Goal: Task Accomplishment & Management: Manage account settings

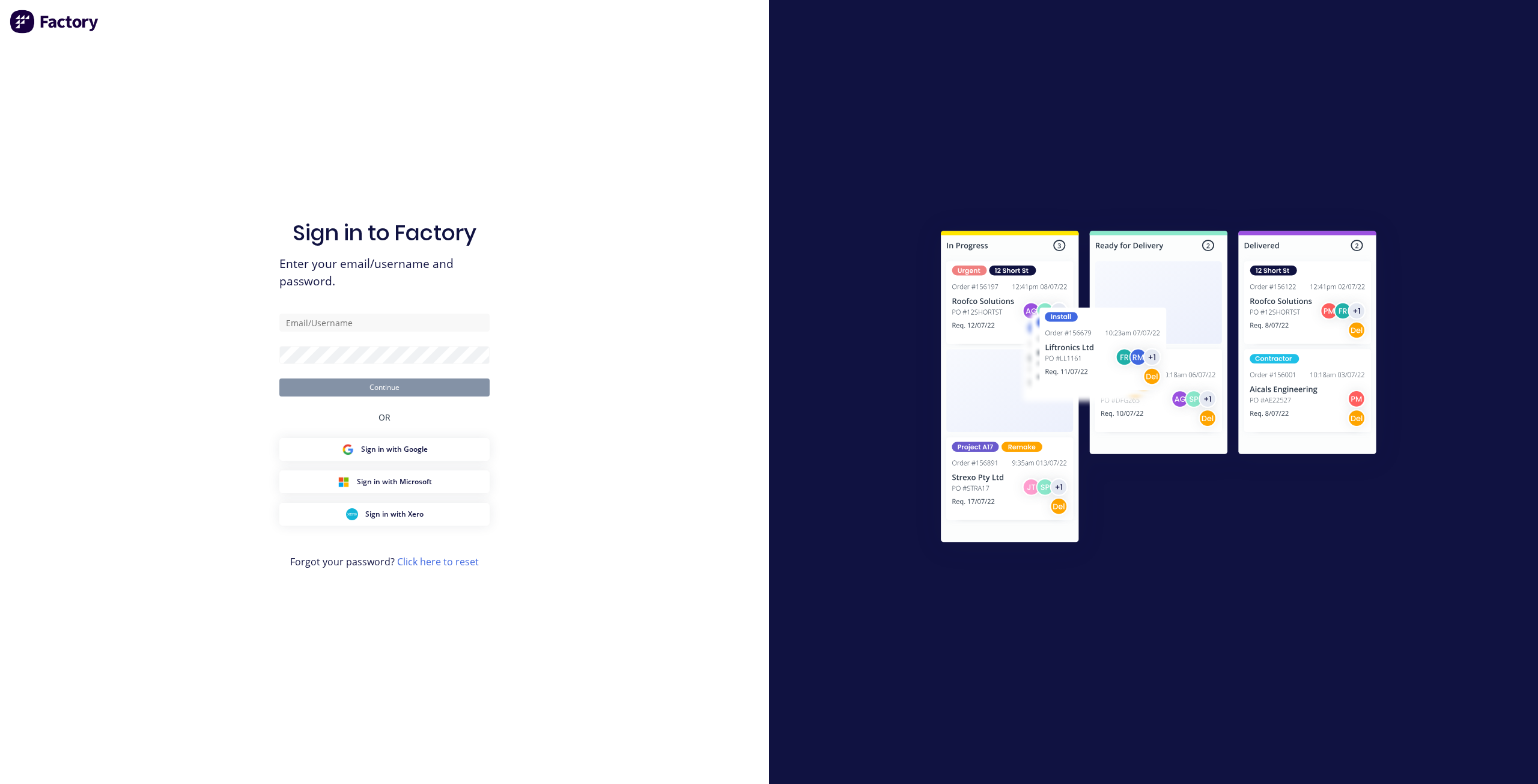
drag, startPoint x: 150, startPoint y: 511, endPoint x: 152, endPoint y: 485, distance: 26.1
click at [150, 511] on div "Sign in to Factory Enter your email/username and password. Continue OR Sign in …" at bounding box center [384, 392] width 769 height 784
click at [369, 318] on input "text" at bounding box center [384, 323] width 210 height 18
type input "[EMAIL_ADDRESS][PERSON_NAME][DOMAIN_NAME]"
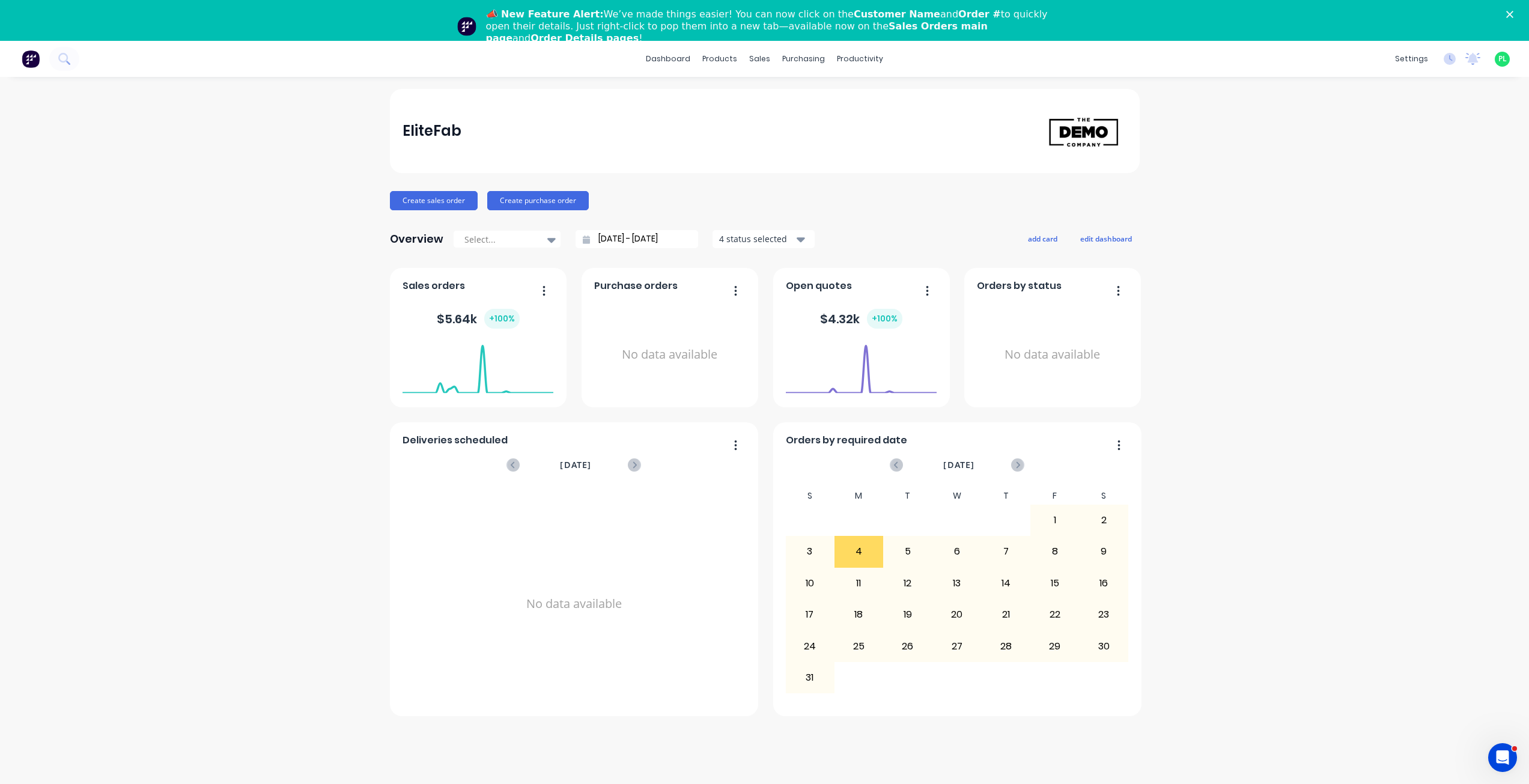
click at [1513, 14] on polygon "Close" at bounding box center [1510, 14] width 7 height 7
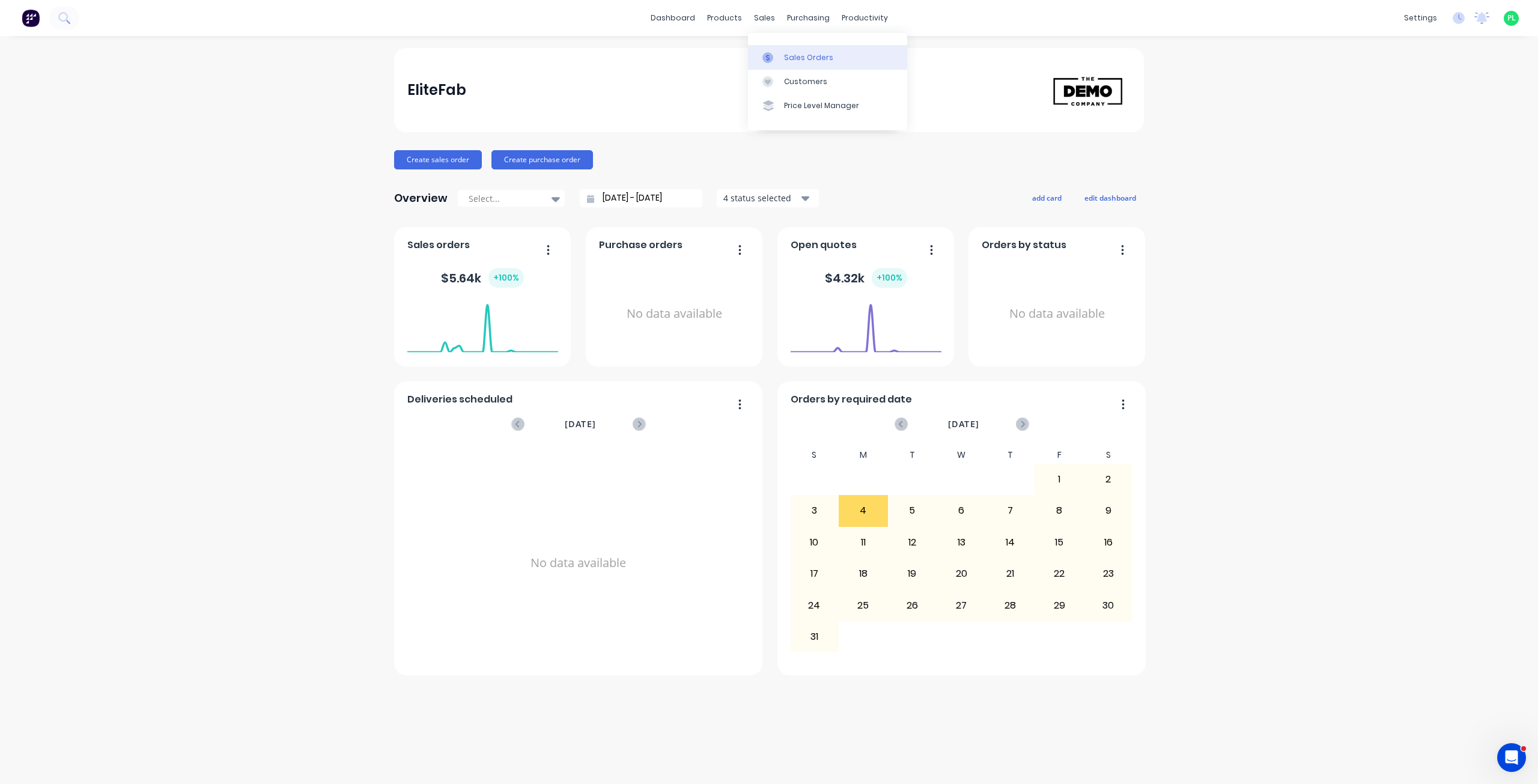
click at [777, 51] on link "Sales Orders" at bounding box center [828, 57] width 159 height 24
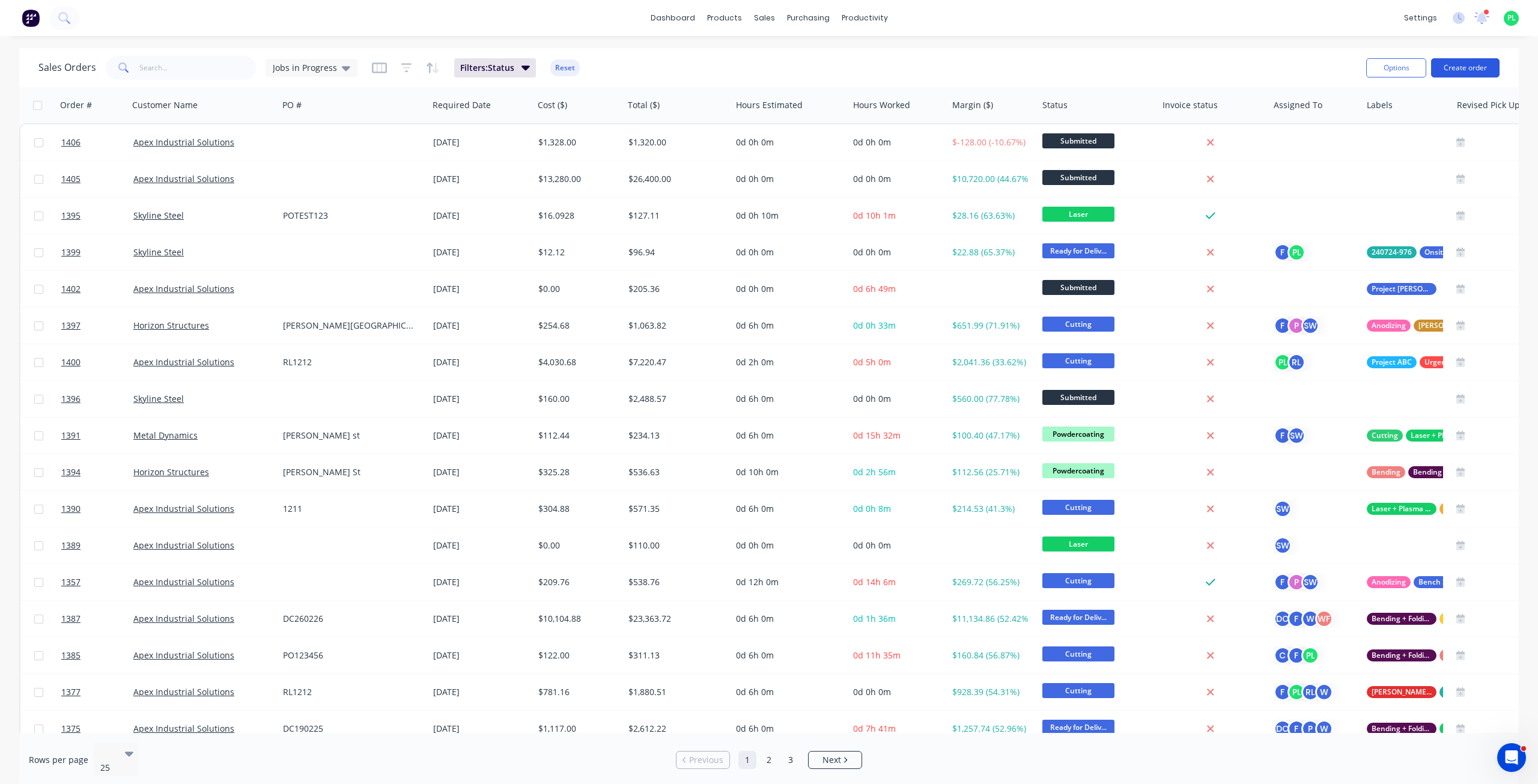
click at [1483, 67] on button "Create order" at bounding box center [1465, 68] width 69 height 19
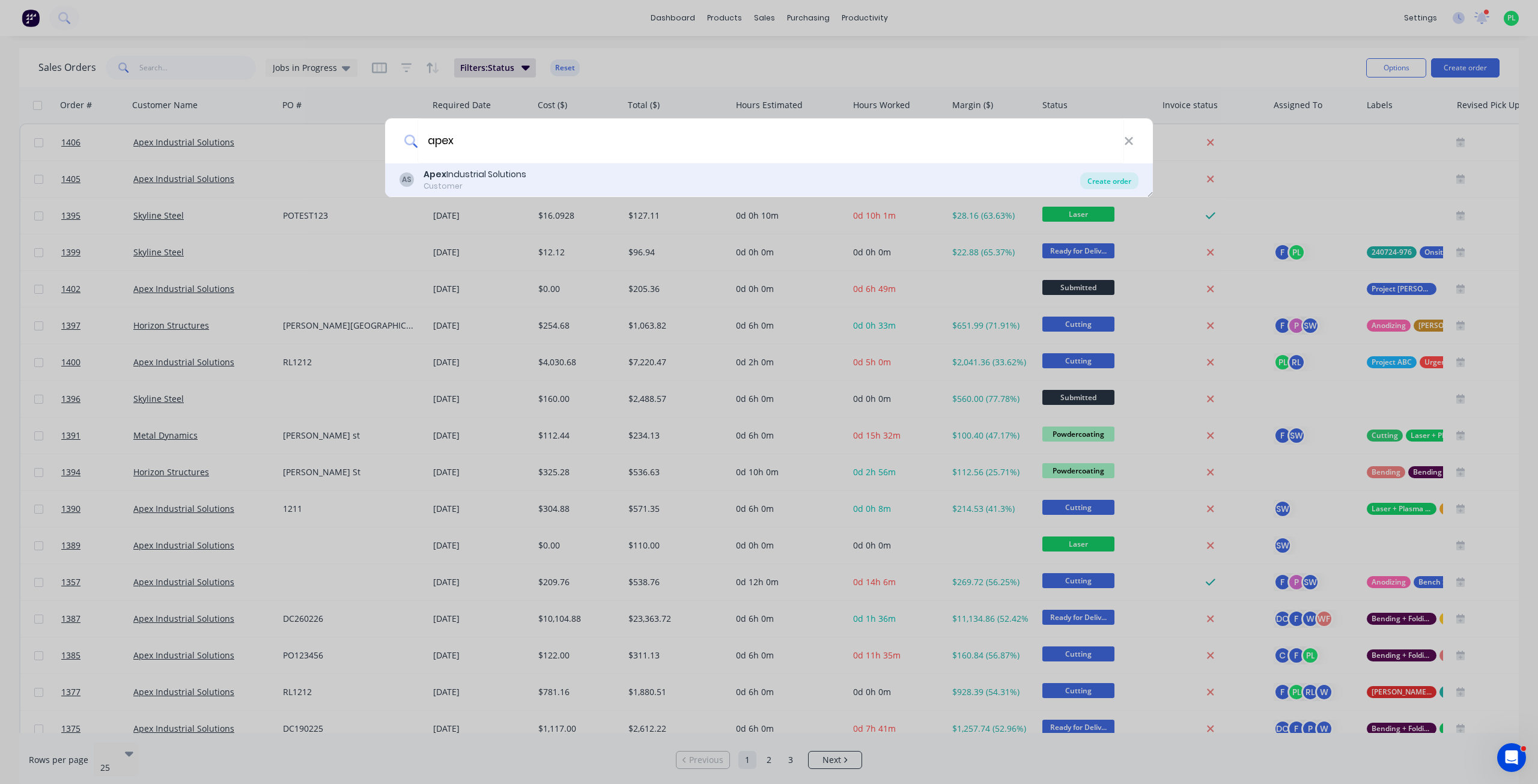
type input "apex"
click at [1118, 182] on div "Create order" at bounding box center [1110, 180] width 59 height 17
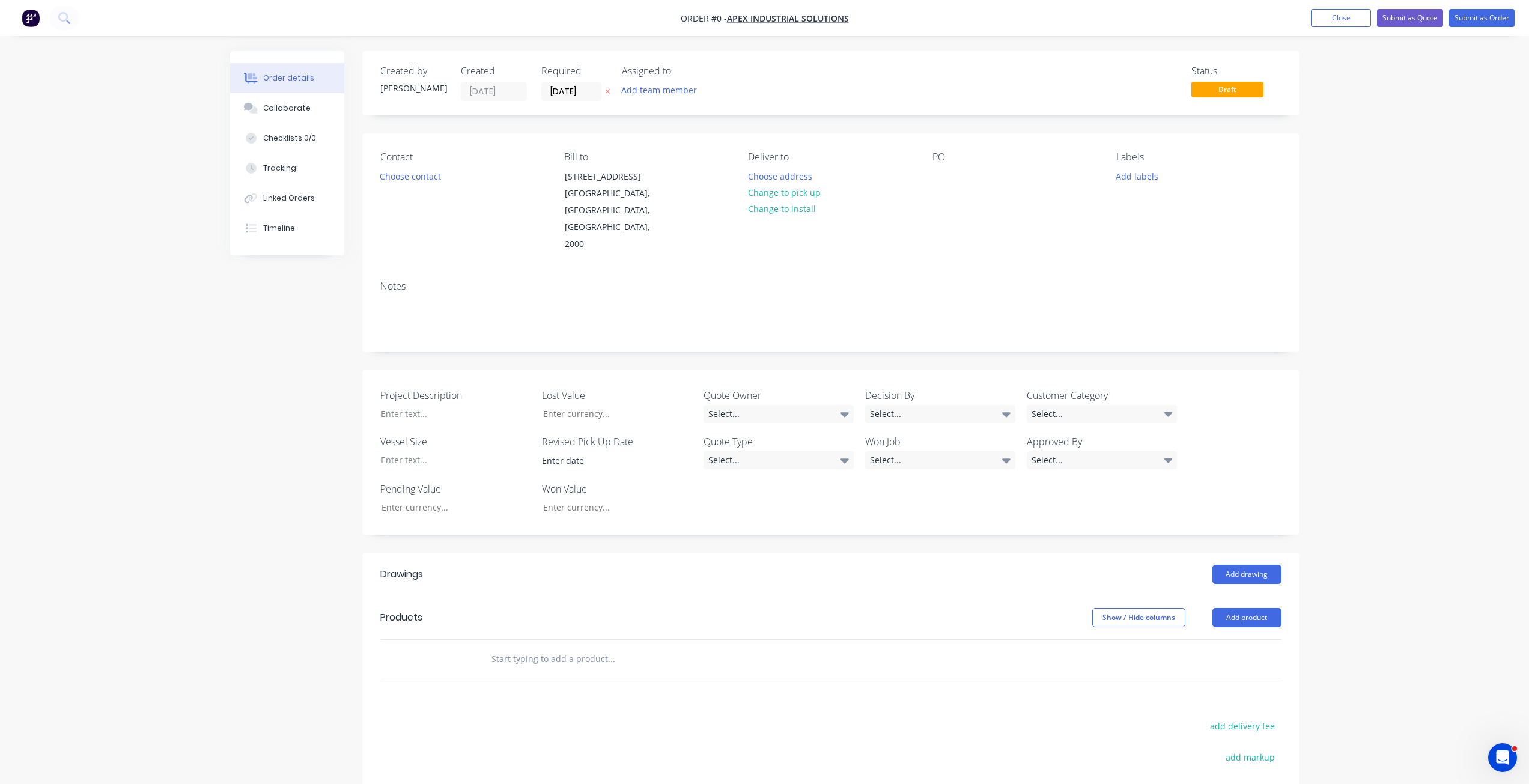
click at [518, 647] on input "text" at bounding box center [611, 659] width 240 height 24
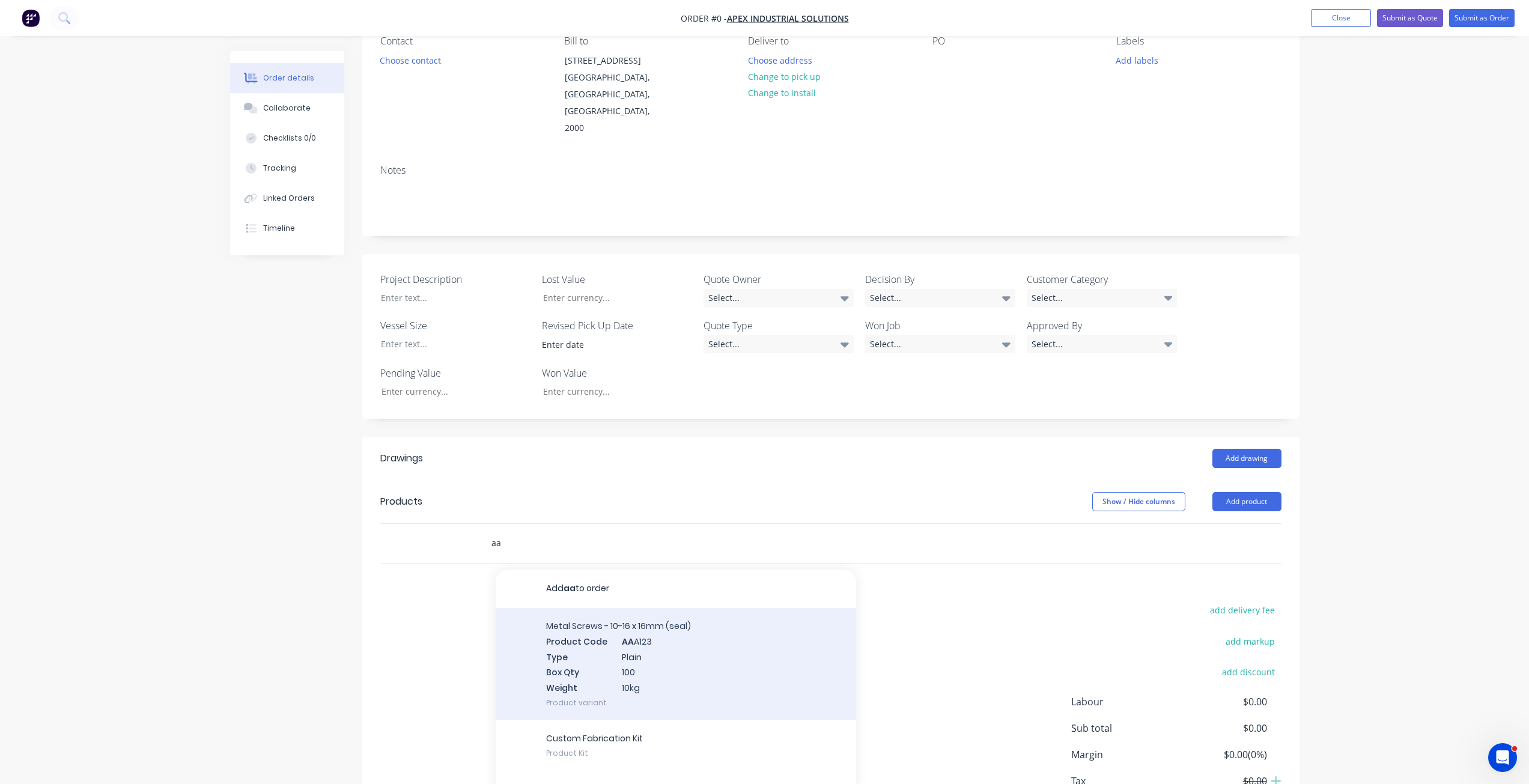
scroll to position [120, 0]
type input "aa"
click at [617, 631] on div "Metal Screws - 10-16 x 16mm (seal) Product Code AA A123 Type Plain Box Qty 100 …" at bounding box center [676, 660] width 360 height 112
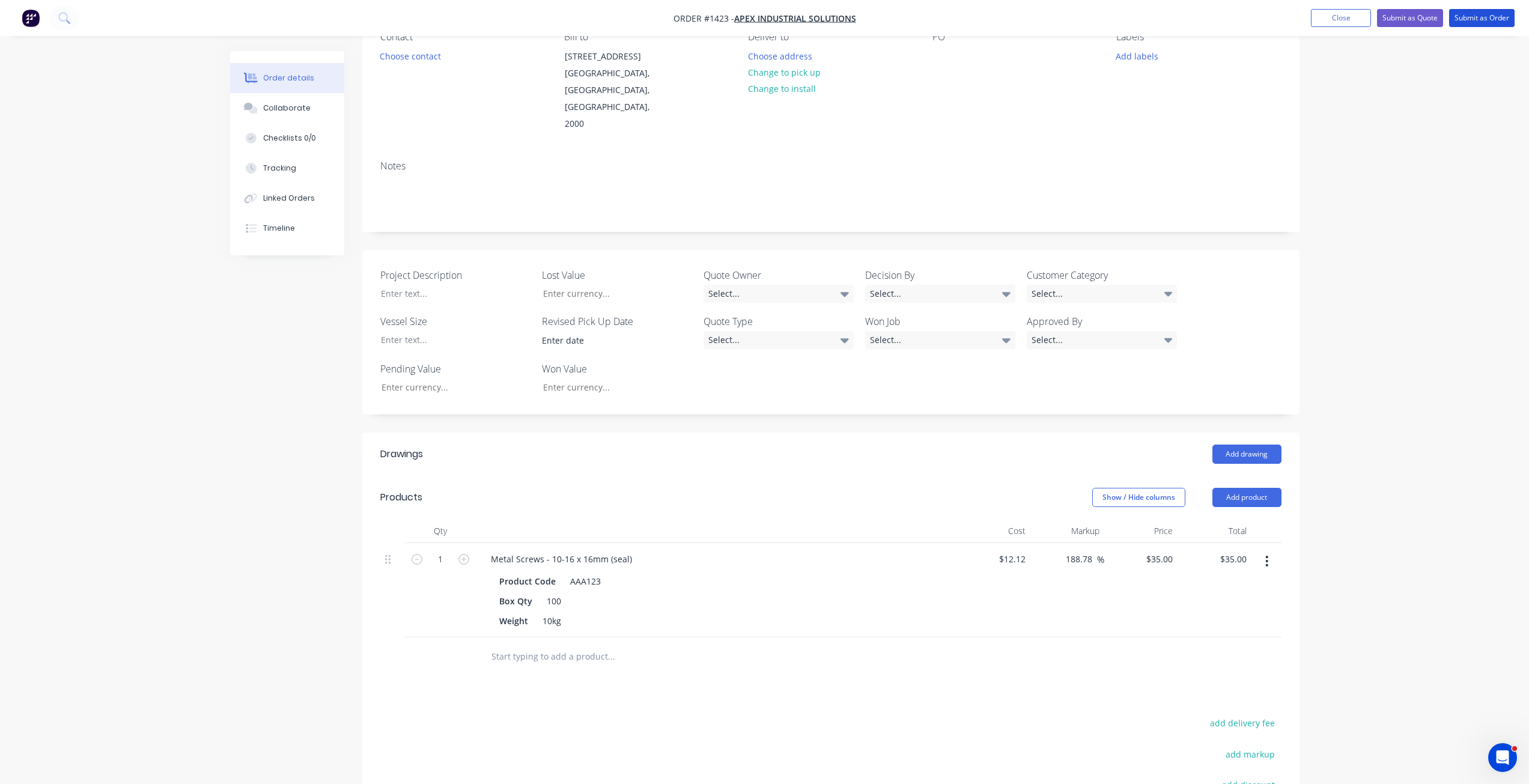
drag, startPoint x: 1484, startPoint y: 18, endPoint x: 1459, endPoint y: 34, distance: 29.7
click at [1484, 17] on button "Submit as Order" at bounding box center [1482, 18] width 65 height 18
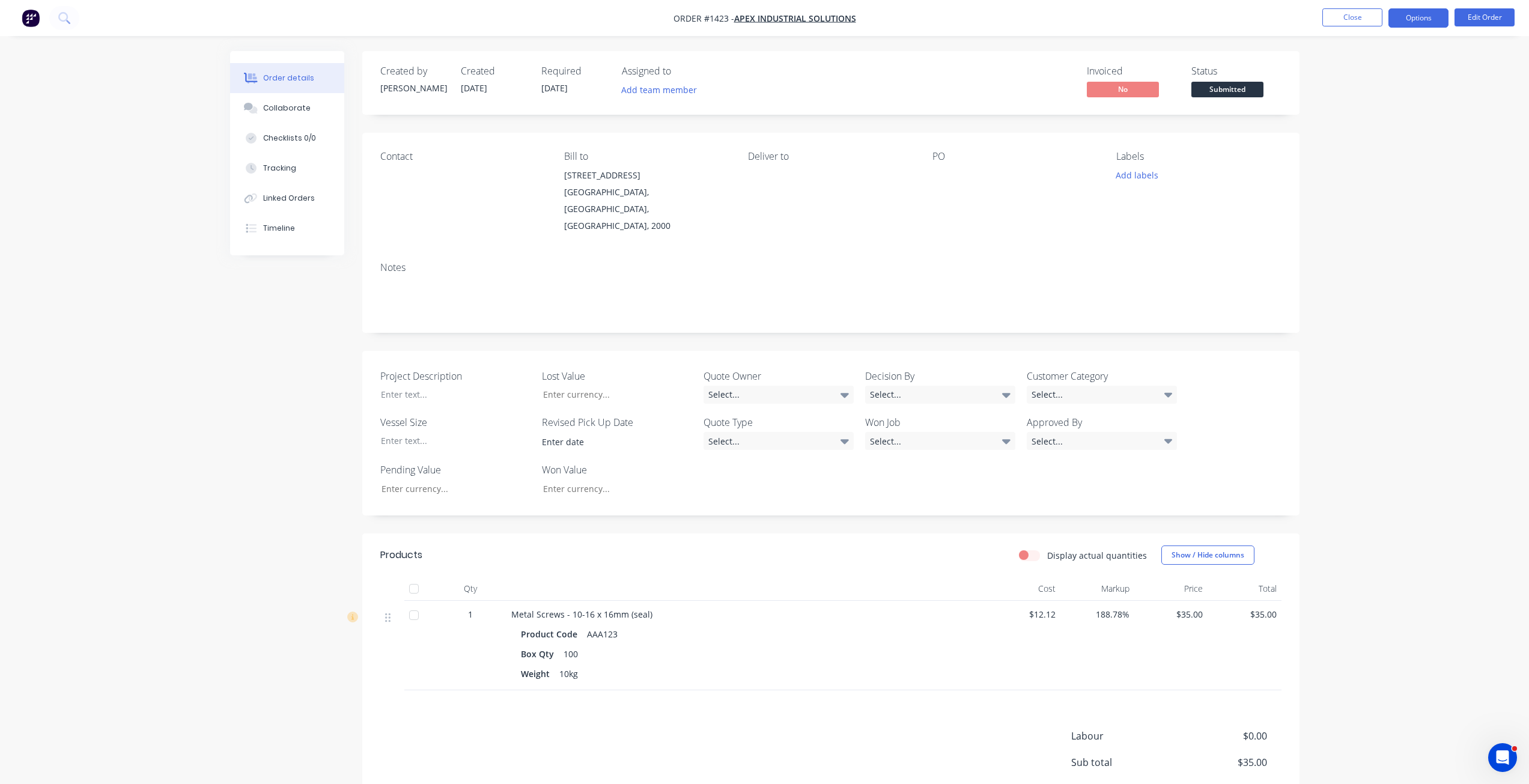
click at [1417, 15] on button "Options" at bounding box center [1419, 18] width 60 height 19
click at [1373, 219] on div "Purchase Products" at bounding box center [1382, 217] width 110 height 17
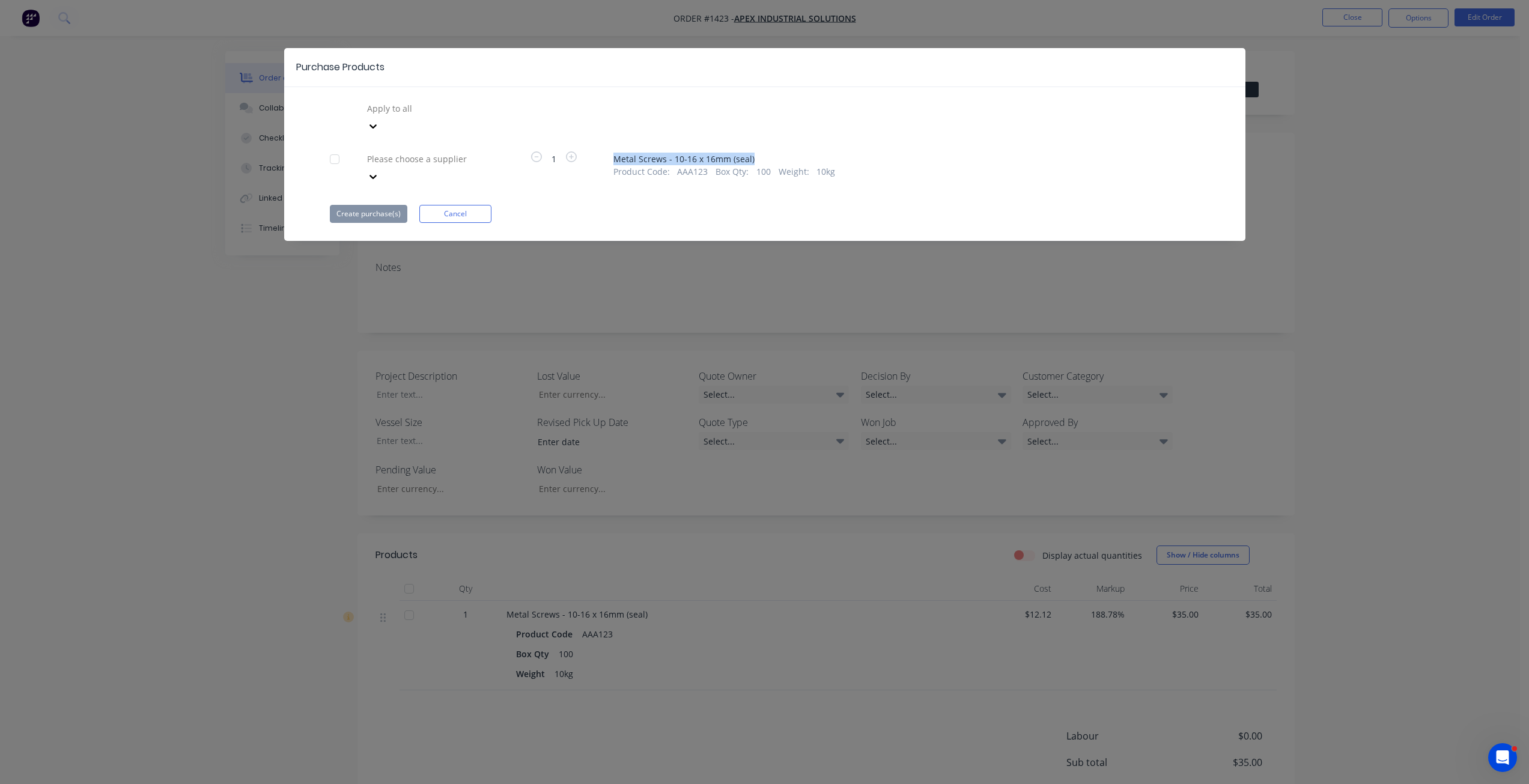
drag, startPoint x: 767, startPoint y: 142, endPoint x: 617, endPoint y: 143, distance: 150.0
click at [617, 152] on span "Metal Screws - 10-16 x 16mm (seal)" at bounding box center [906, 158] width 587 height 13
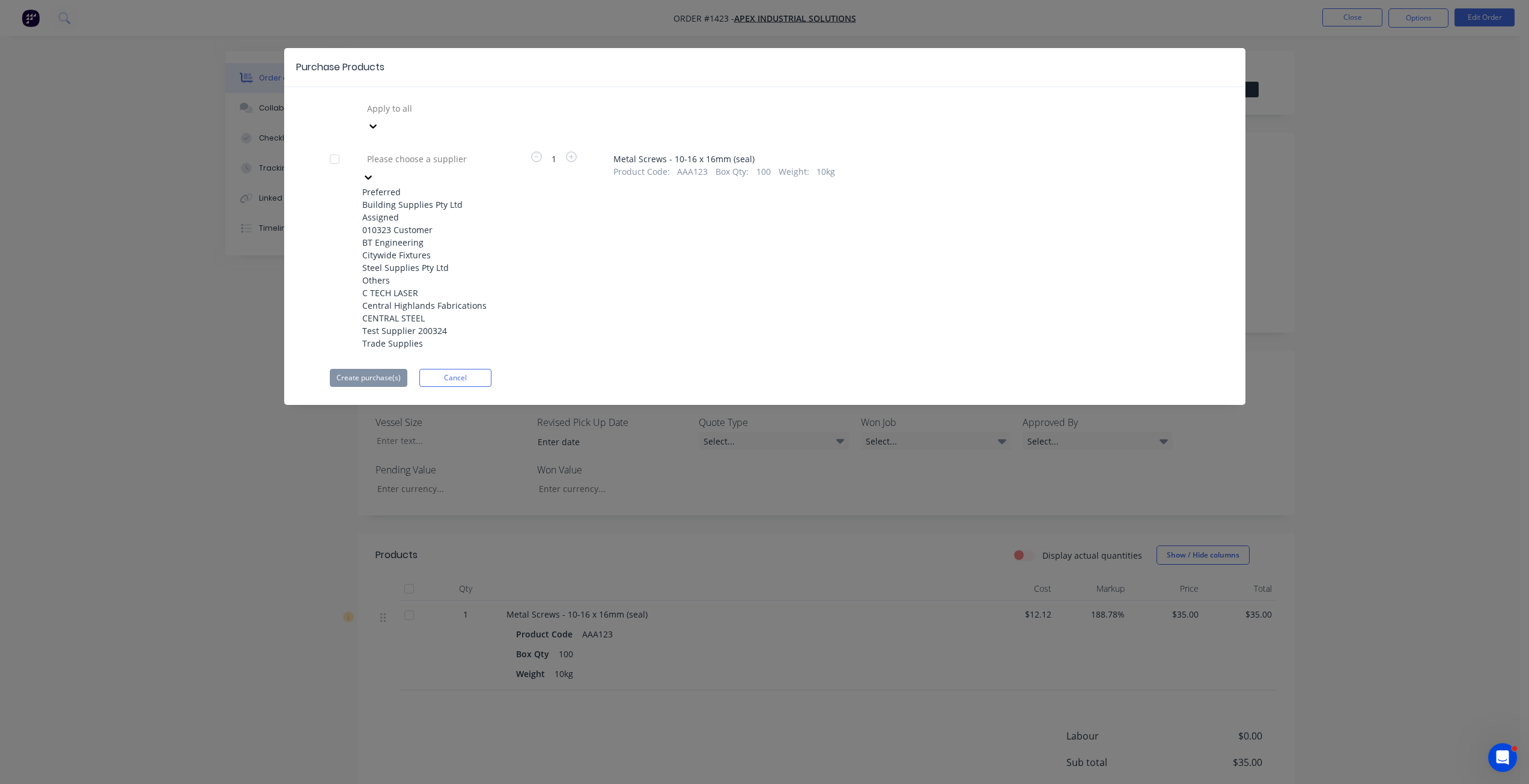
click at [474, 152] on div at bounding box center [452, 159] width 173 height 15
click at [421, 198] on div "Building Supplies Pty Ltd" at bounding box center [428, 204] width 132 height 13
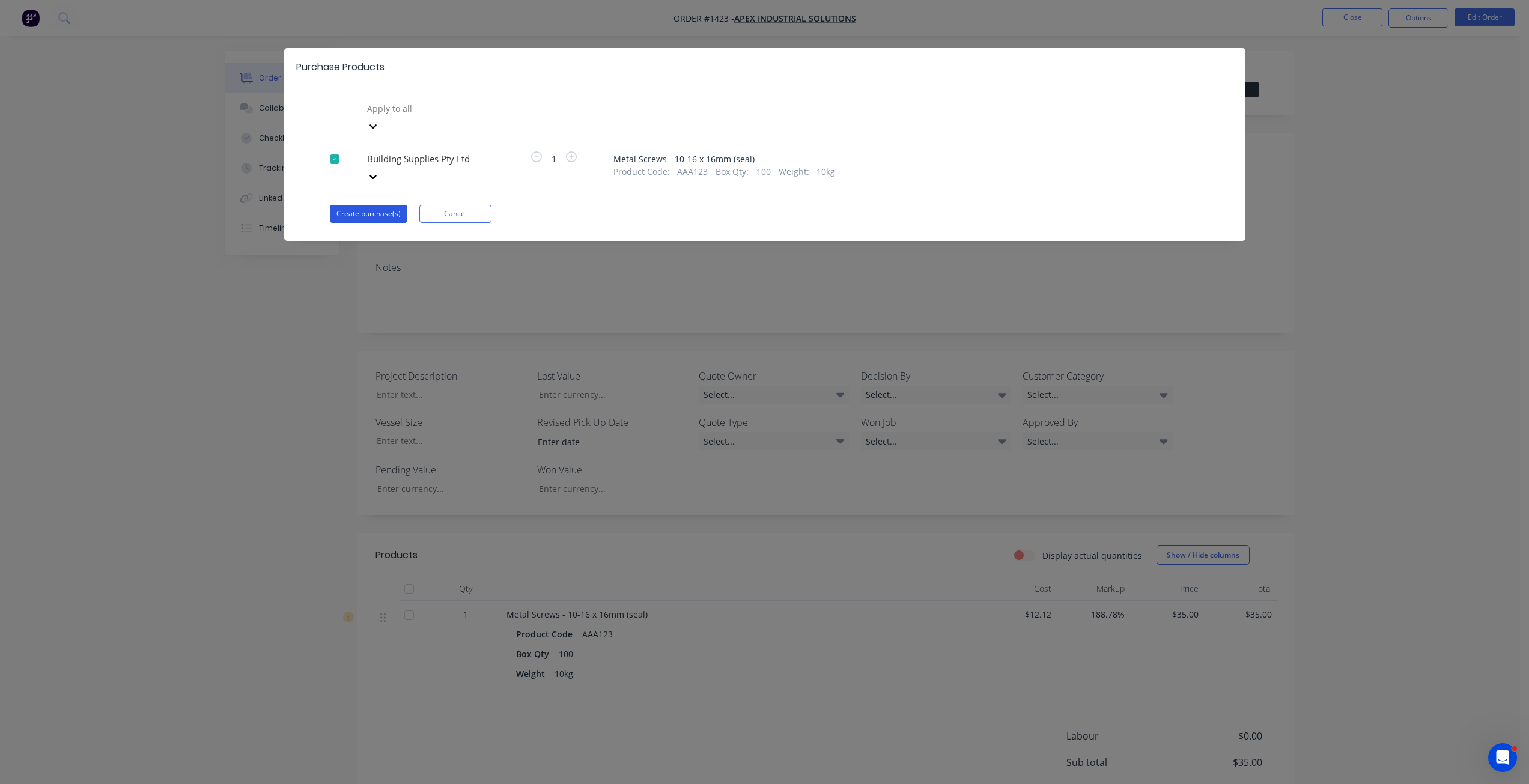
click at [378, 205] on button "Create purchase(s)" at bounding box center [368, 213] width 78 height 18
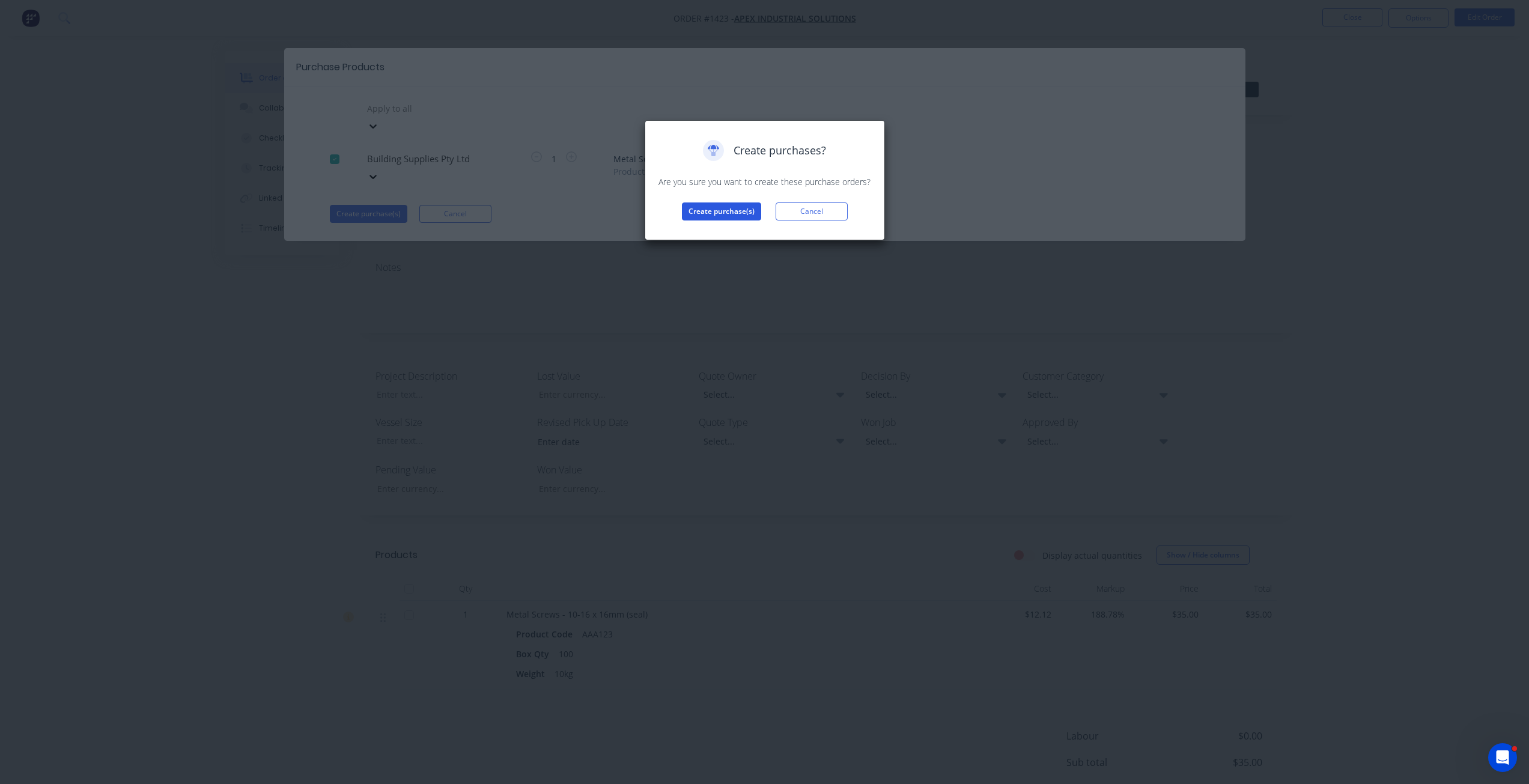
click at [717, 209] on button "Create purchase(s)" at bounding box center [721, 211] width 79 height 18
click at [732, 232] on button "View purchase(s)" at bounding box center [722, 230] width 72 height 18
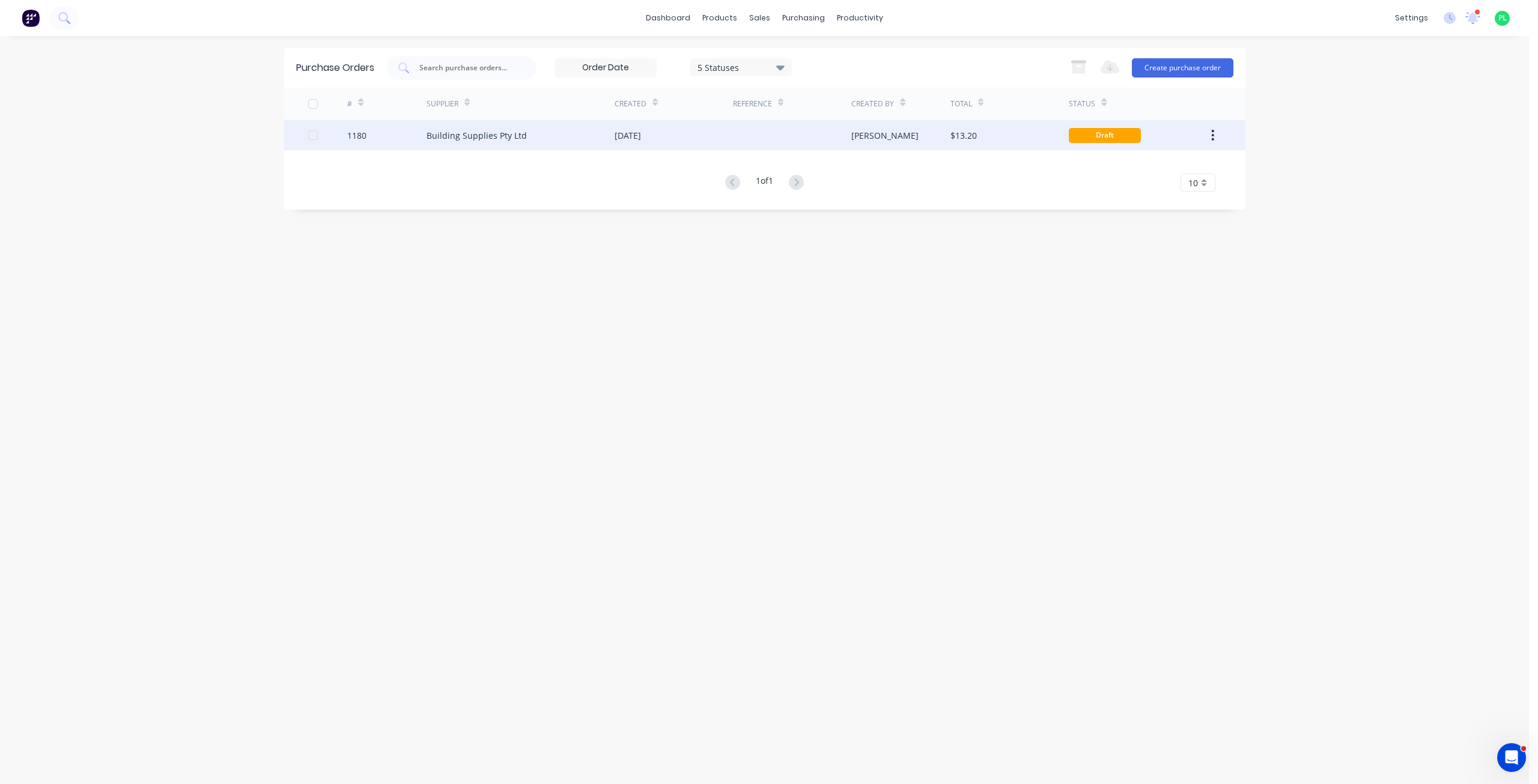
click at [432, 144] on div "Building Supplies Pty Ltd" at bounding box center [520, 135] width 188 height 30
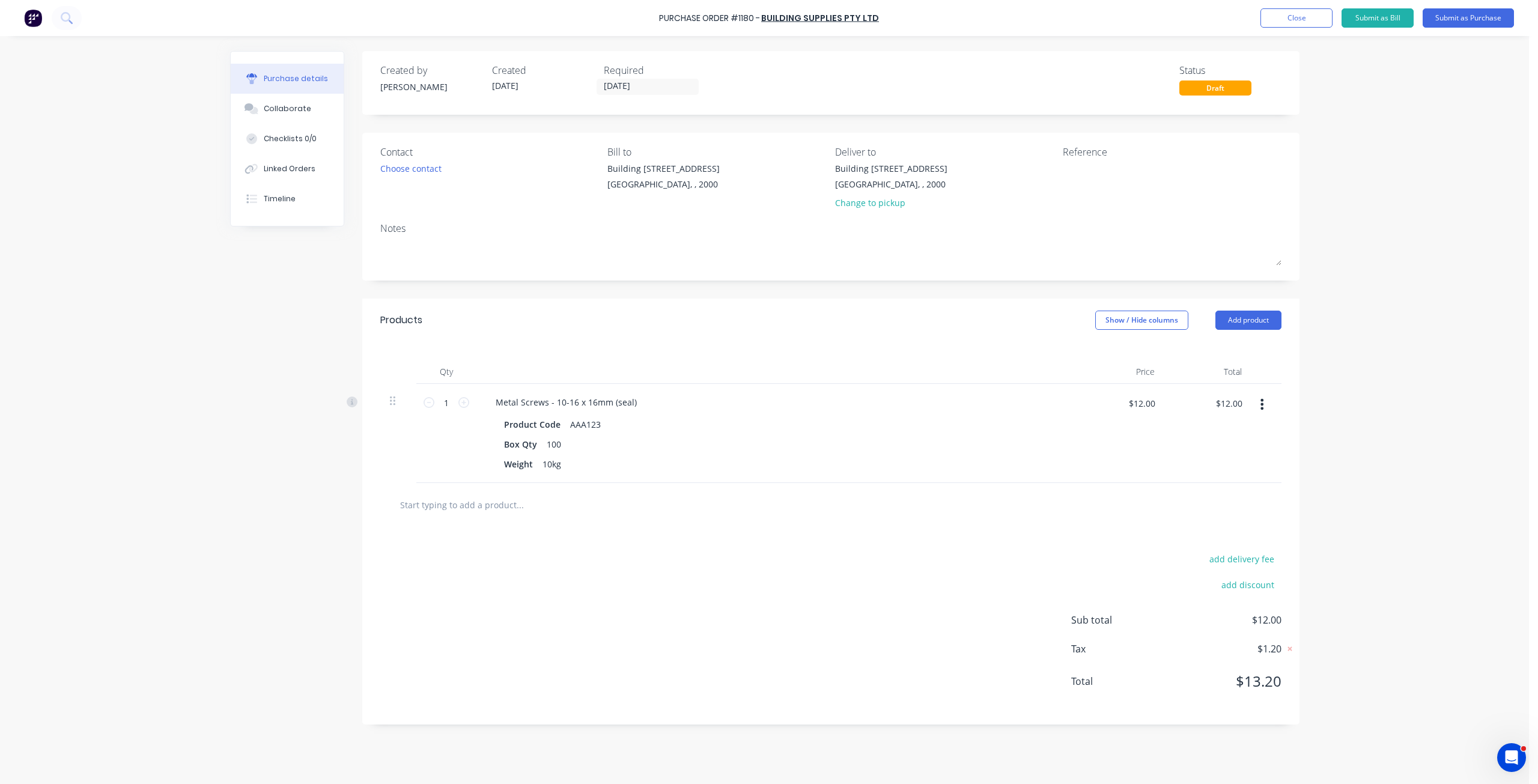
click at [235, 438] on div "Created by [PERSON_NAME] Created [DATE] Required [DATE] Status Draft Contact Ch…" at bounding box center [765, 407] width 1070 height 712
drag, startPoint x: 694, startPoint y: 19, endPoint x: 758, endPoint y: 21, distance: 64.0
click at [758, 21] on div "Purchase Order #1180 - Building Supplies Pty Ltd Add product Close Submit as Bi…" at bounding box center [769, 18] width 1538 height 36
click at [695, 22] on div "Purchase Order #1180 -" at bounding box center [710, 18] width 101 height 13
click at [279, 166] on div "Linked Orders" at bounding box center [290, 169] width 52 height 11
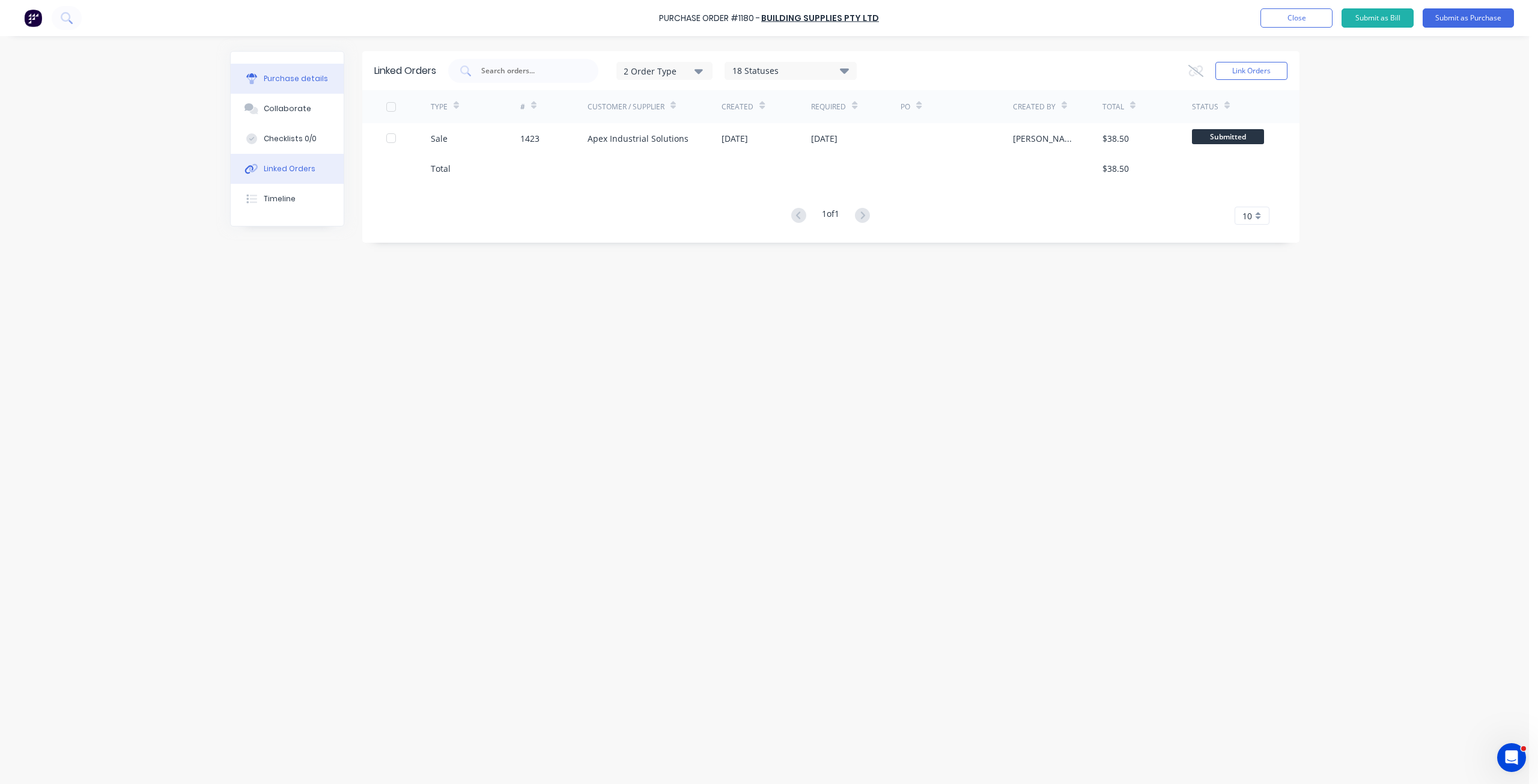
click at [311, 70] on button "Purchase details" at bounding box center [287, 78] width 113 height 30
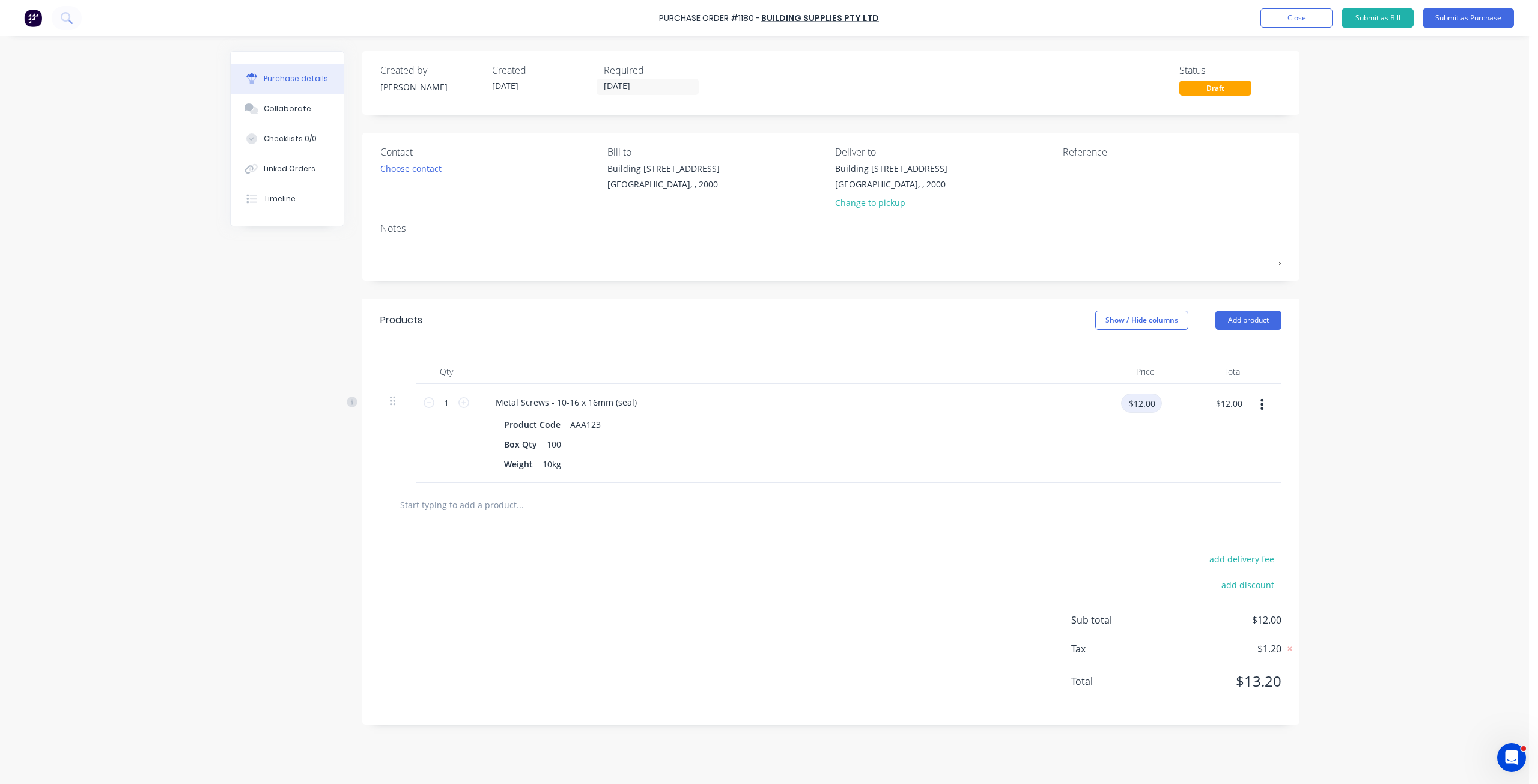
click at [1156, 405] on input "$12.00" at bounding box center [1142, 403] width 41 height 19
type input "$14.00"
click at [1154, 463] on div "$14.00 14" at bounding box center [1121, 433] width 87 height 99
click at [1469, 15] on button "Submit as Purchase" at bounding box center [1468, 18] width 91 height 19
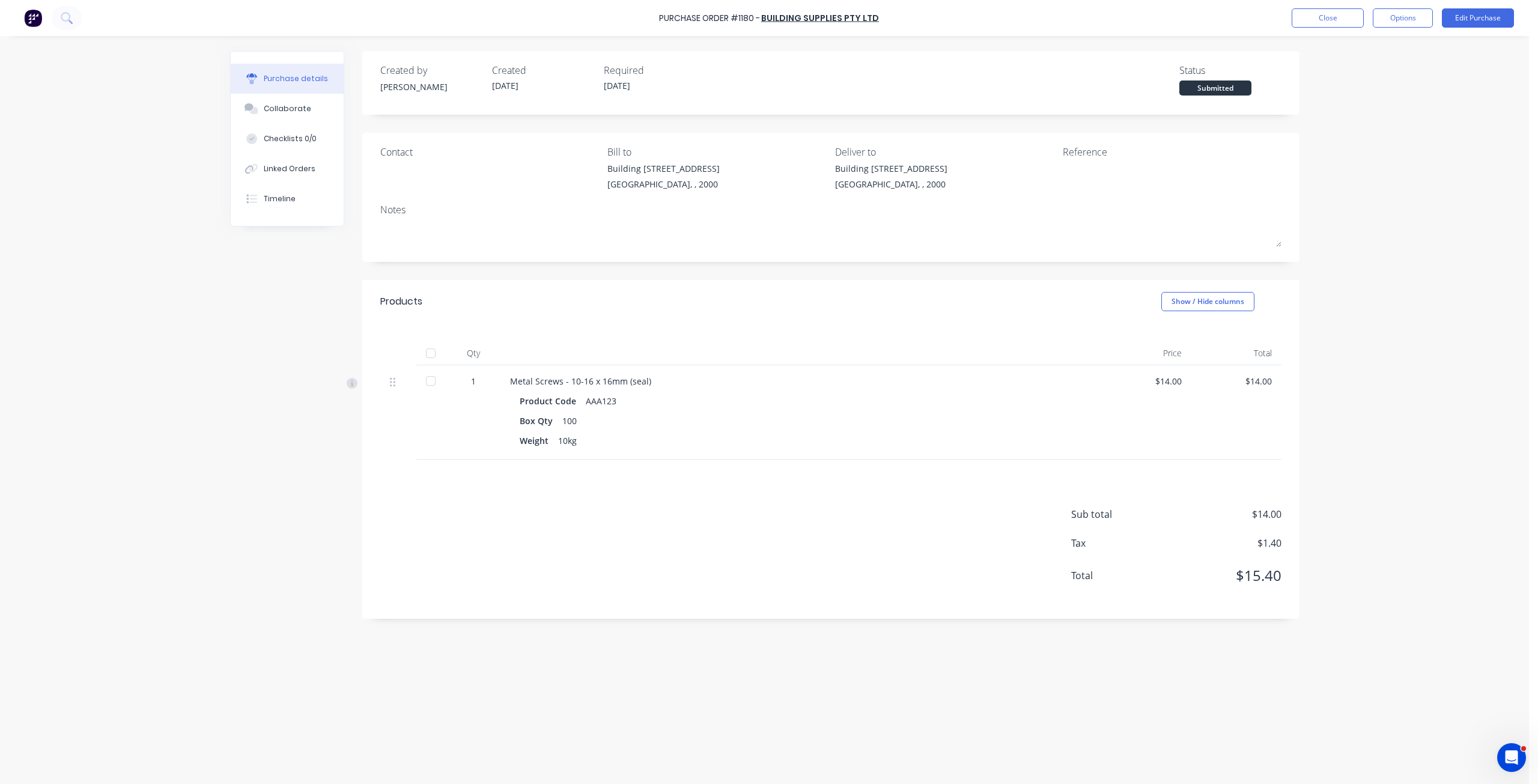
click at [422, 377] on div at bounding box center [431, 381] width 24 height 24
click at [302, 168] on div "Linked Orders" at bounding box center [290, 169] width 52 height 11
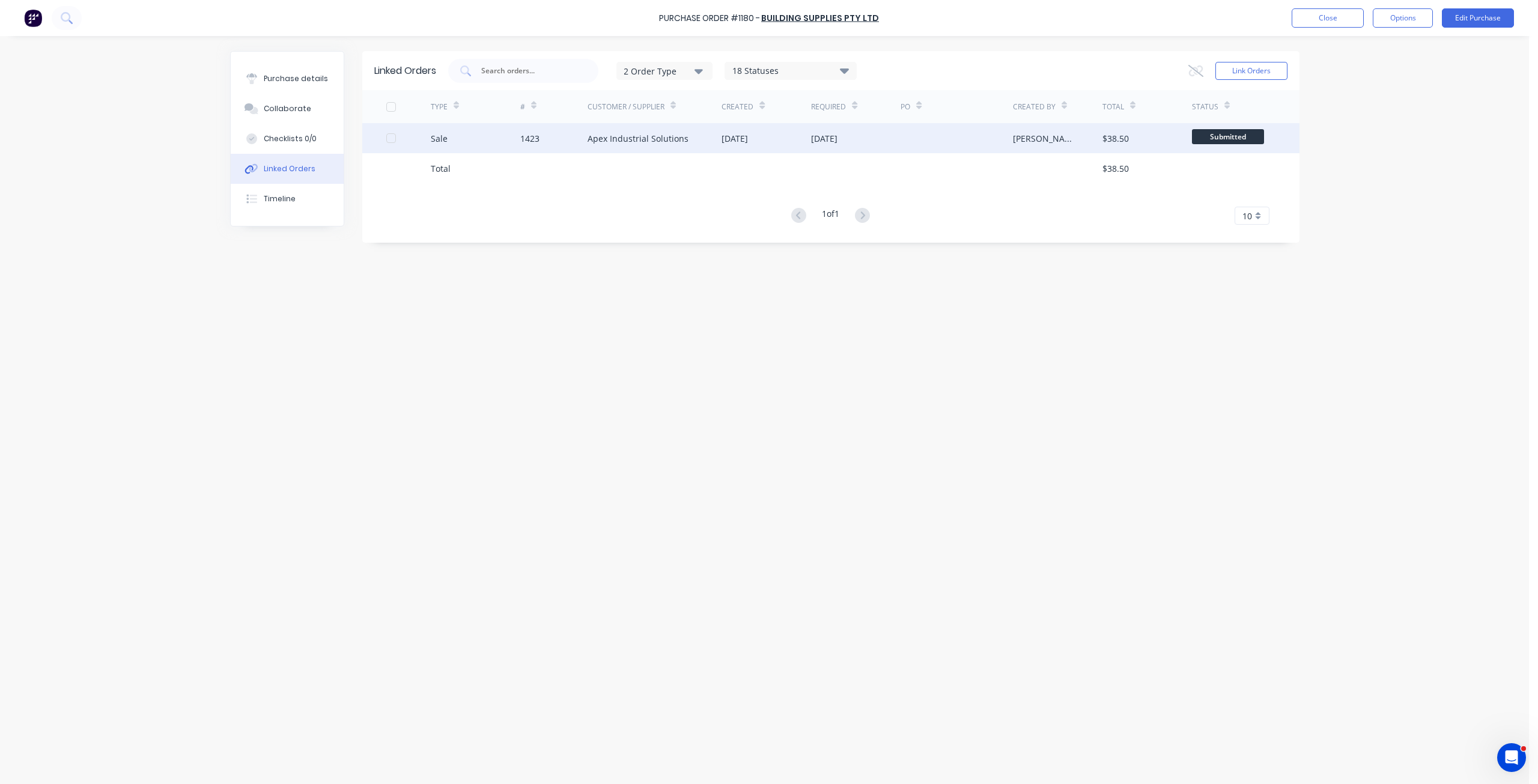
click at [452, 139] on div "Sale" at bounding box center [476, 138] width 90 height 30
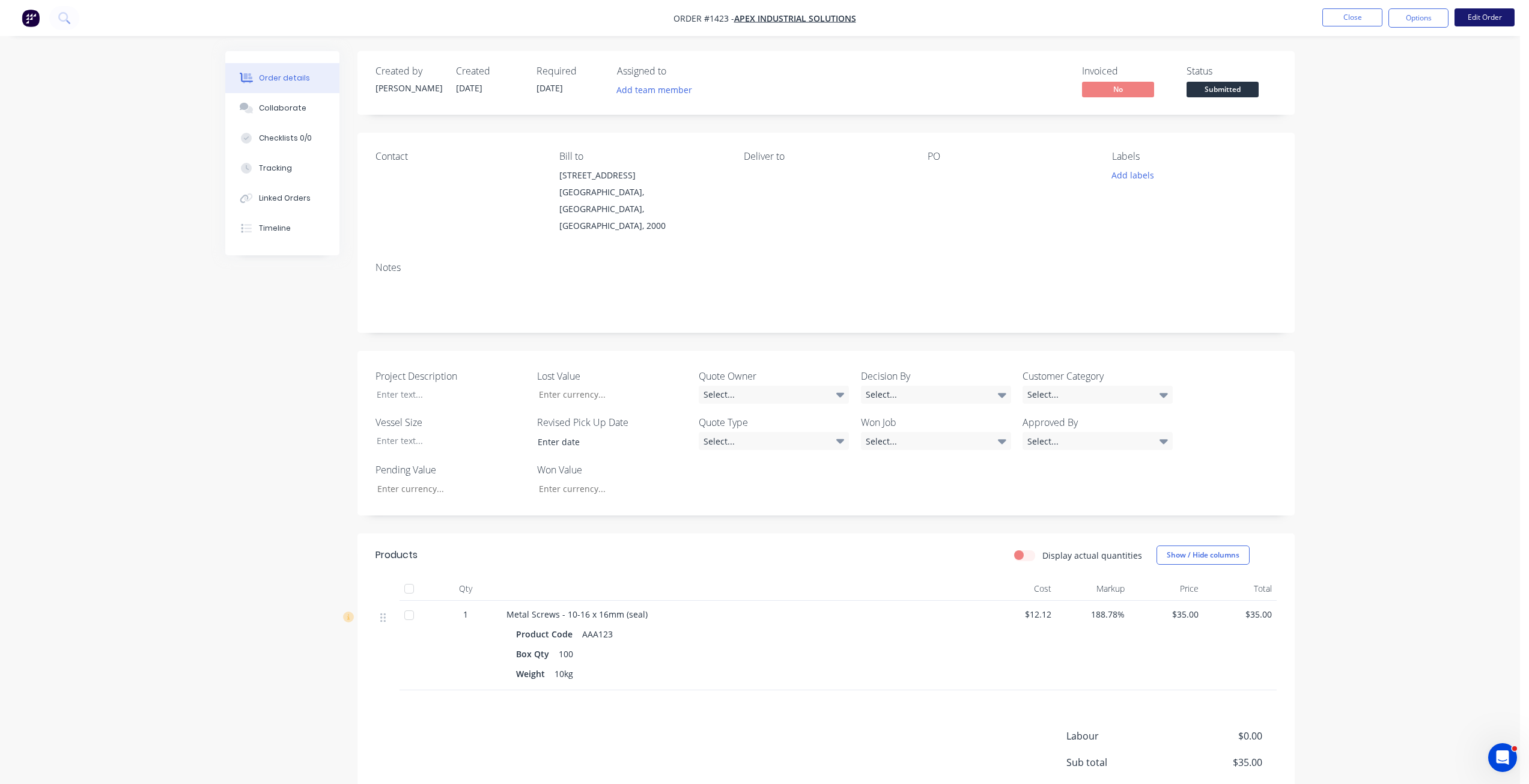
click at [1482, 23] on button "Edit Order" at bounding box center [1484, 17] width 60 height 18
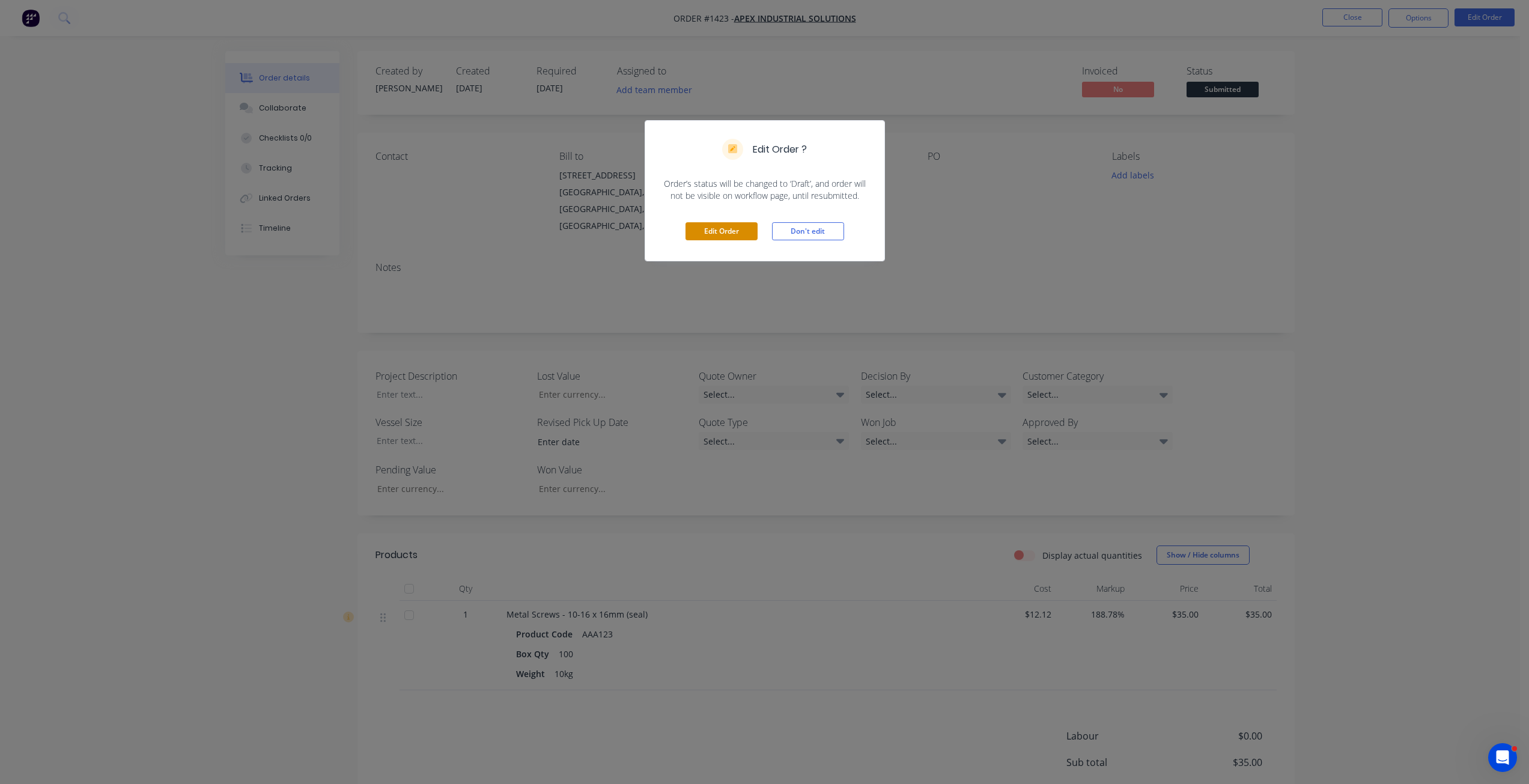
click at [724, 228] on button "Edit Order" at bounding box center [722, 231] width 72 height 18
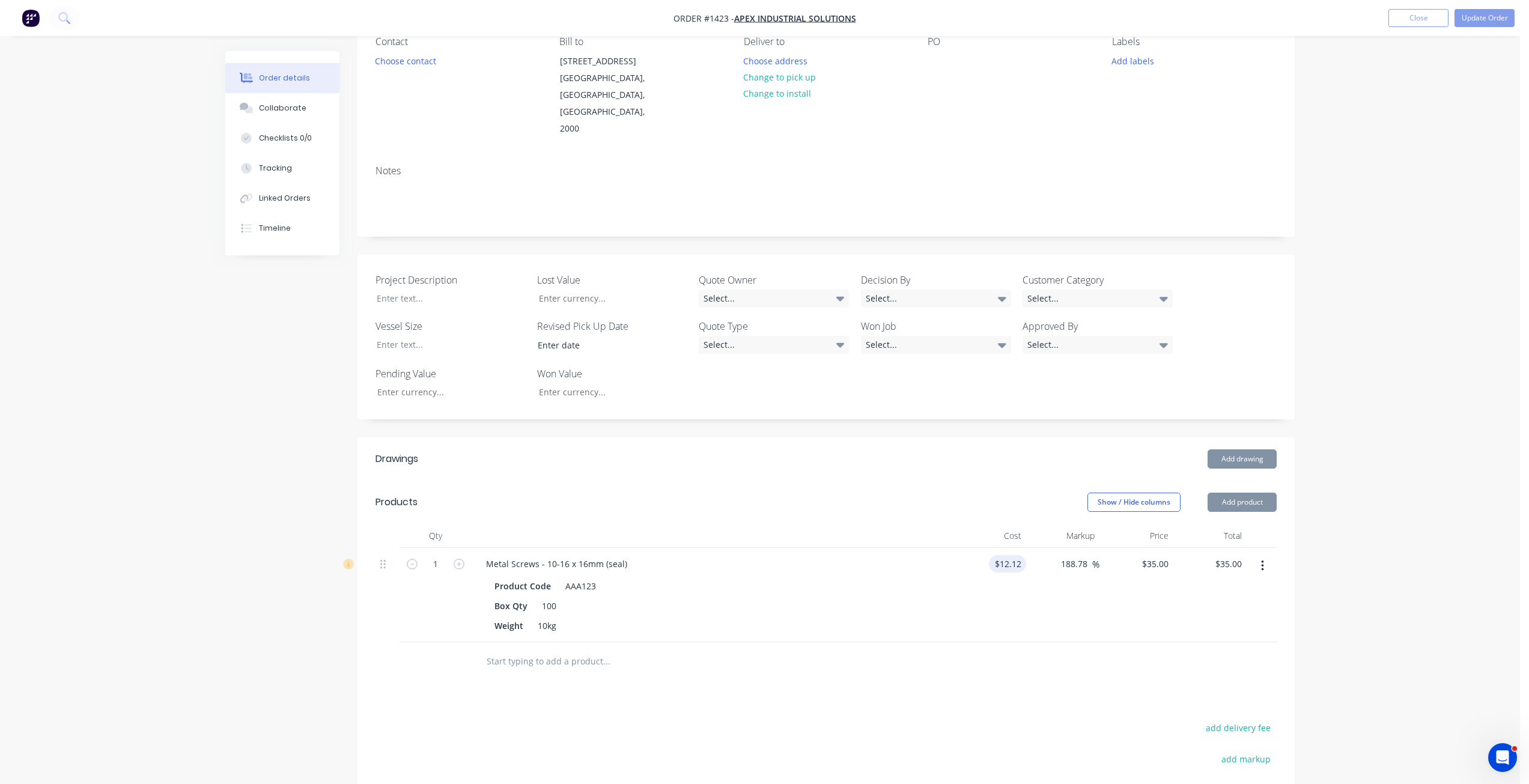
scroll to position [120, 0]
click at [1014, 550] on input "12.12" at bounding box center [1010, 559] width 33 height 17
type input "$14.00"
type input "40.429"
type input "$40.43"
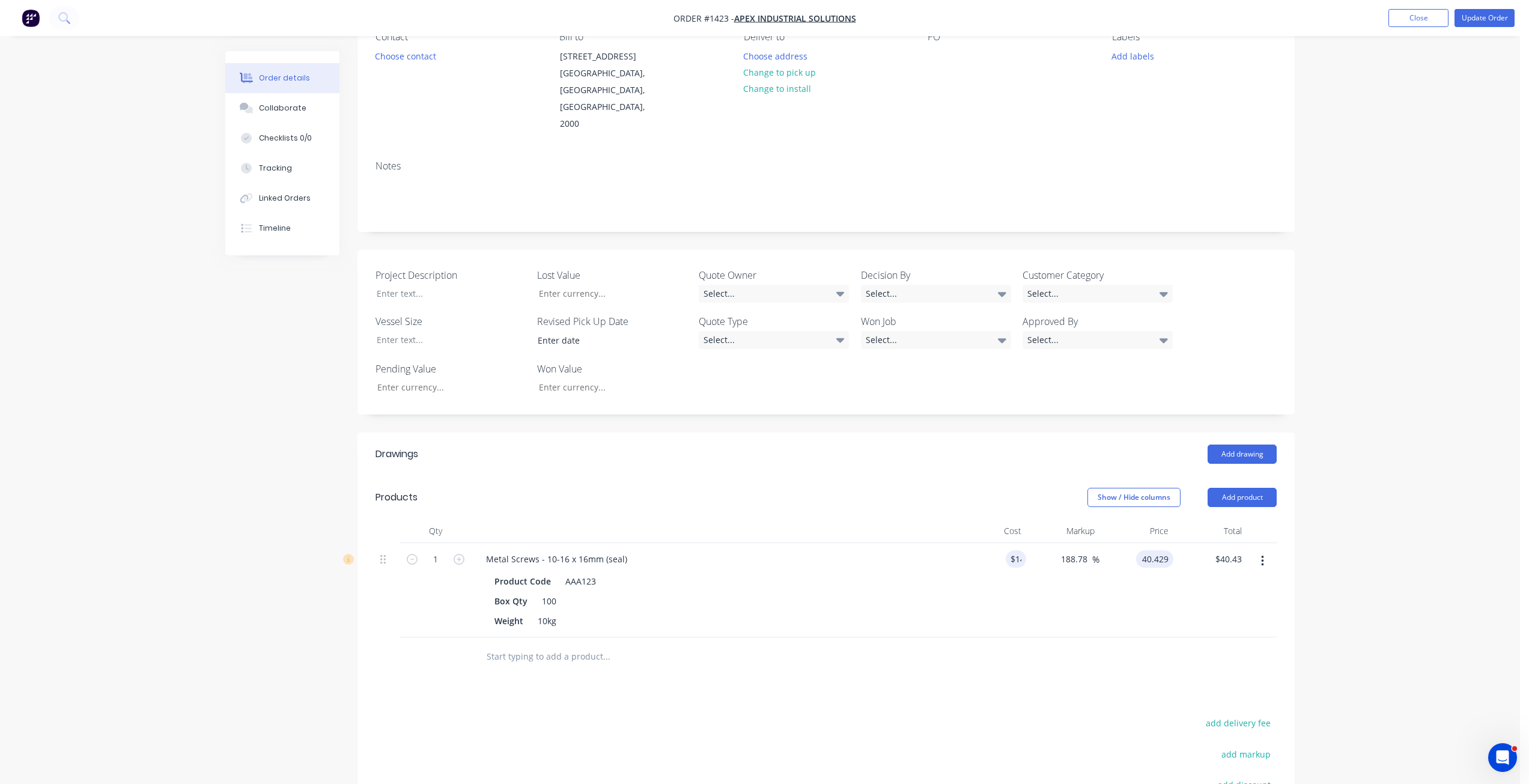
click at [1159, 550] on input "40.429" at bounding box center [1157, 559] width 33 height 17
type input "35"
type input "150"
type input "$35.00"
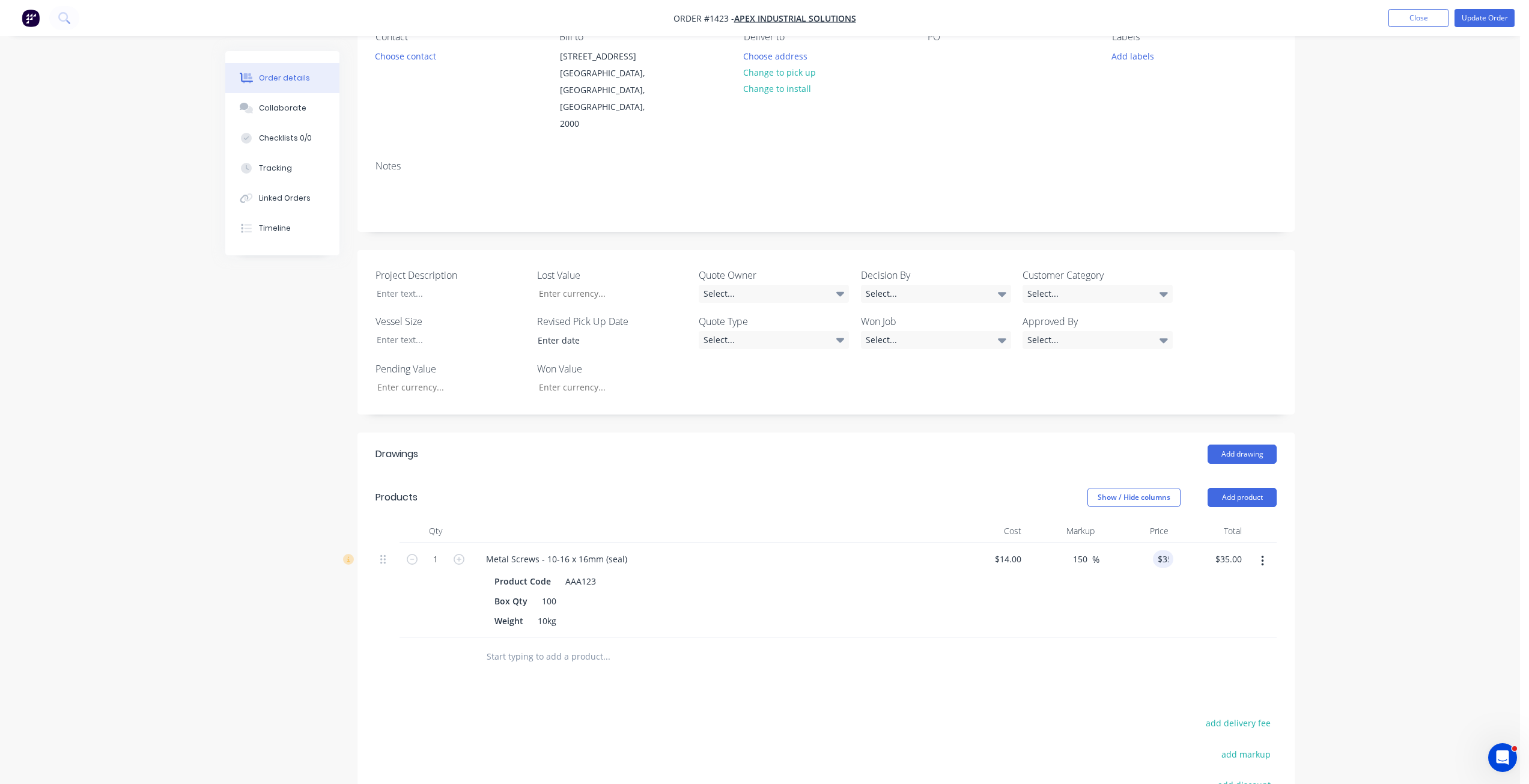
click at [1159, 570] on div "$35.00 35" at bounding box center [1136, 590] width 74 height 94
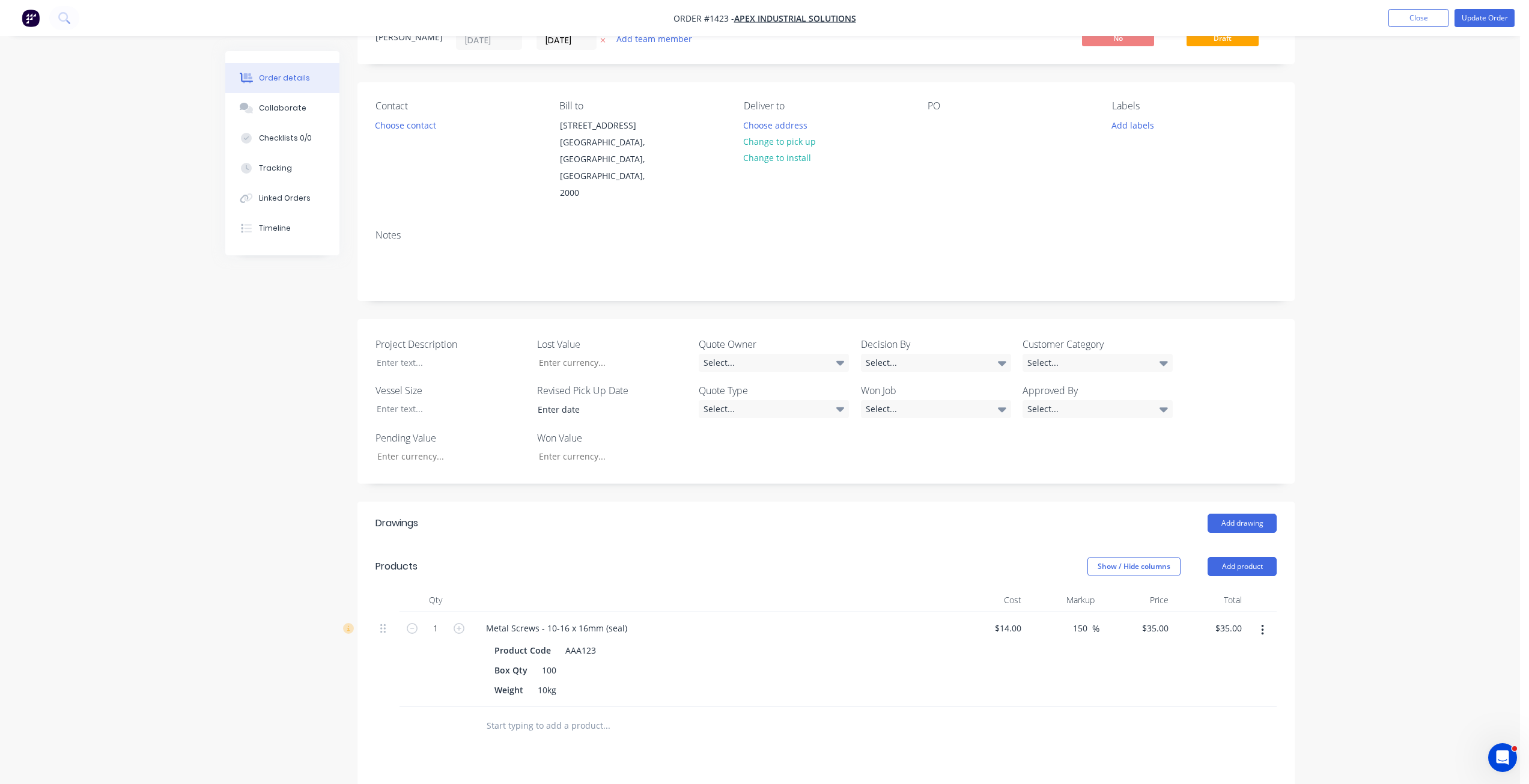
scroll to position [0, 0]
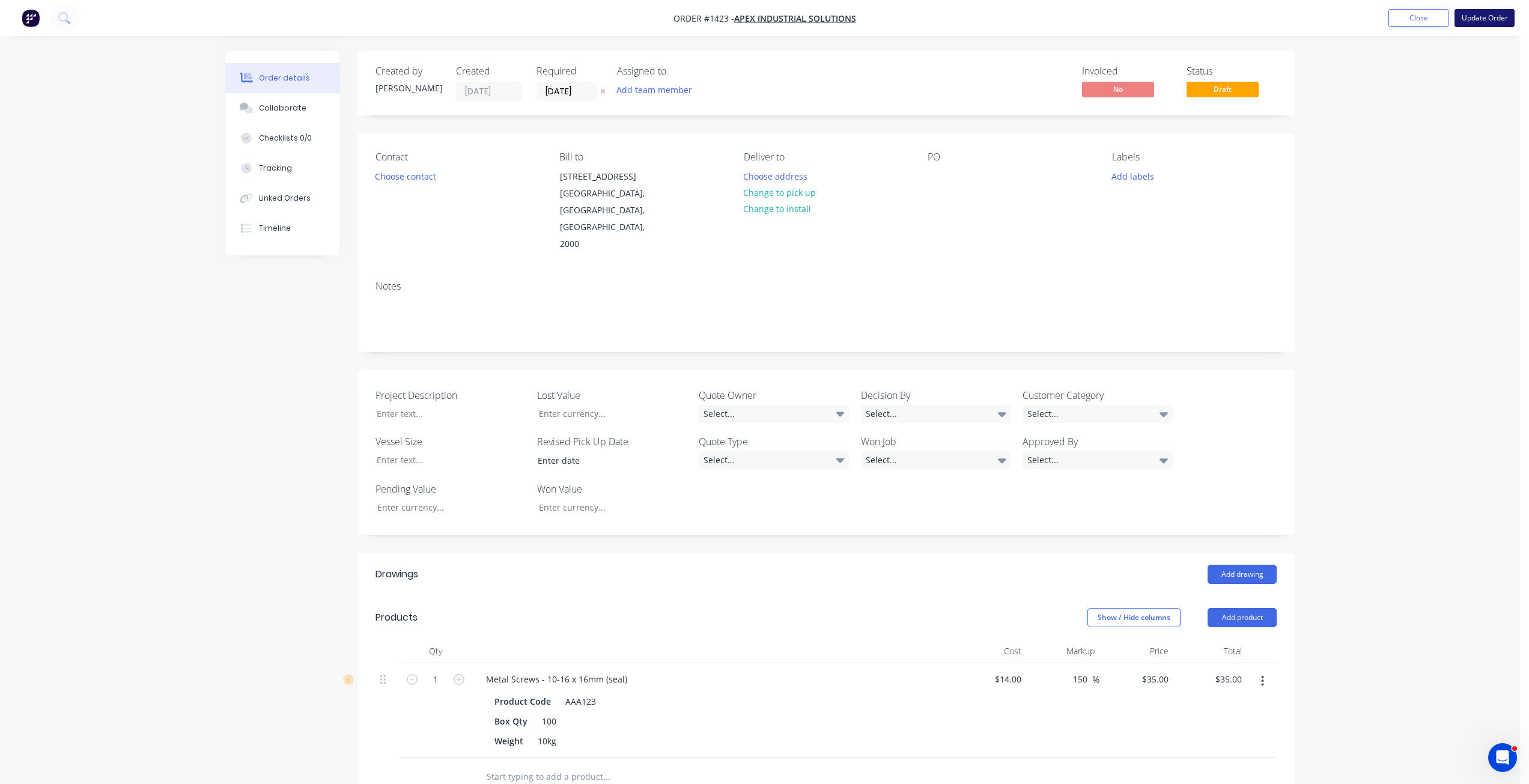
click at [1496, 18] on button "Update Order" at bounding box center [1484, 18] width 60 height 18
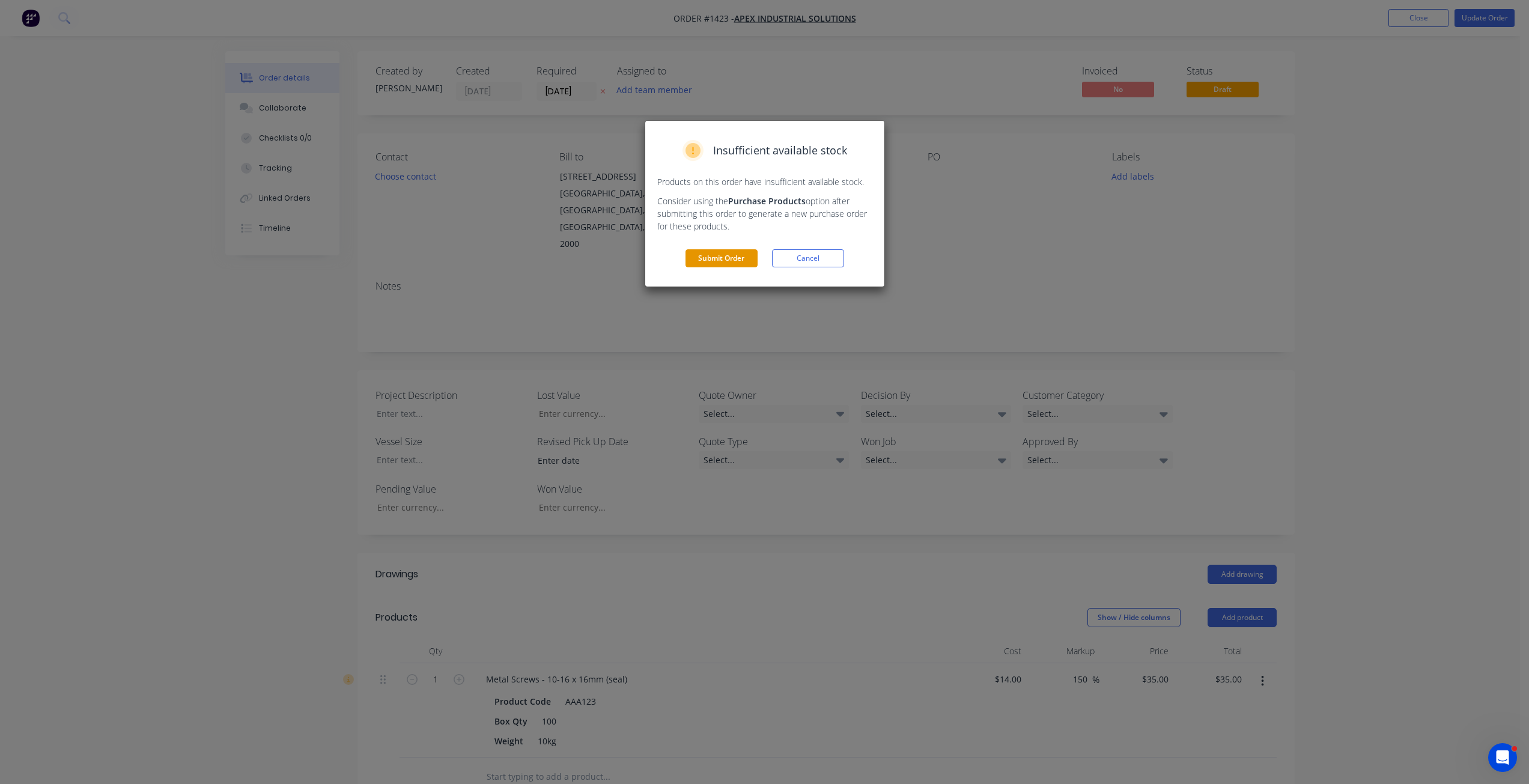
click at [689, 259] on button "Submit Order" at bounding box center [722, 258] width 72 height 18
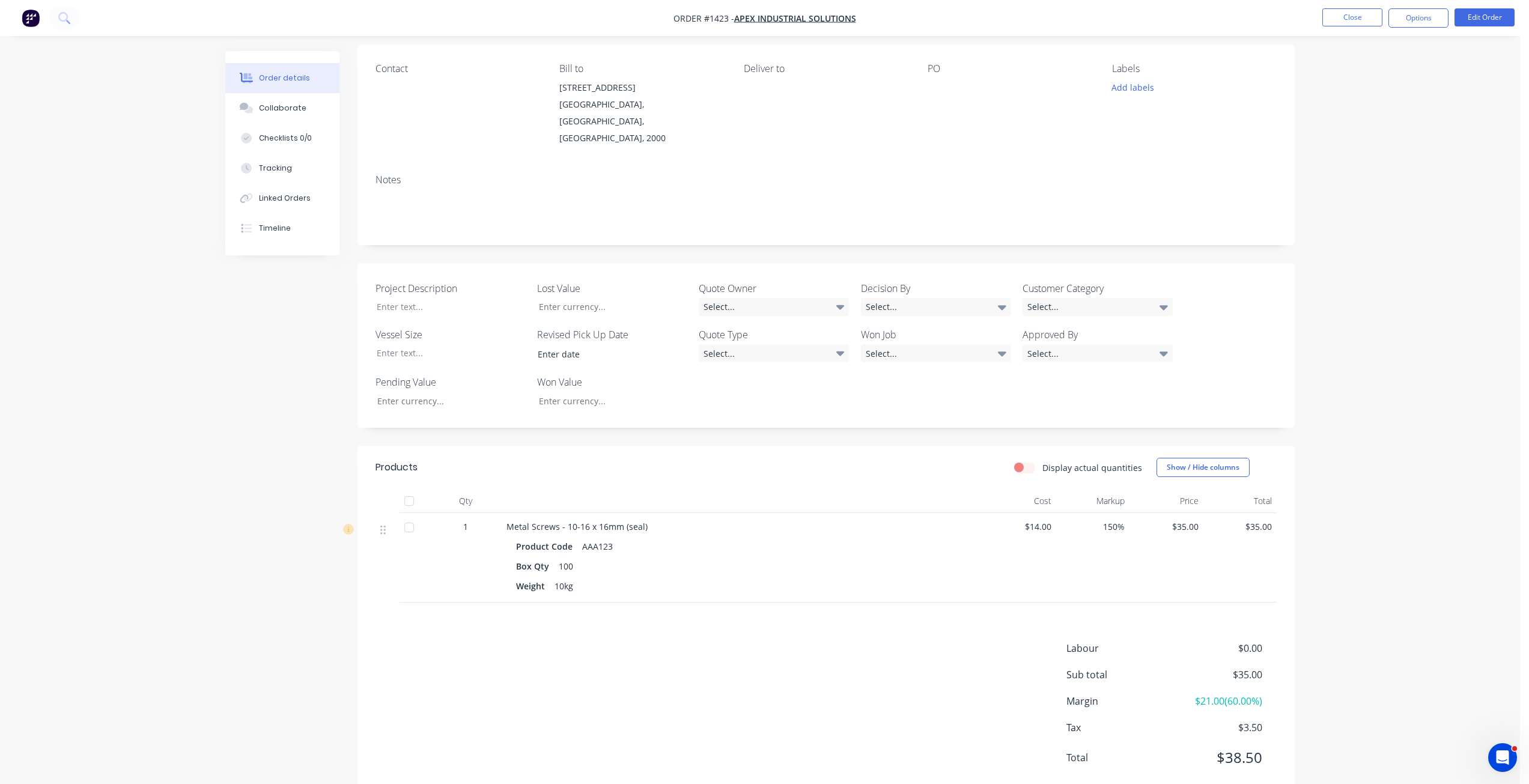
scroll to position [91, 0]
click at [1121, 539] on div "150%" at bounding box center [1093, 554] width 74 height 90
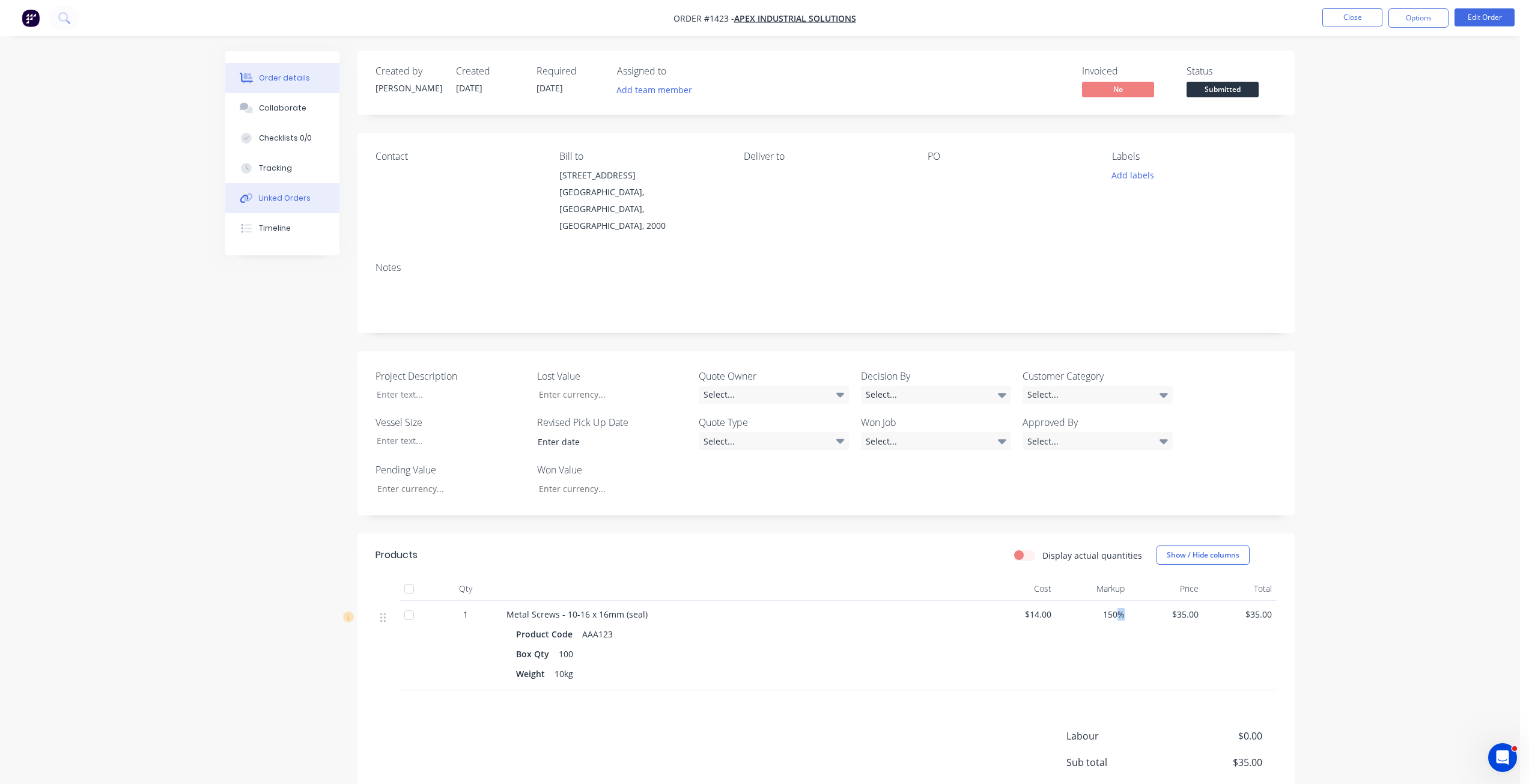
click at [292, 197] on div "Linked Orders" at bounding box center [285, 198] width 52 height 11
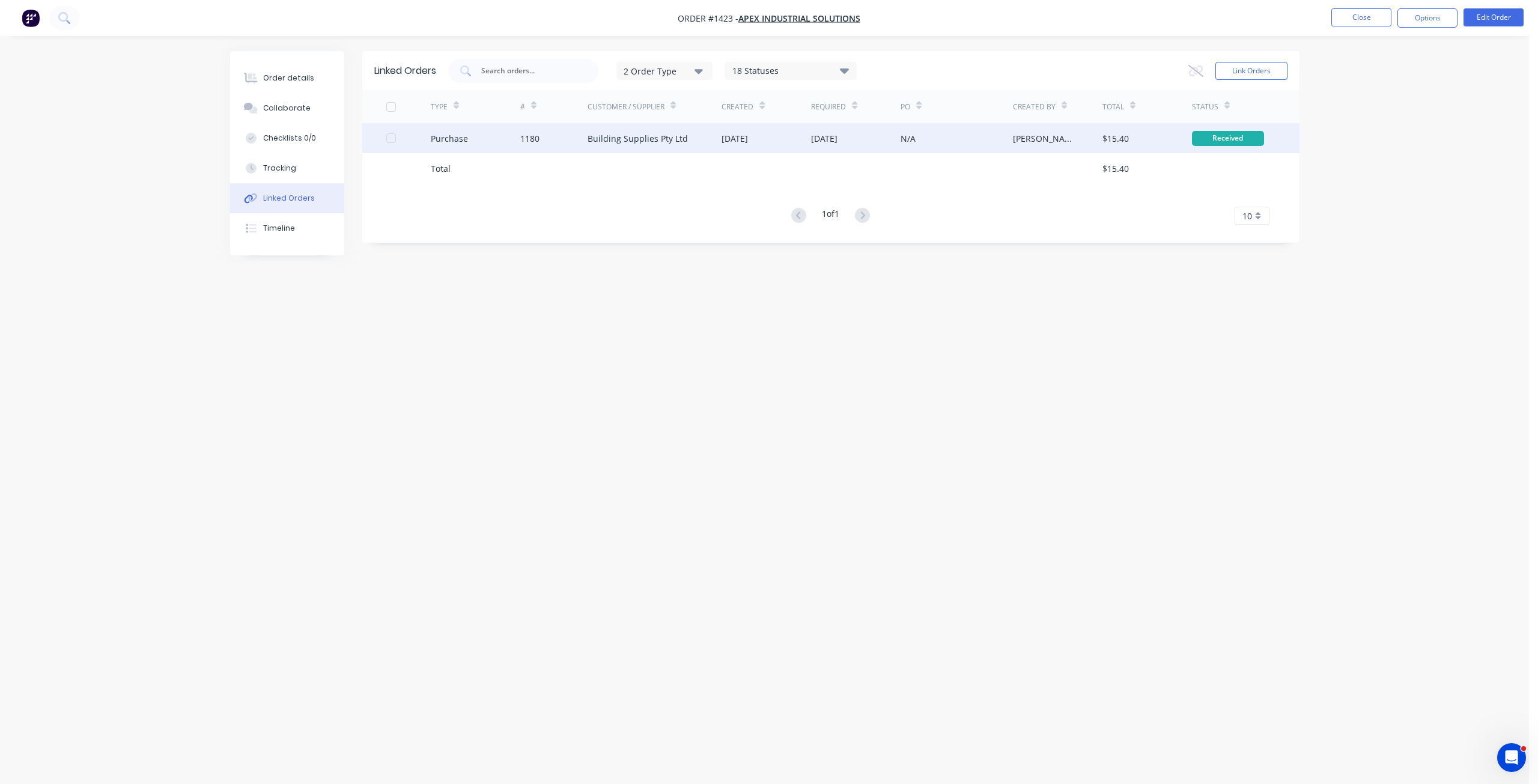
click at [522, 138] on div "1180" at bounding box center [530, 138] width 19 height 13
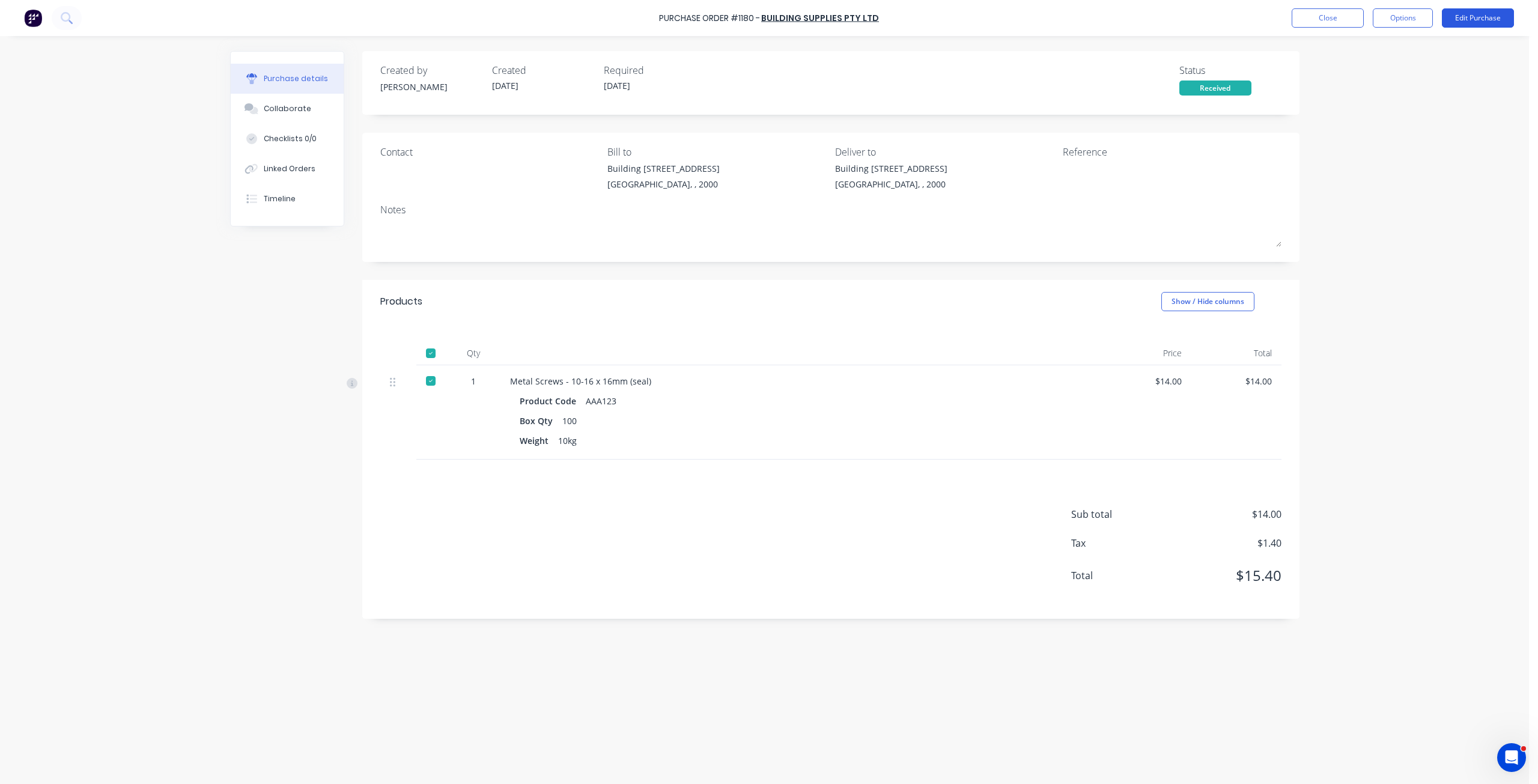
click at [1473, 17] on button "Edit Purchase" at bounding box center [1478, 18] width 72 height 19
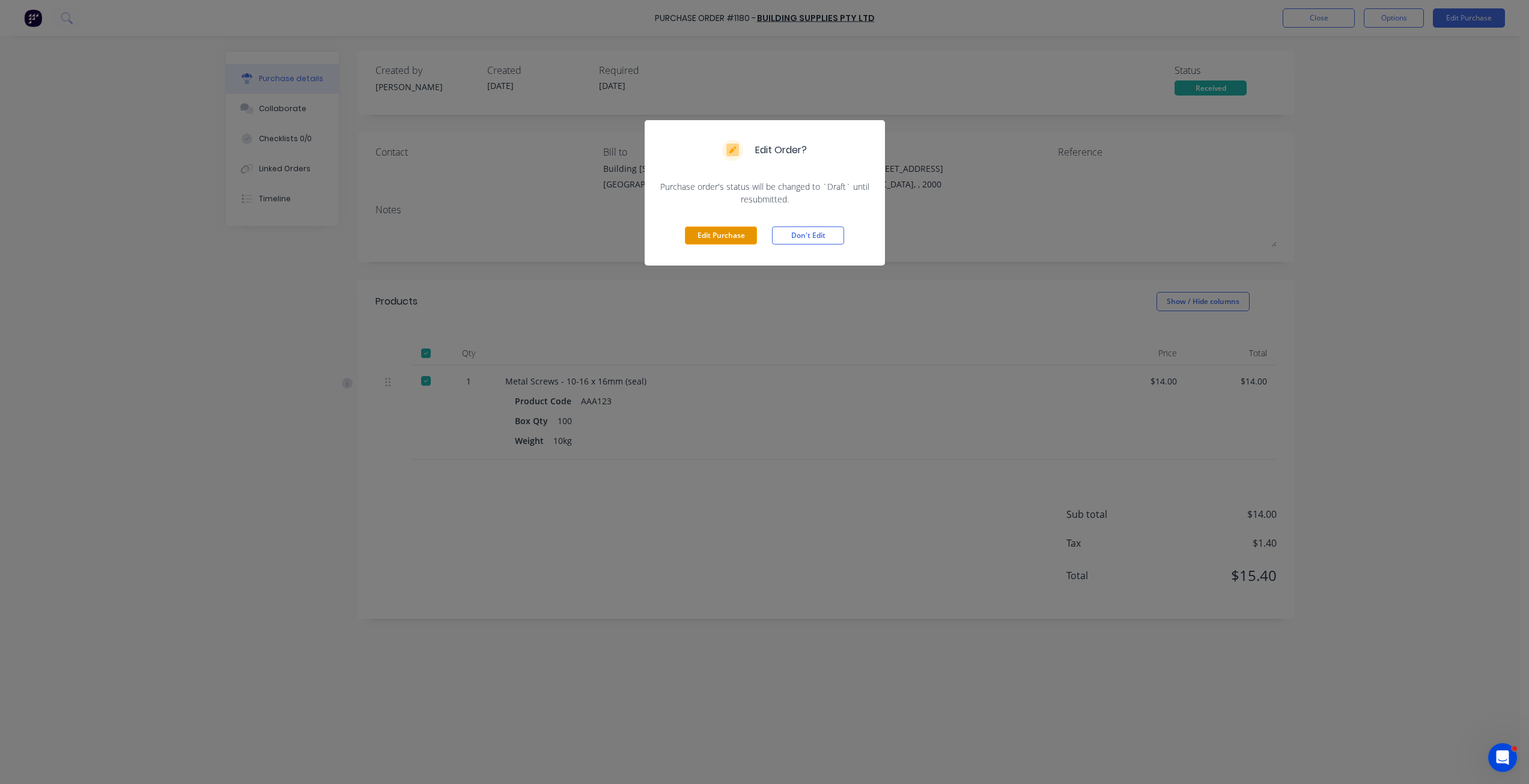
click at [707, 244] on button "Edit Purchase" at bounding box center [721, 235] width 72 height 18
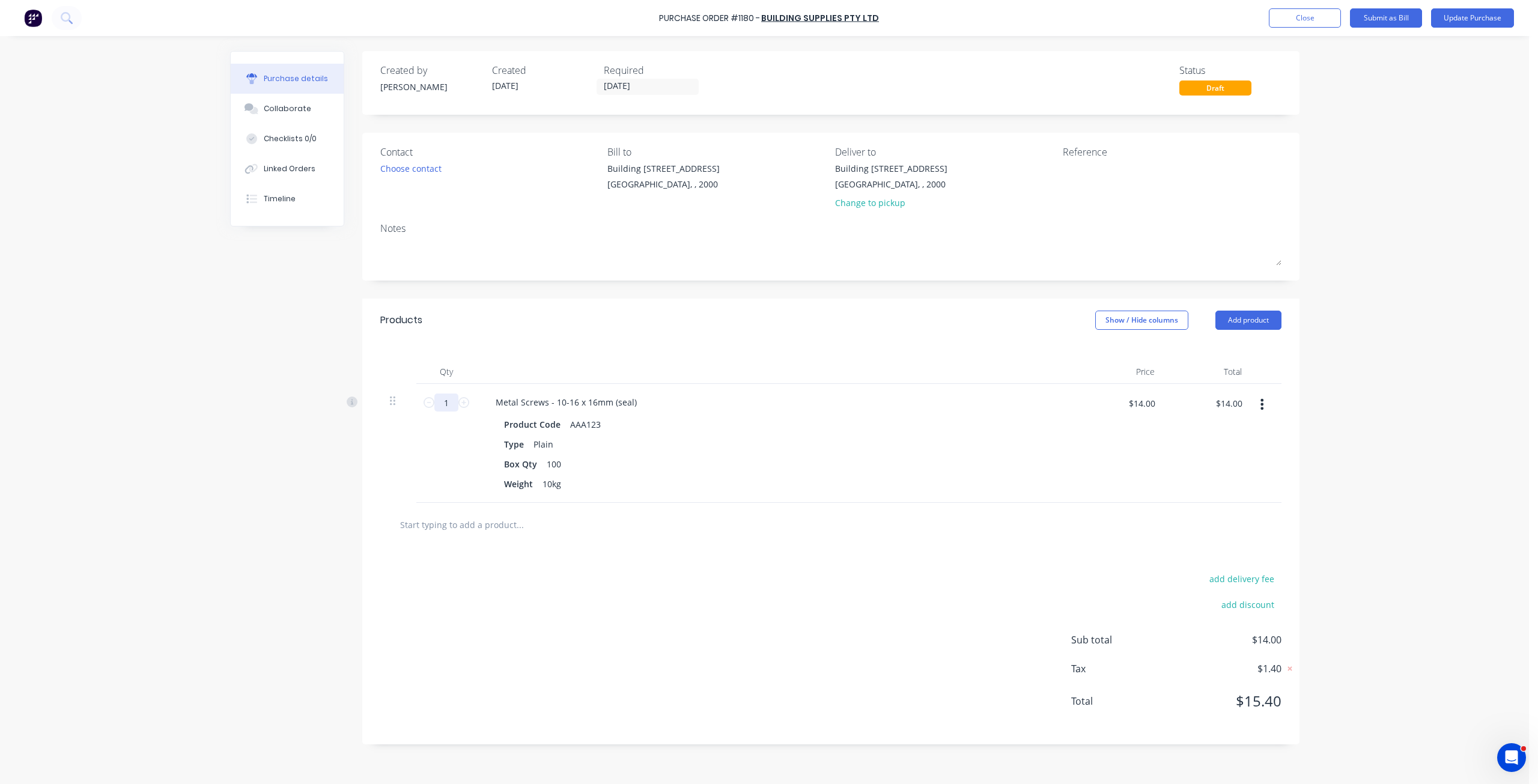
click at [444, 405] on input "1" at bounding box center [446, 402] width 24 height 18
type input "5"
type input "$70.00"
type input "5"
click at [678, 626] on div "add delivery fee add discount Sub total $70.00 Tax $7.00 Total $77.00" at bounding box center [831, 645] width 937 height 197
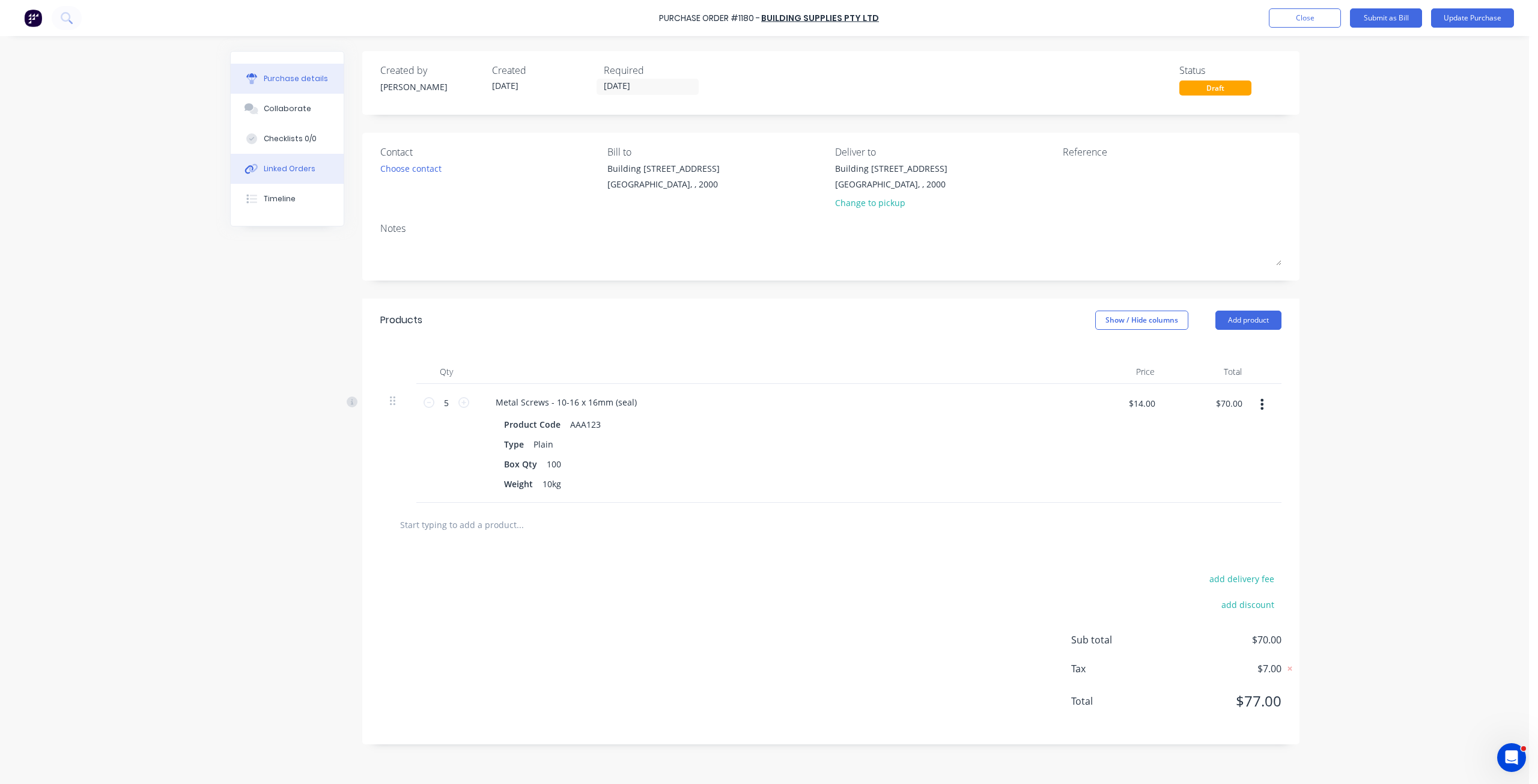
click at [310, 180] on button "Linked Orders" at bounding box center [287, 168] width 113 height 30
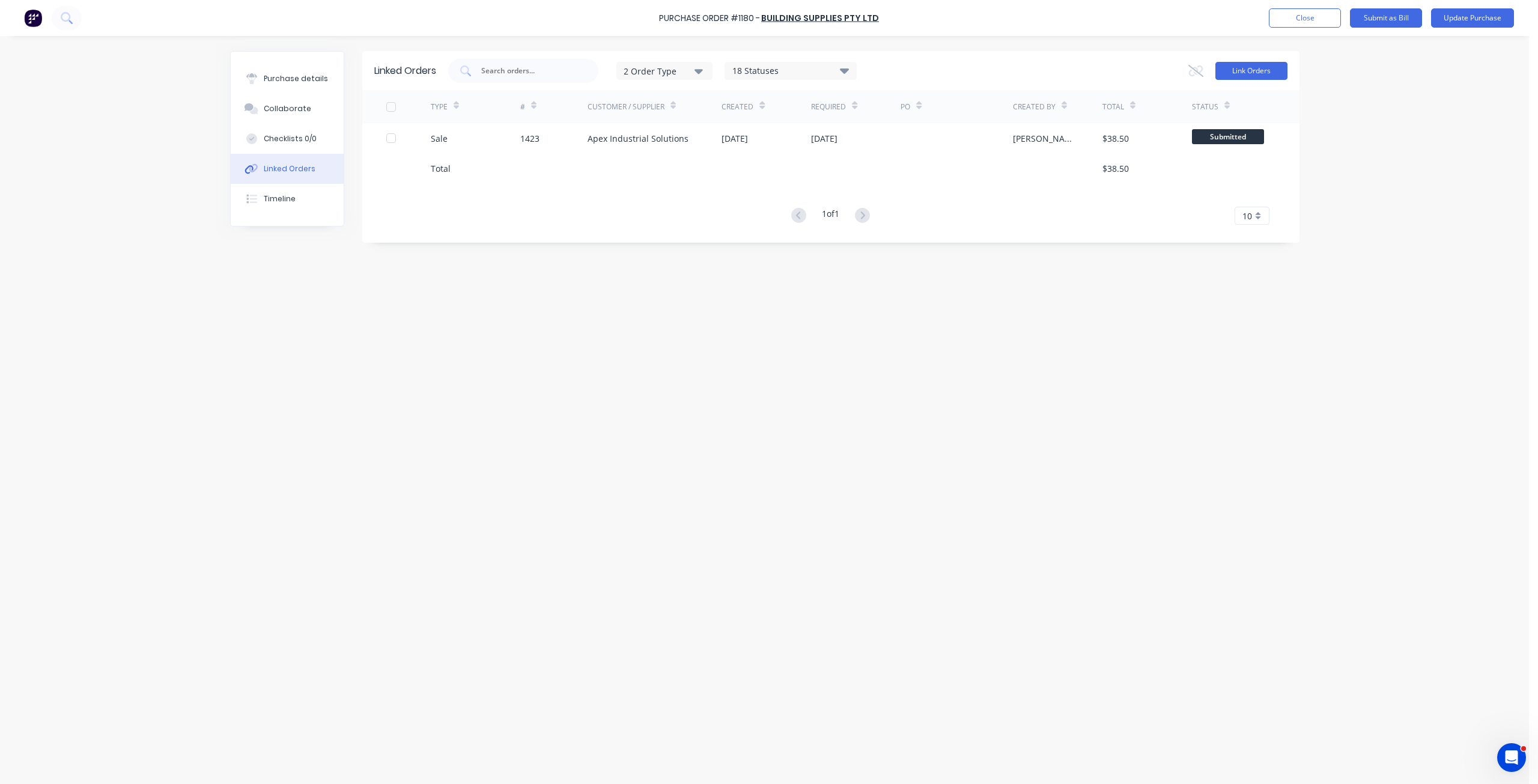
click at [1262, 74] on button "Link Orders" at bounding box center [1251, 70] width 72 height 18
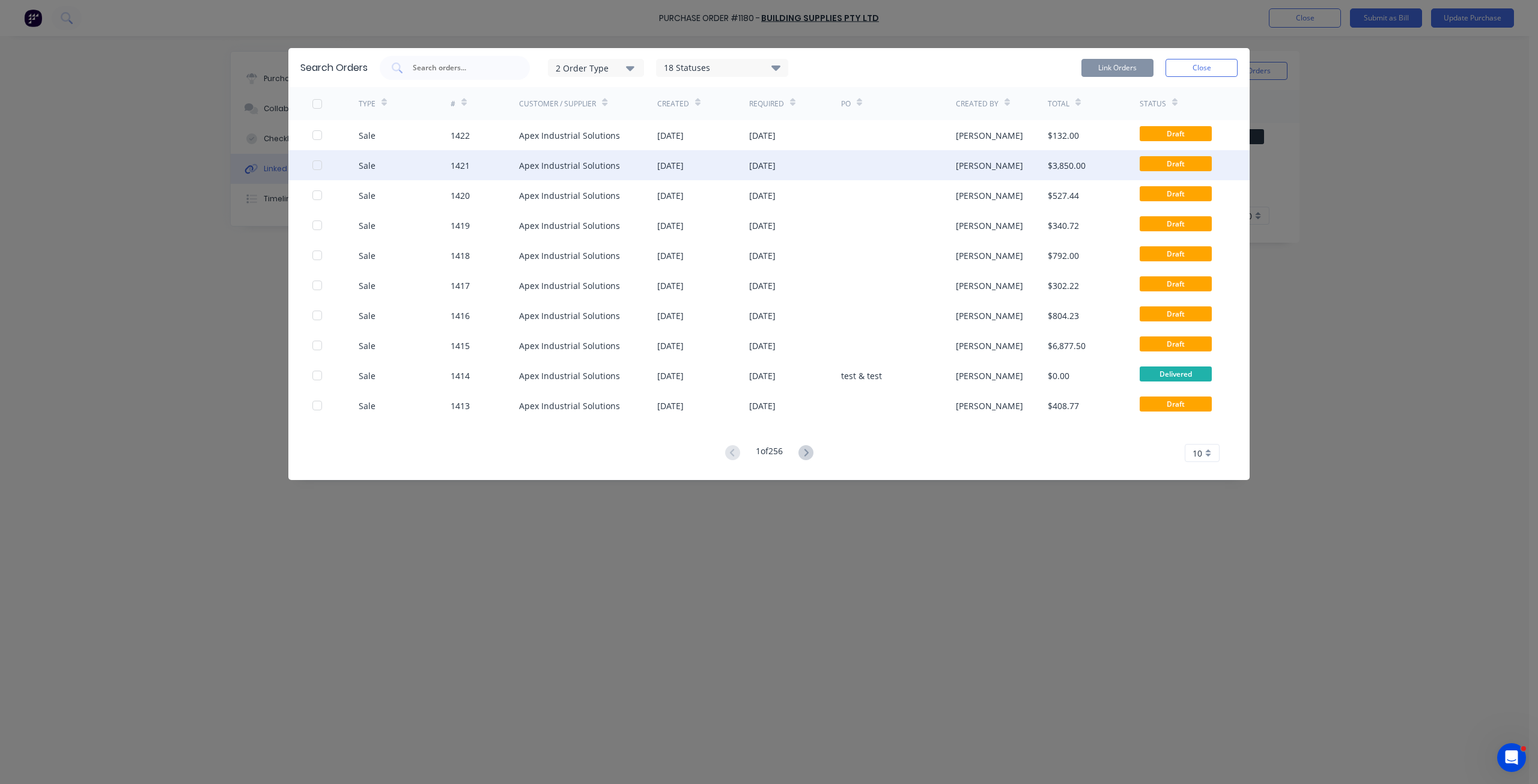
click at [317, 166] on div at bounding box center [317, 165] width 24 height 24
click at [1129, 66] on button "Link Orders" at bounding box center [1118, 68] width 72 height 18
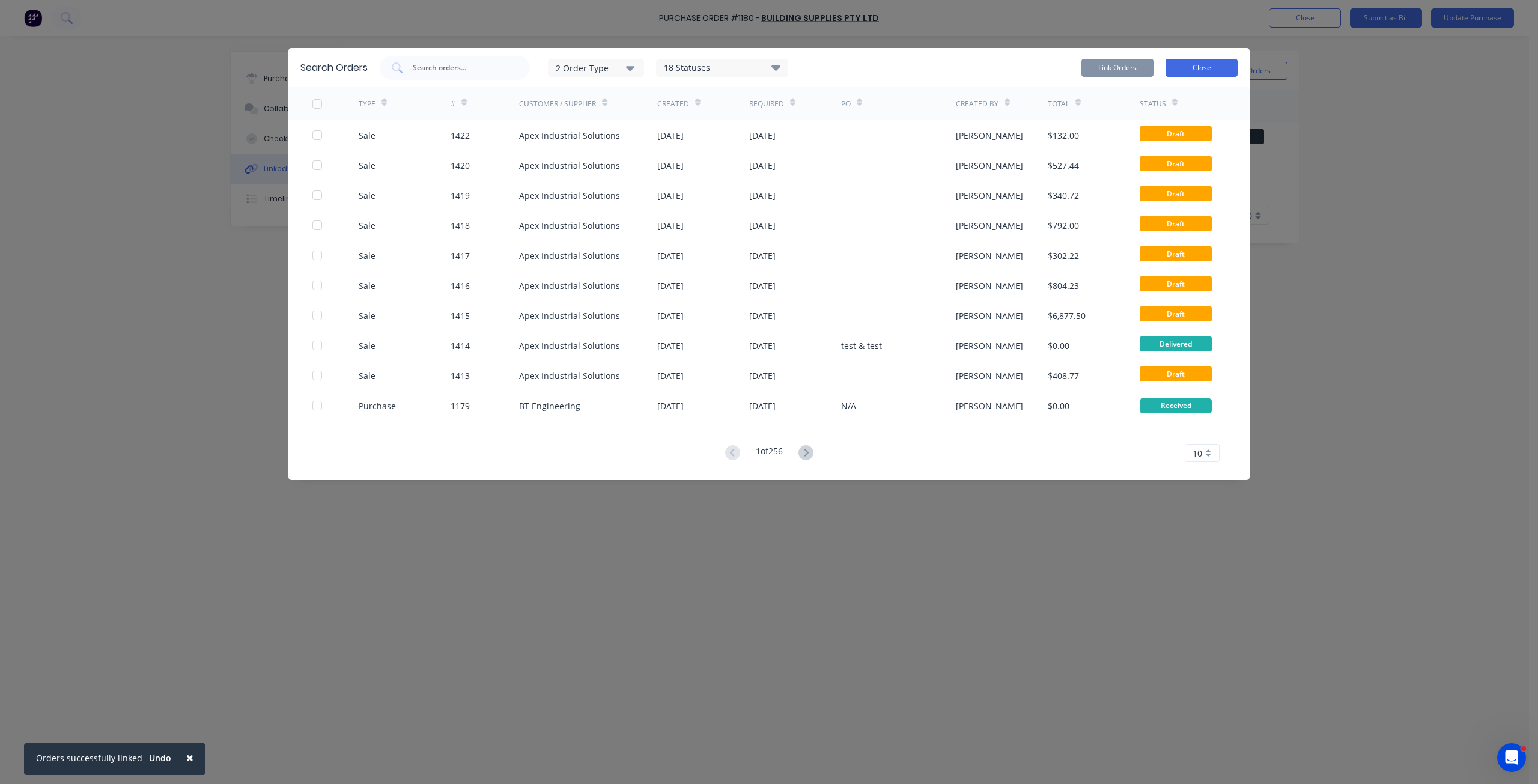
click at [1196, 62] on button "Close" at bounding box center [1201, 68] width 72 height 18
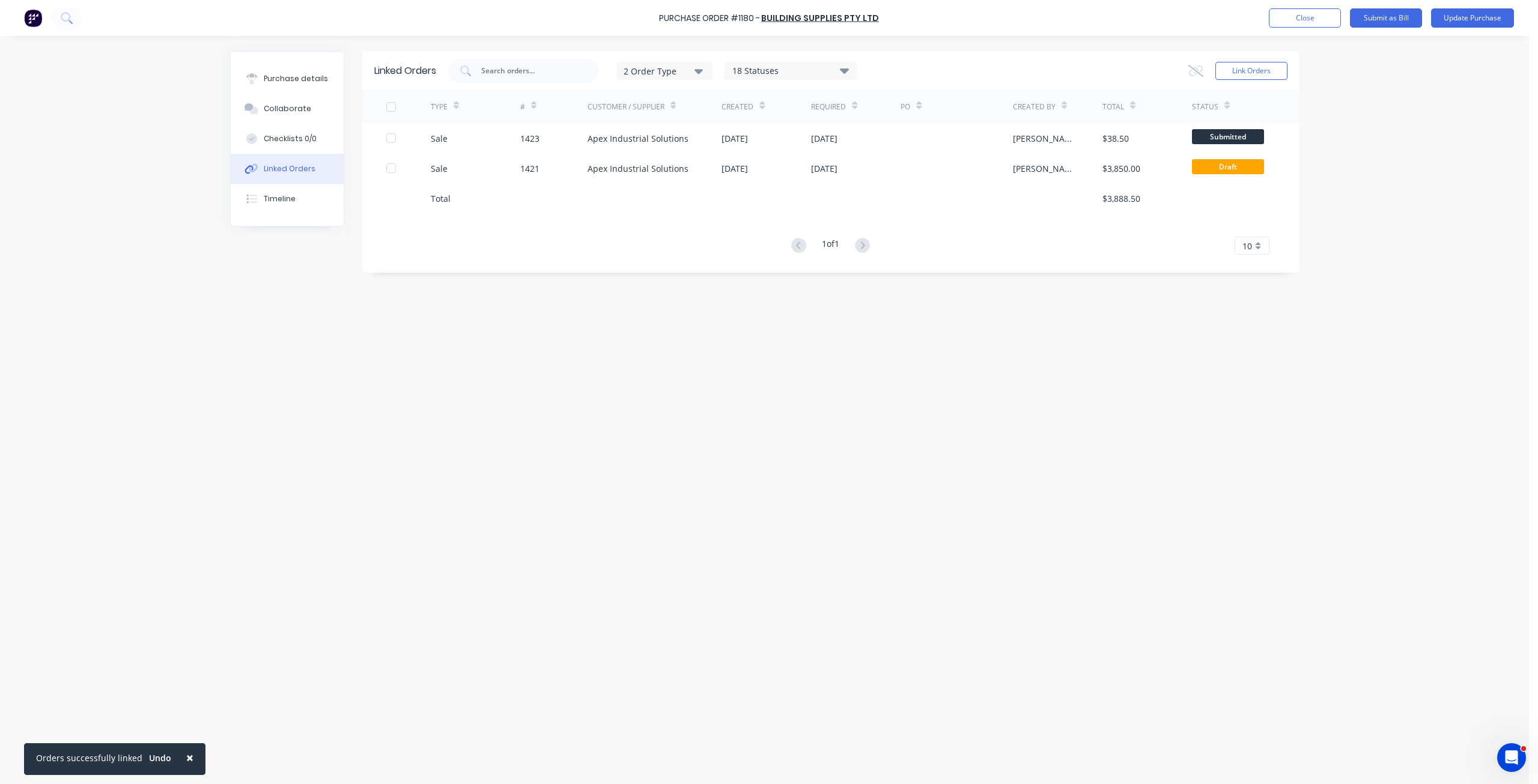
click at [608, 465] on div "Linked Orders 2 Order Type 18 Statuses Sales Order Status All Archived Draft Qu…" at bounding box center [765, 407] width 1070 height 712
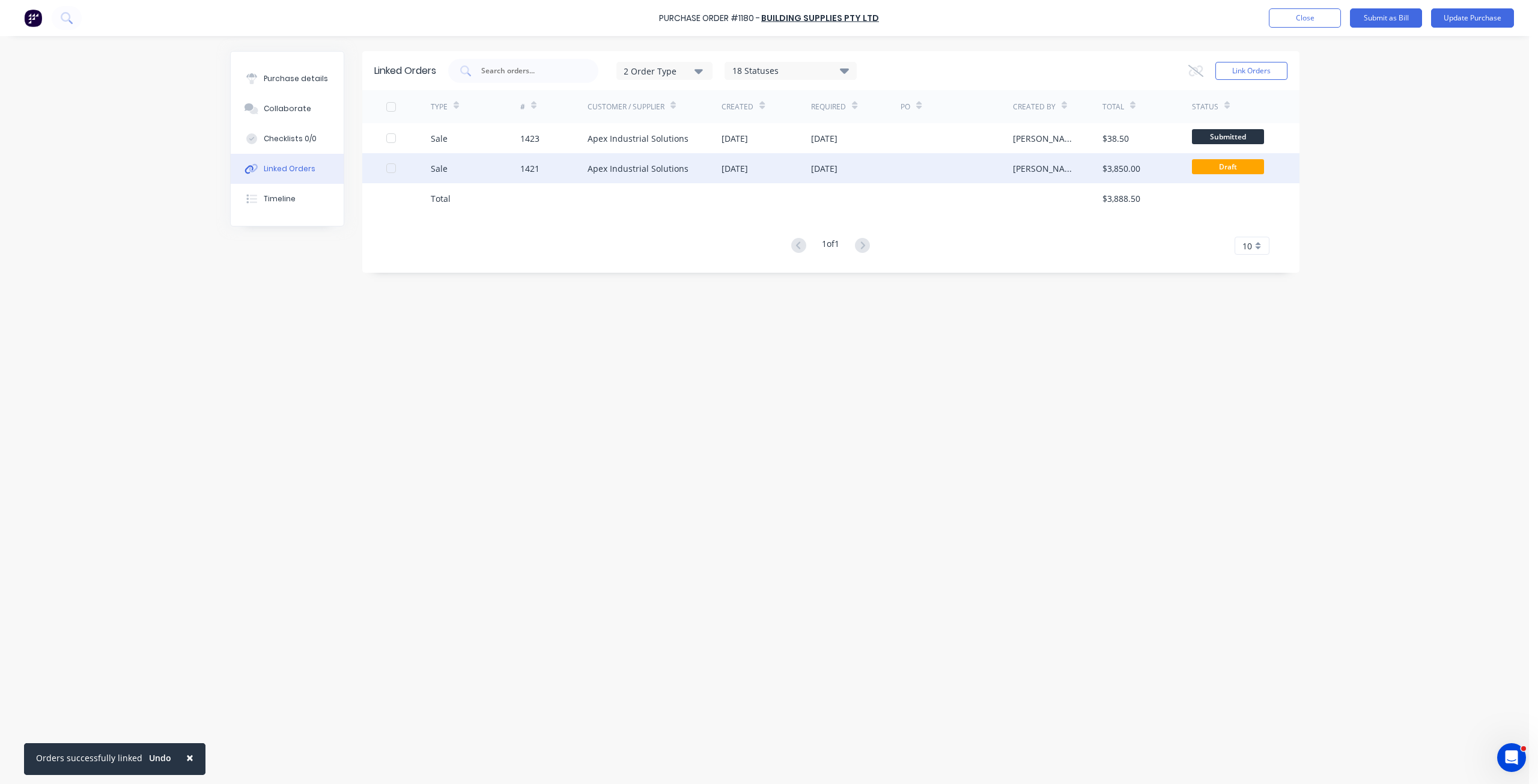
click at [567, 171] on div "1421" at bounding box center [553, 168] width 67 height 30
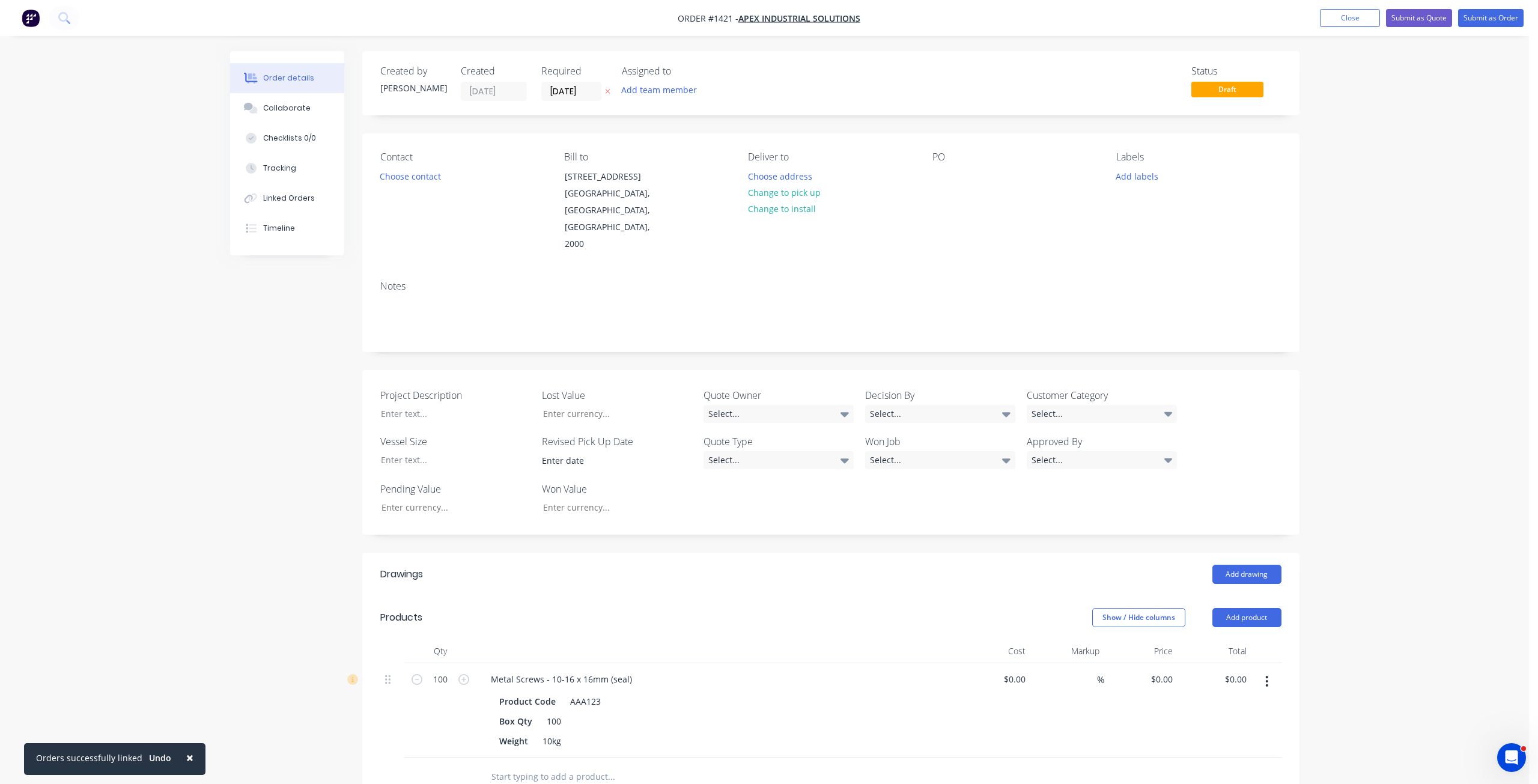
type input "$12.12"
type input "188.78"
type input "$35.00"
type input "$3,500.00"
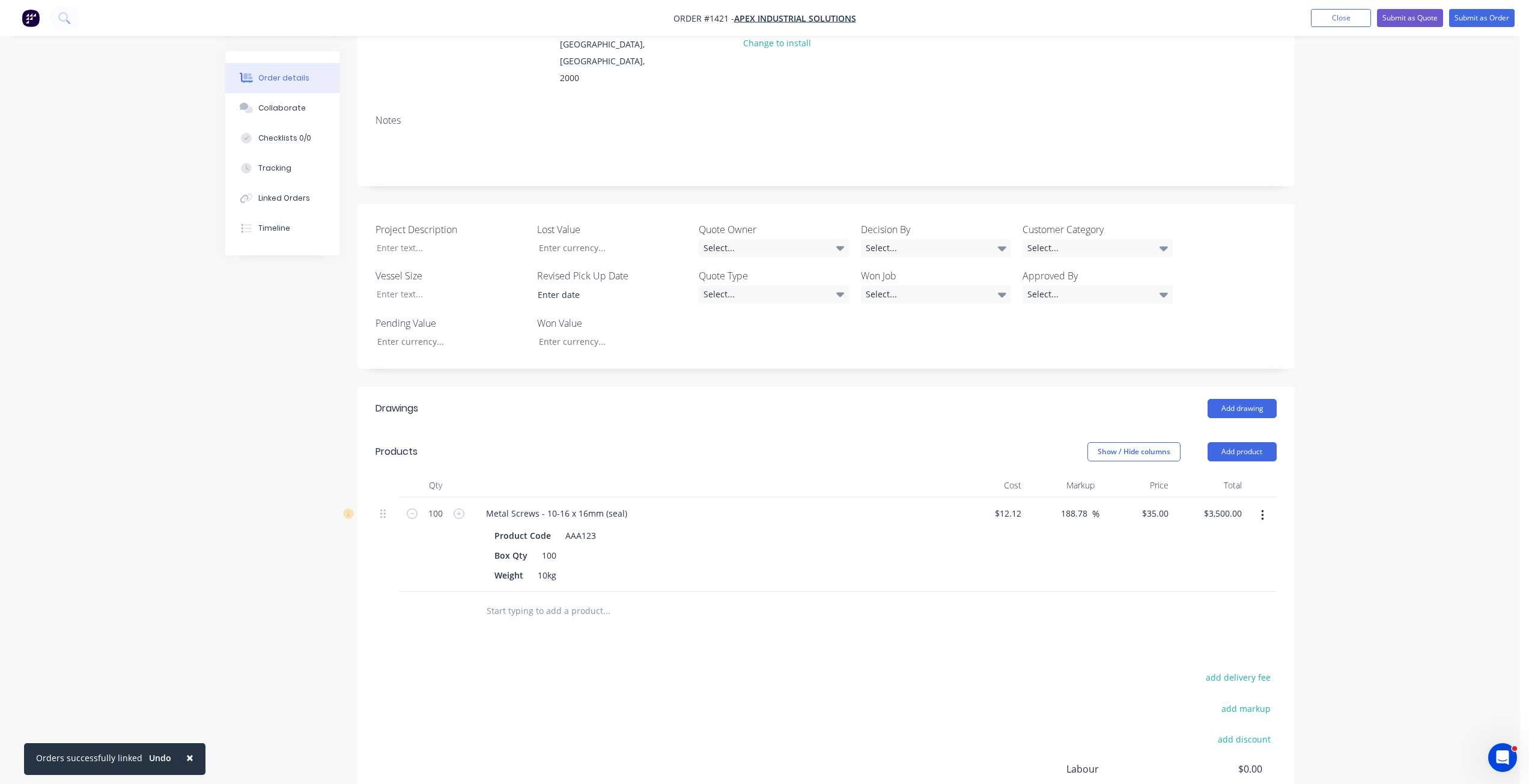
scroll to position [180, 0]
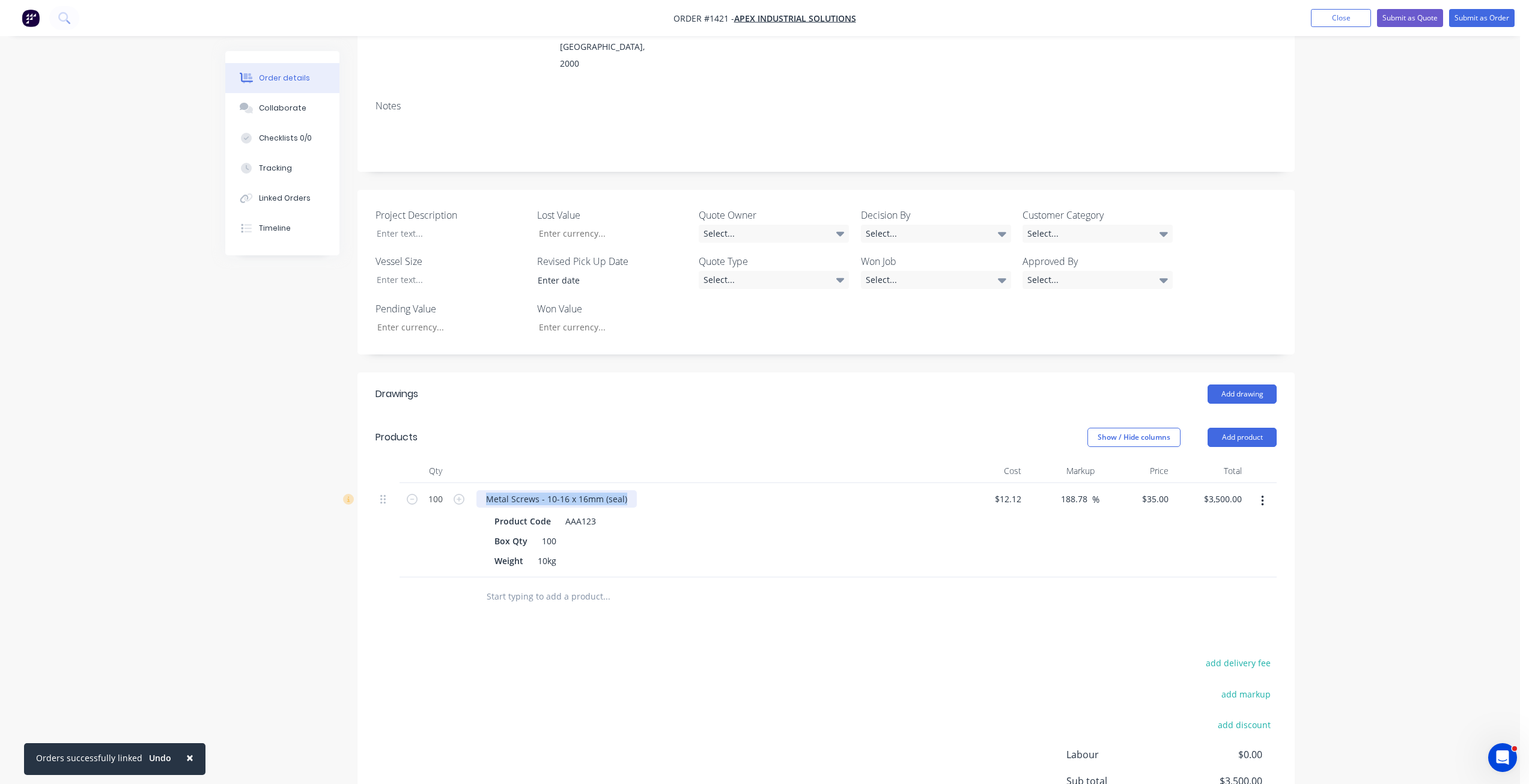
drag, startPoint x: 487, startPoint y: 461, endPoint x: 662, endPoint y: 464, distance: 175.0
click at [662, 490] on div "Metal Screws - 10-16 x 16mm (seal)" at bounding box center [712, 499] width 471 height 17
click at [965, 577] on div at bounding box center [826, 596] width 901 height 39
click at [1016, 490] on input "12.12" at bounding box center [1012, 499] width 28 height 17
type input "$14.00"
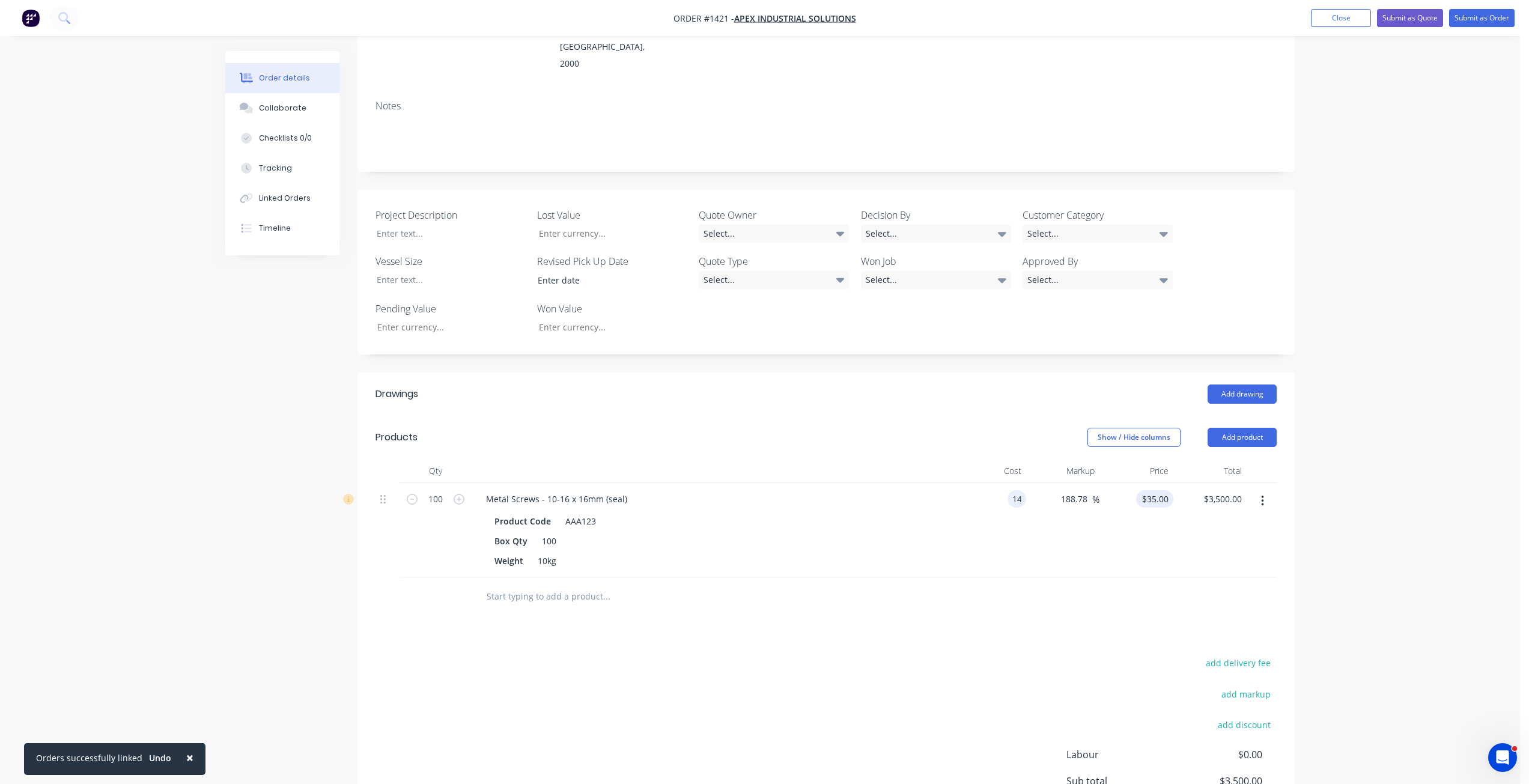
type input "40.429"
type input "$4,042.90"
click at [1154, 490] on input "40.429" at bounding box center [1157, 499] width 33 height 17
type input "35"
type input "150"
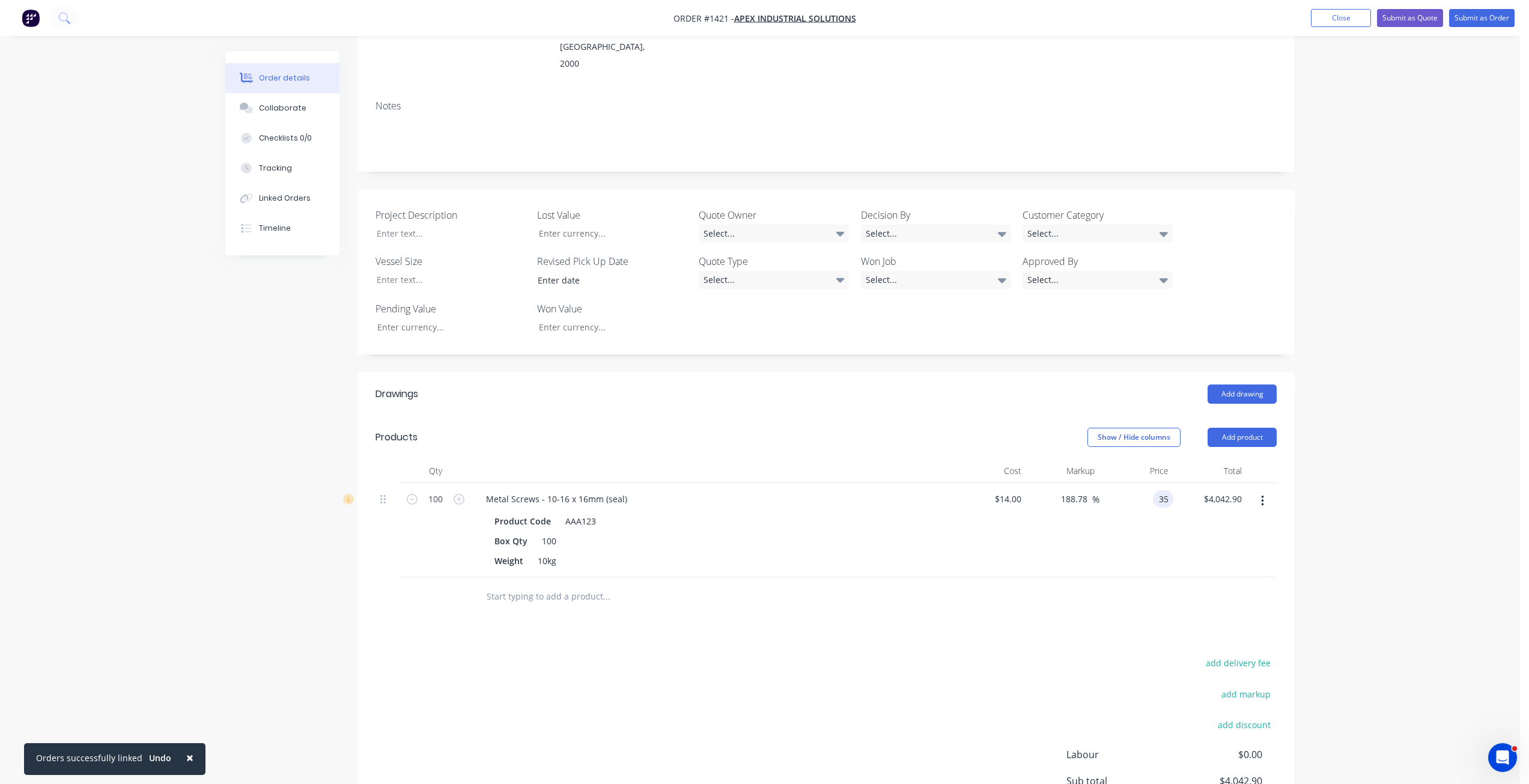
type input "$35.00"
type input "$3,500.00"
click at [1045, 577] on div at bounding box center [826, 596] width 901 height 39
click at [1483, 21] on button "Submit as Order" at bounding box center [1482, 18] width 65 height 18
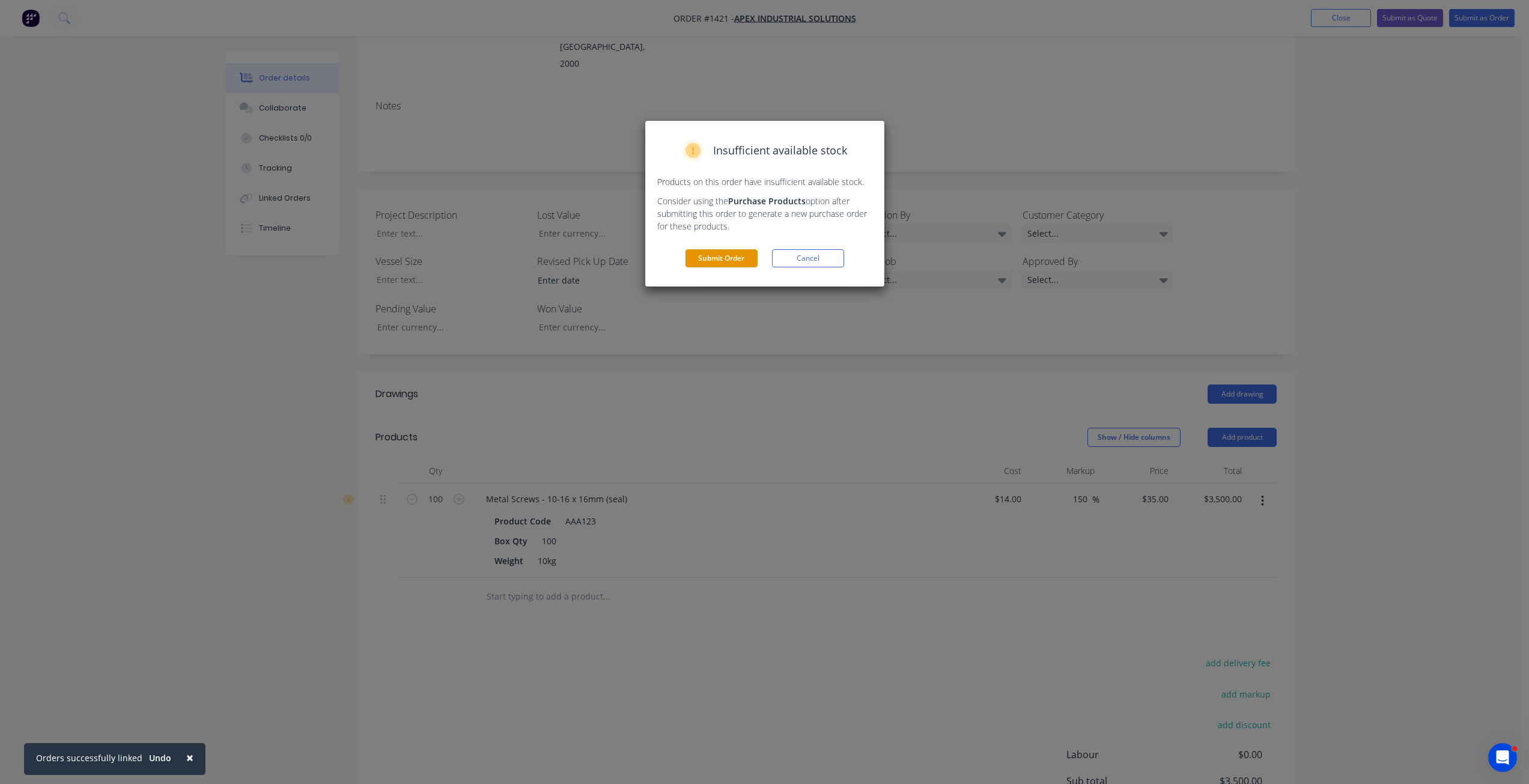
click at [718, 260] on button "Submit Order" at bounding box center [722, 258] width 72 height 18
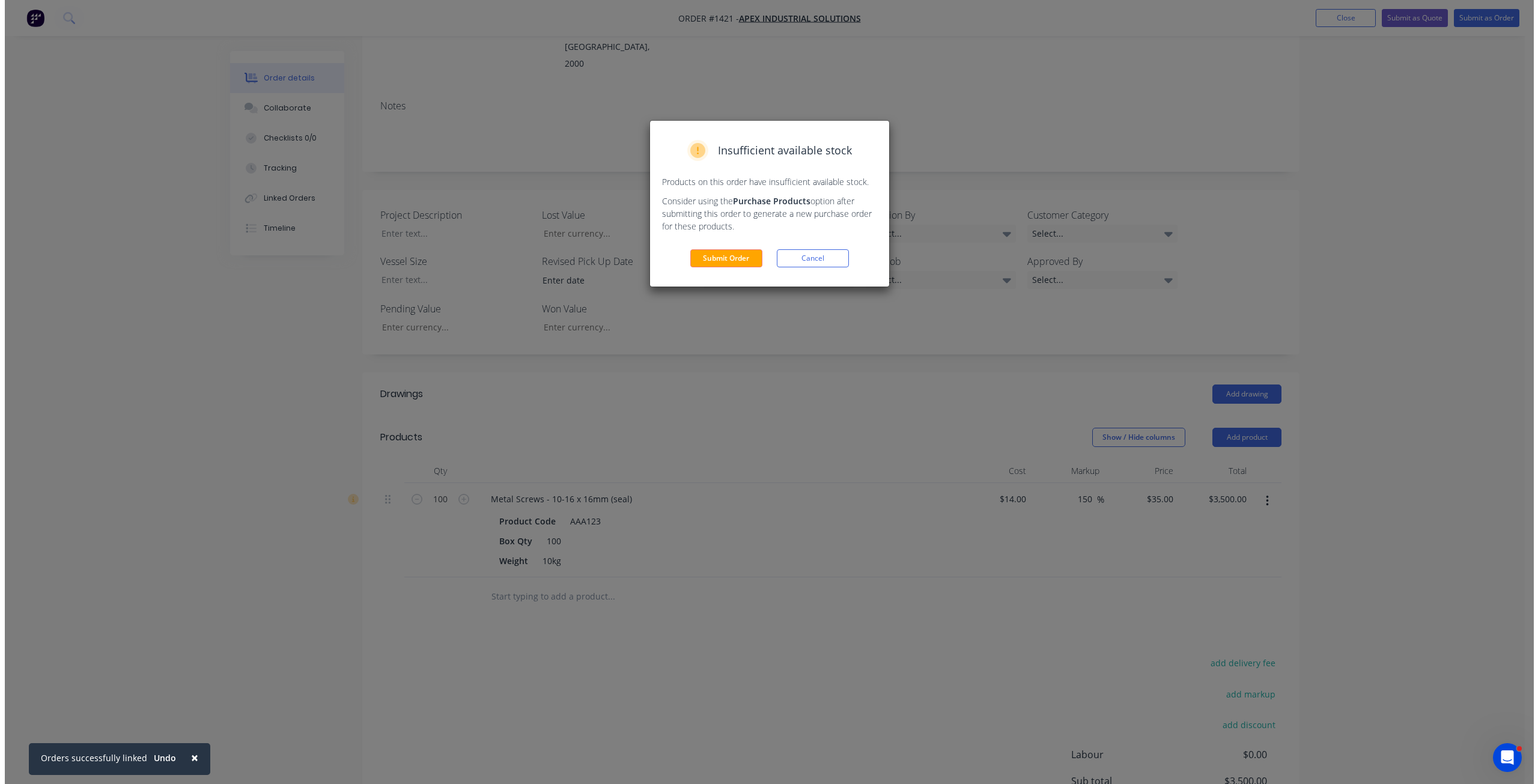
scroll to position [0, 0]
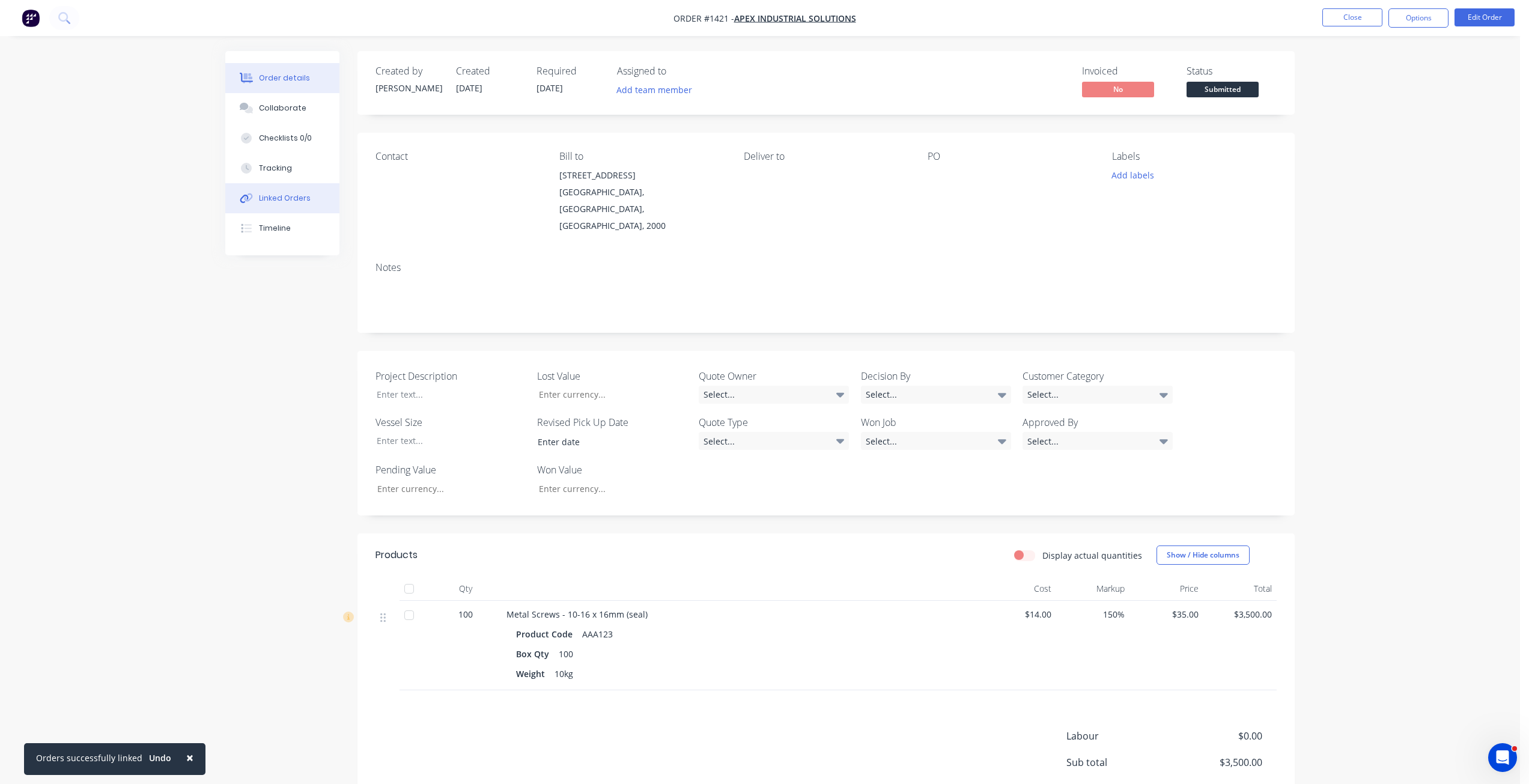
click at [289, 201] on div "Linked Orders" at bounding box center [285, 198] width 52 height 11
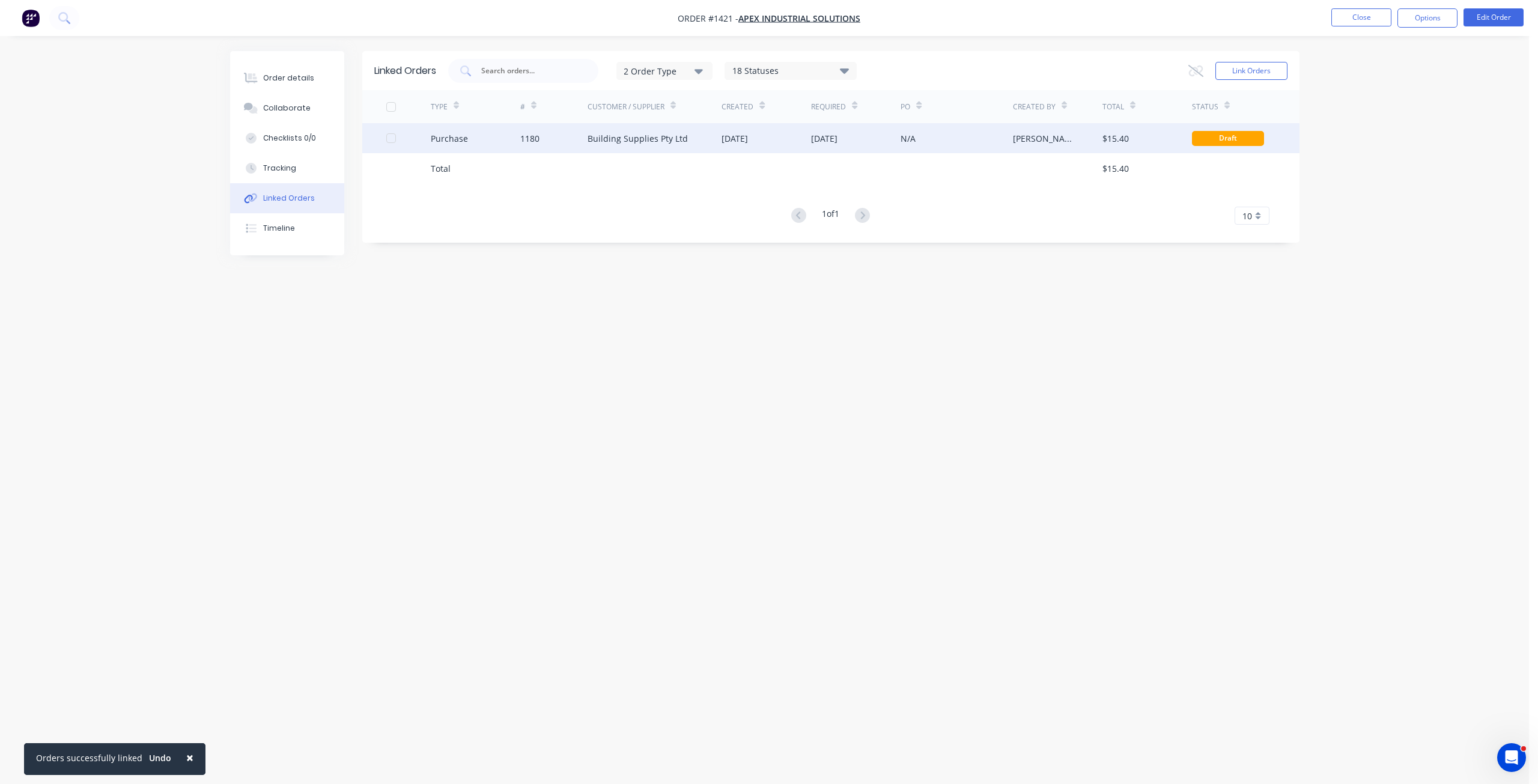
click at [462, 128] on div "Purchase" at bounding box center [476, 138] width 90 height 30
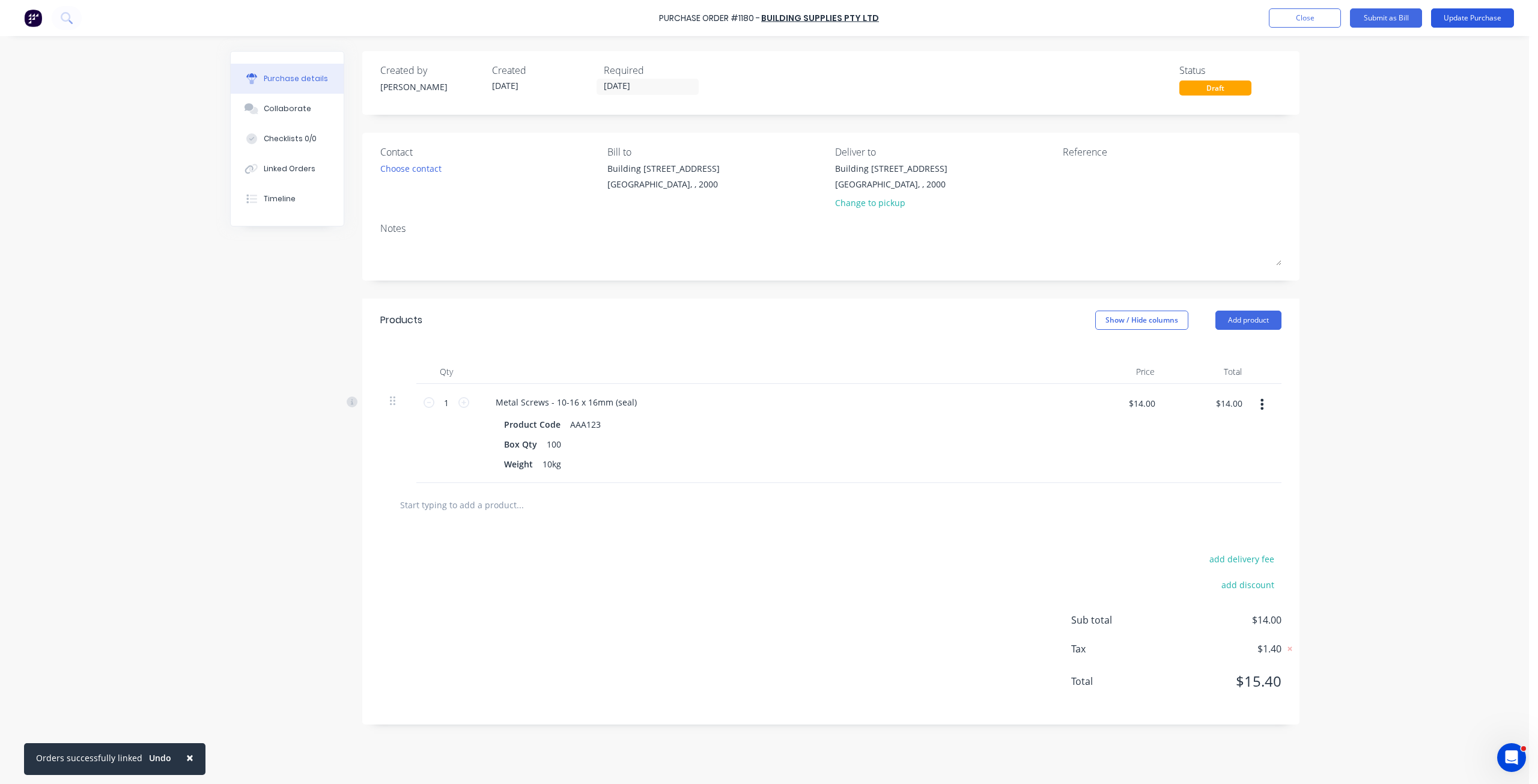
click at [1465, 26] on button "Update Purchase" at bounding box center [1473, 18] width 83 height 19
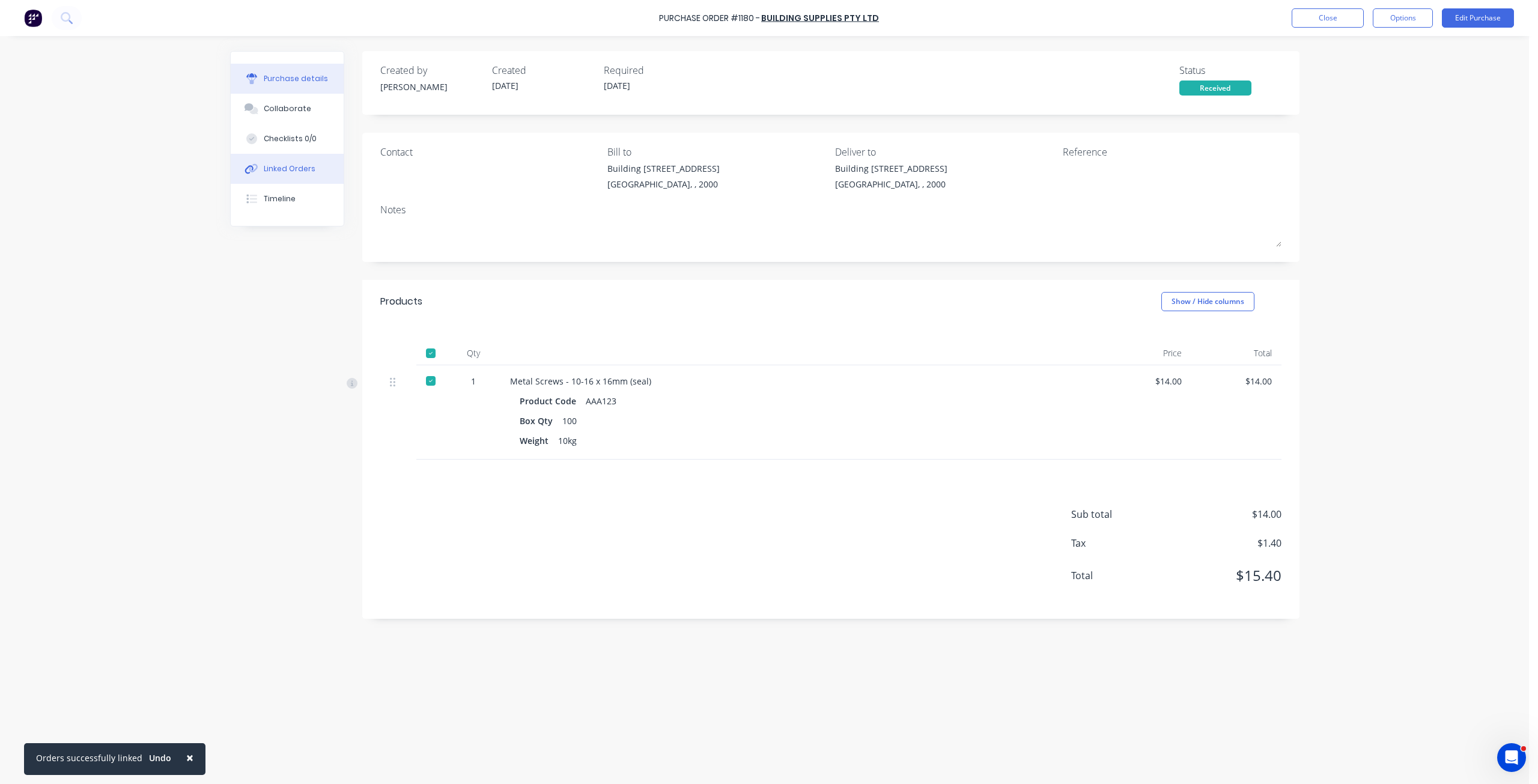
click at [311, 175] on button "Linked Orders" at bounding box center [287, 168] width 113 height 30
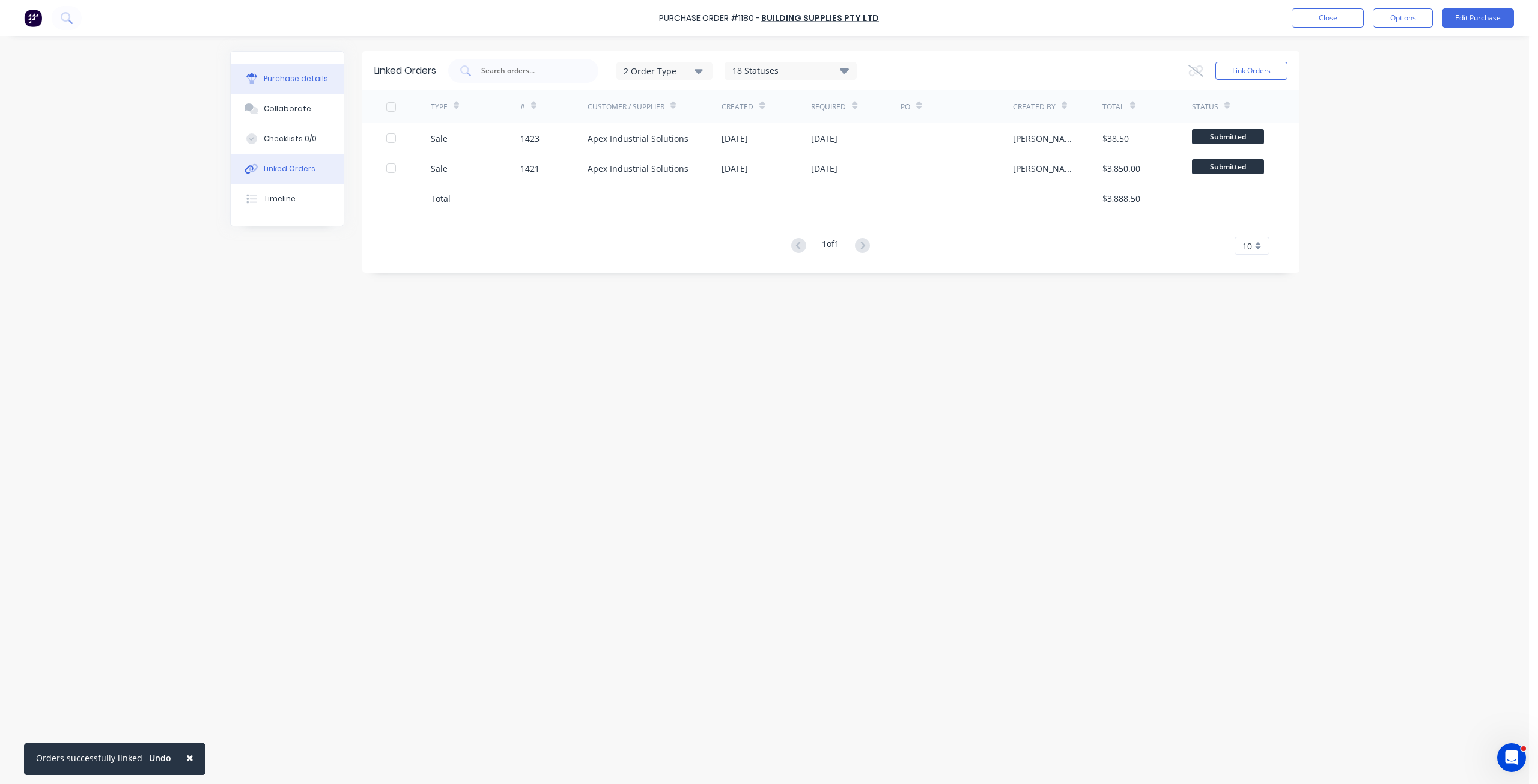
click at [317, 72] on button "Purchase details" at bounding box center [287, 78] width 113 height 30
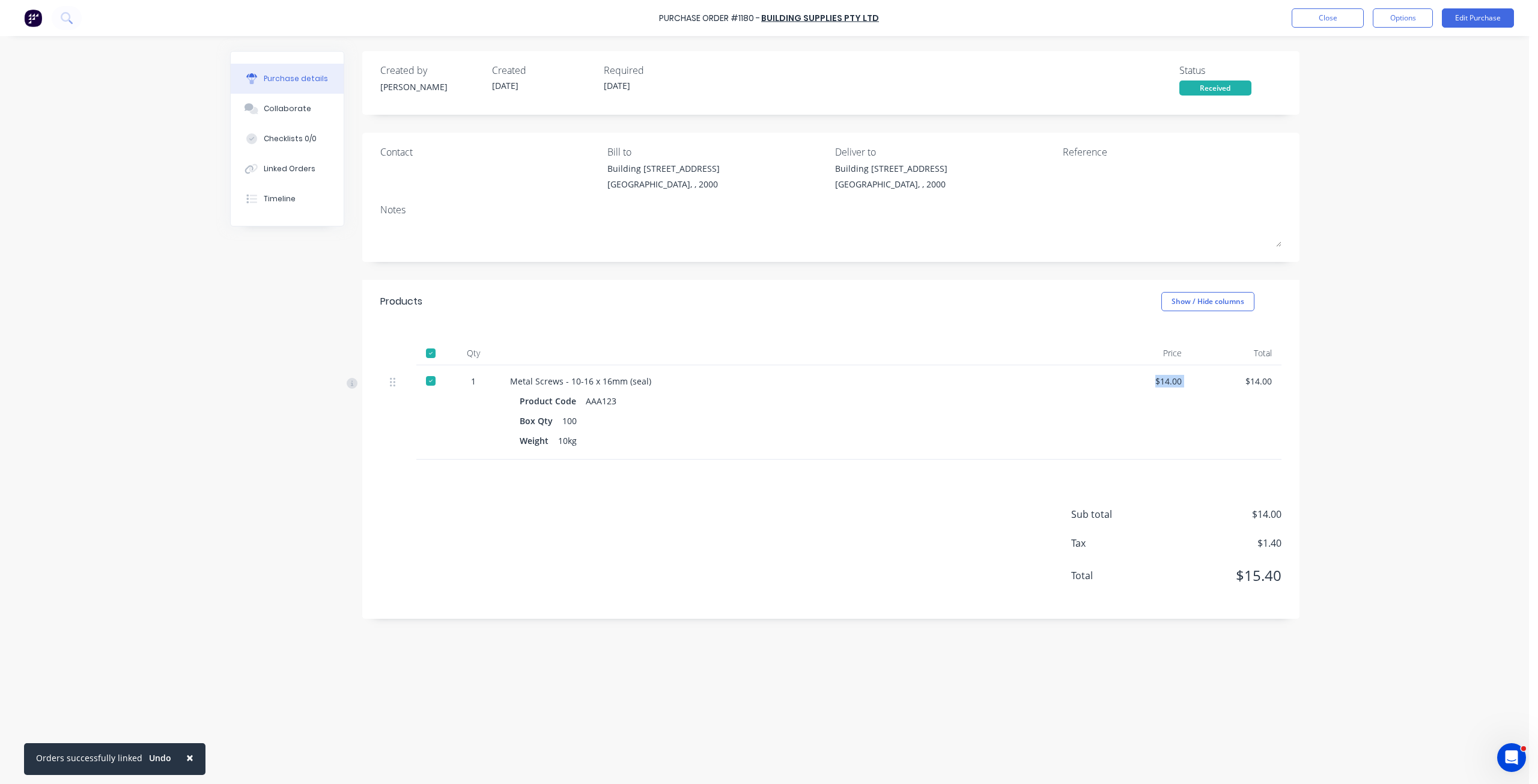
drag, startPoint x: 1201, startPoint y: 378, endPoint x: 1150, endPoint y: 381, distance: 51.1
click at [1150, 381] on div "1 Metal Screws - 10-16 x 16mm (seal) Product Code AAA123 Box Qty 100 Weight 10k…" at bounding box center [831, 412] width 901 height 94
click at [186, 759] on span "×" at bounding box center [190, 757] width 7 height 17
click at [289, 172] on div "Linked Orders" at bounding box center [290, 169] width 52 height 11
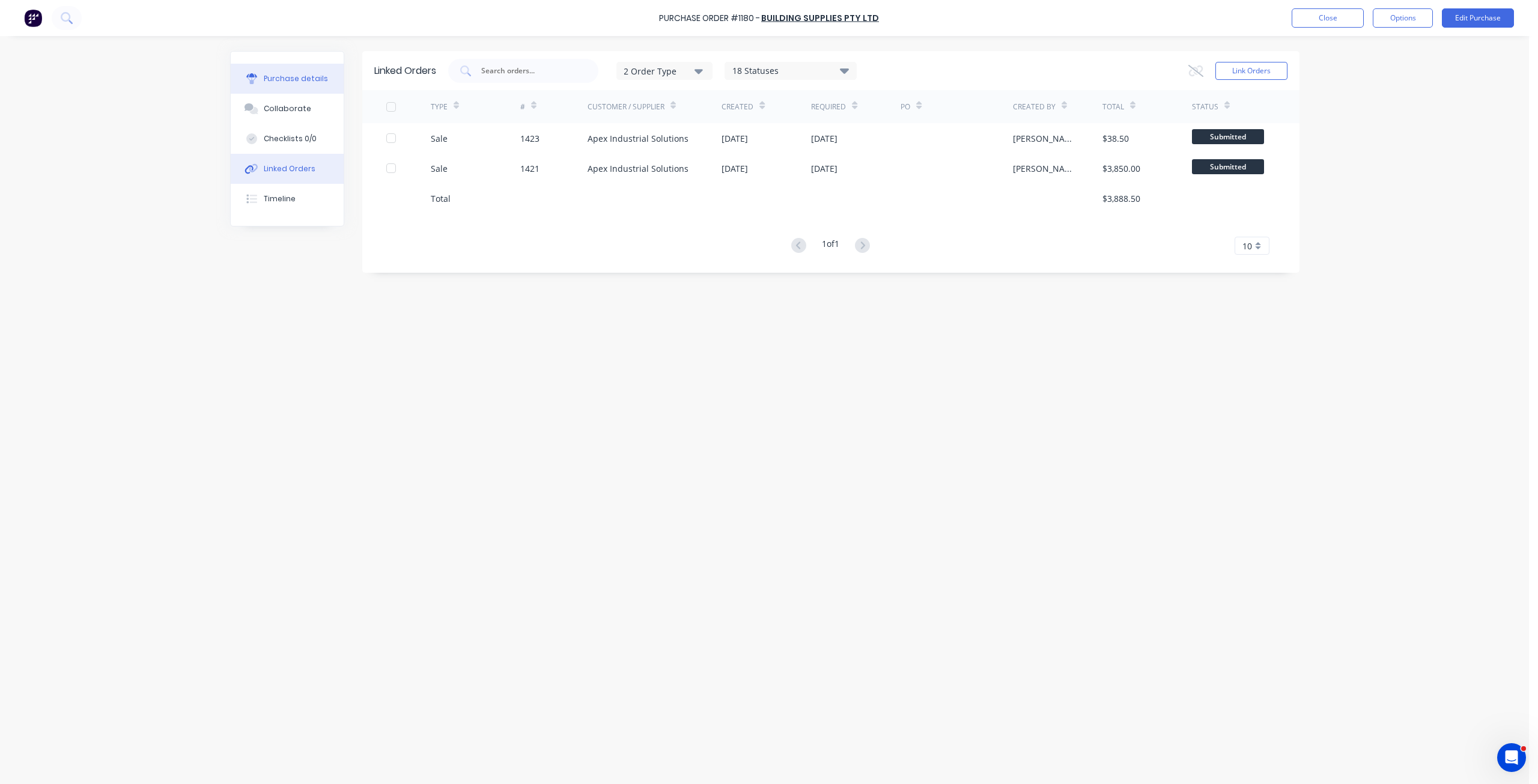
click at [305, 68] on button "Purchase details" at bounding box center [287, 78] width 113 height 30
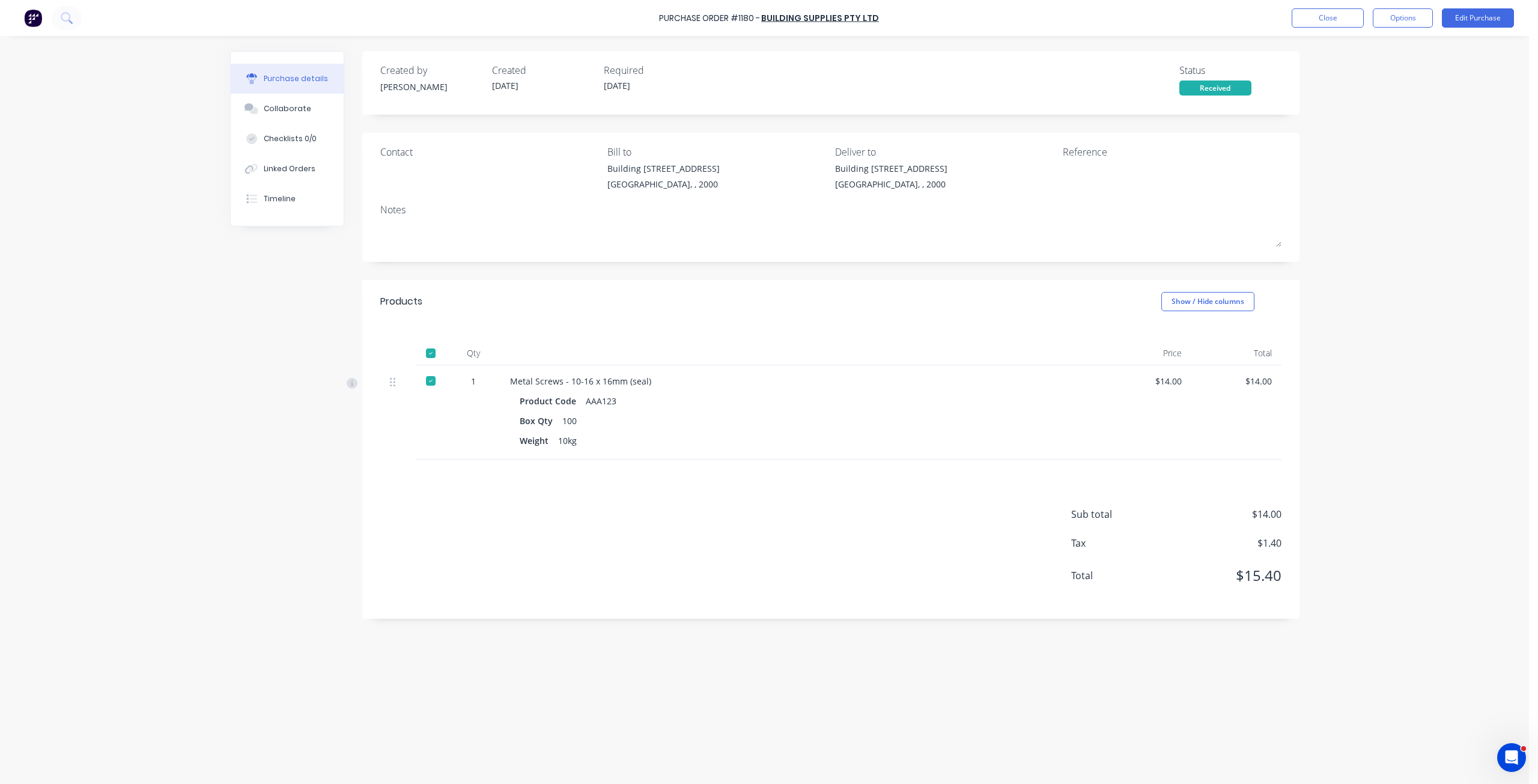
click at [595, 523] on div "Sub total $14.00 Tax $1.40 Total $15.40" at bounding box center [831, 539] width 937 height 159
click at [431, 382] on div at bounding box center [431, 381] width 24 height 24
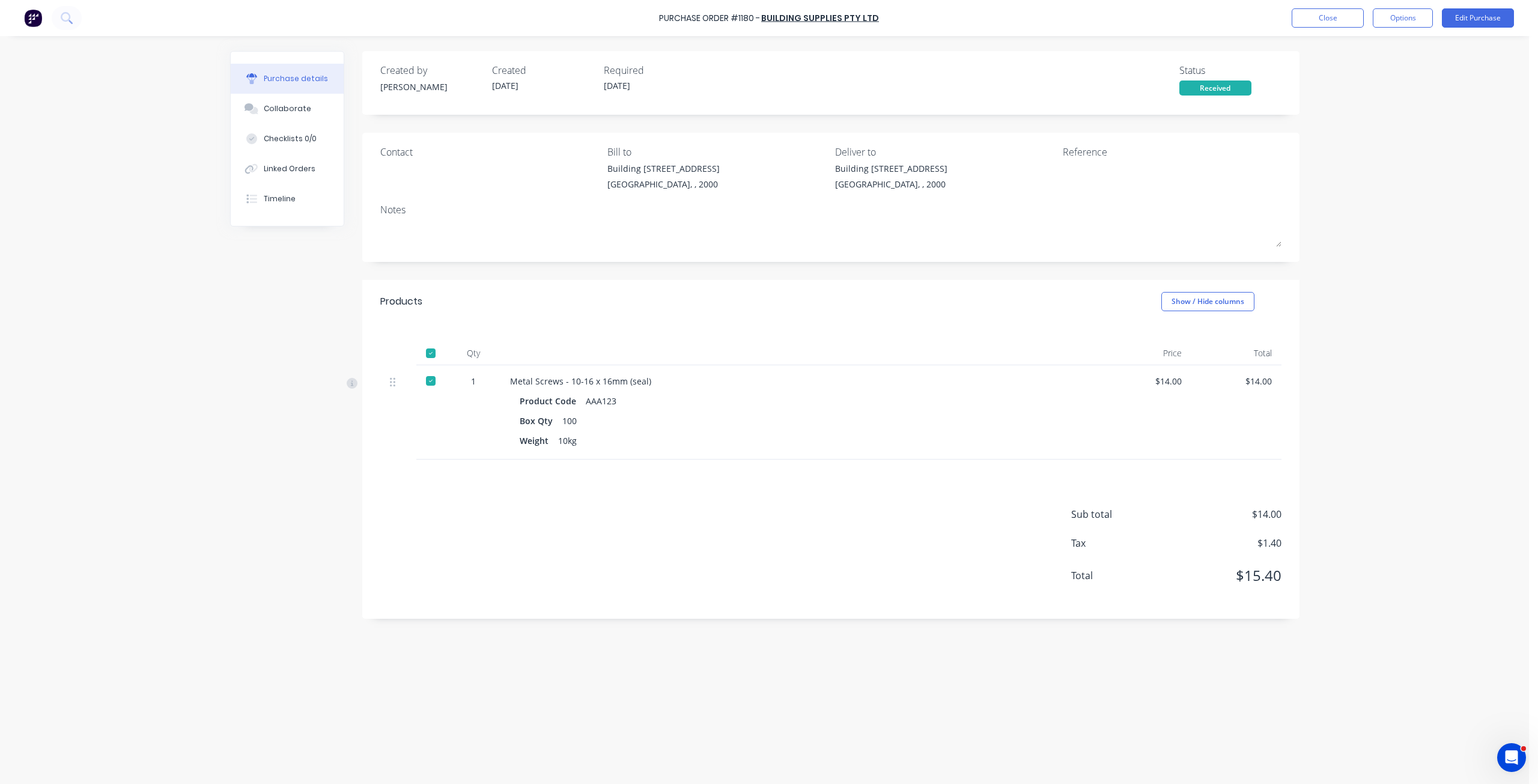
click at [431, 382] on div at bounding box center [431, 381] width 24 height 24
drag, startPoint x: 515, startPoint y: 381, endPoint x: 668, endPoint y: 378, distance: 153.0
click at [668, 378] on div "Metal Screws - 10-16 x 16mm (seal) Product Code AAA123 Box Qty 100 Weight 10kg" at bounding box center [800, 412] width 601 height 94
click at [668, 378] on div "Metal Screws - 10-16 x 16mm (seal)" at bounding box center [801, 381] width 581 height 13
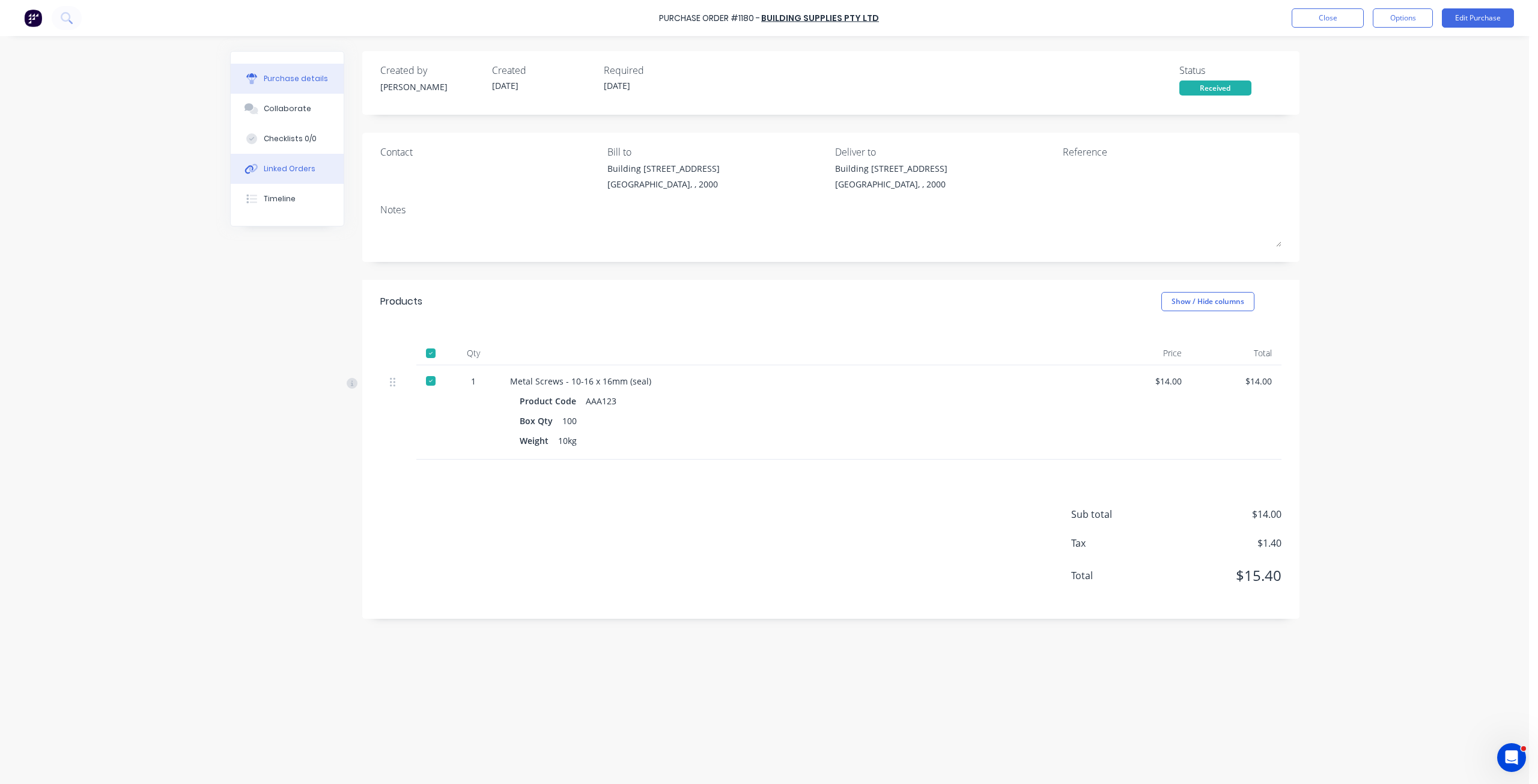
click at [277, 169] on div "Linked Orders" at bounding box center [290, 169] width 52 height 11
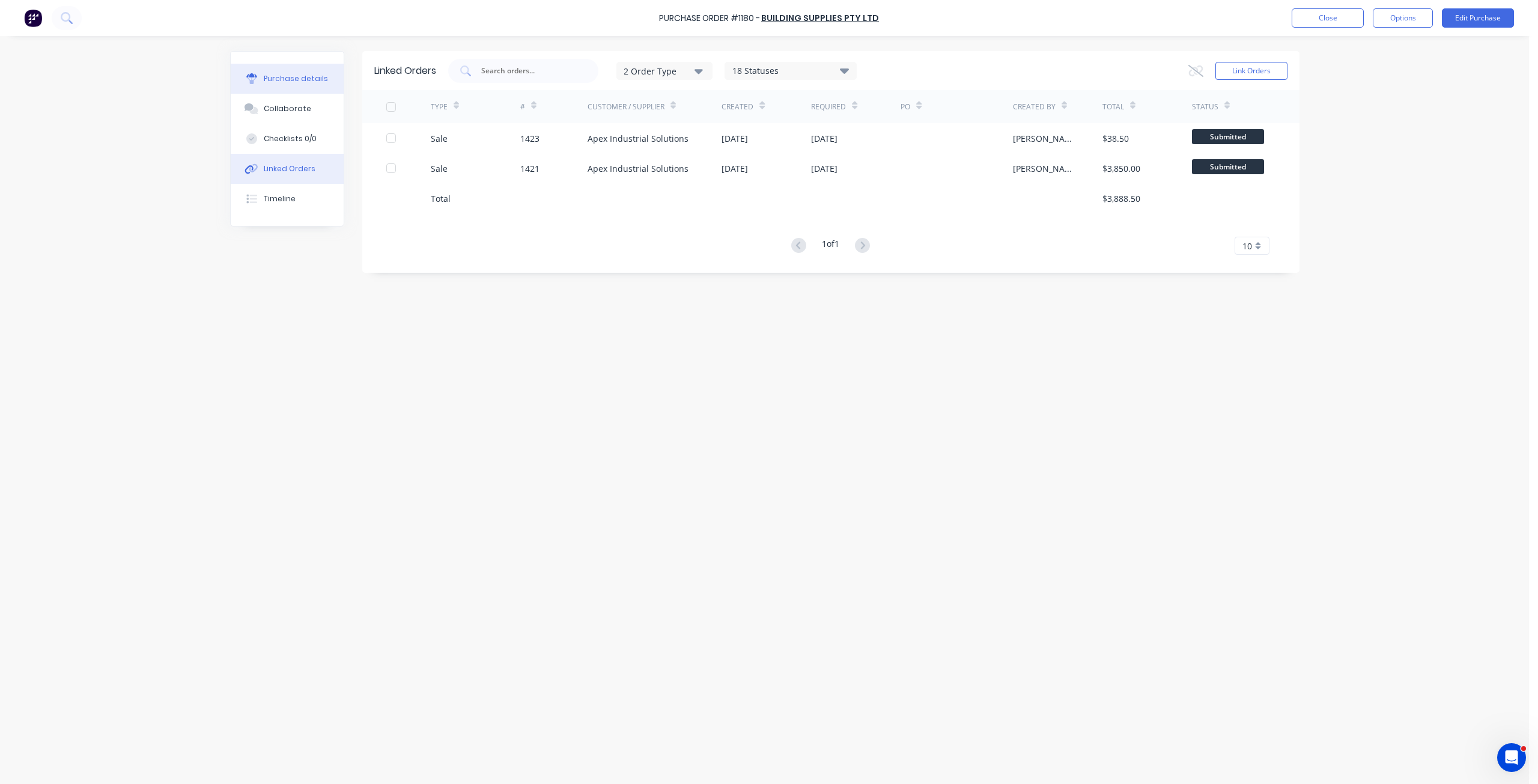
click at [313, 72] on button "Purchase details" at bounding box center [287, 78] width 113 height 30
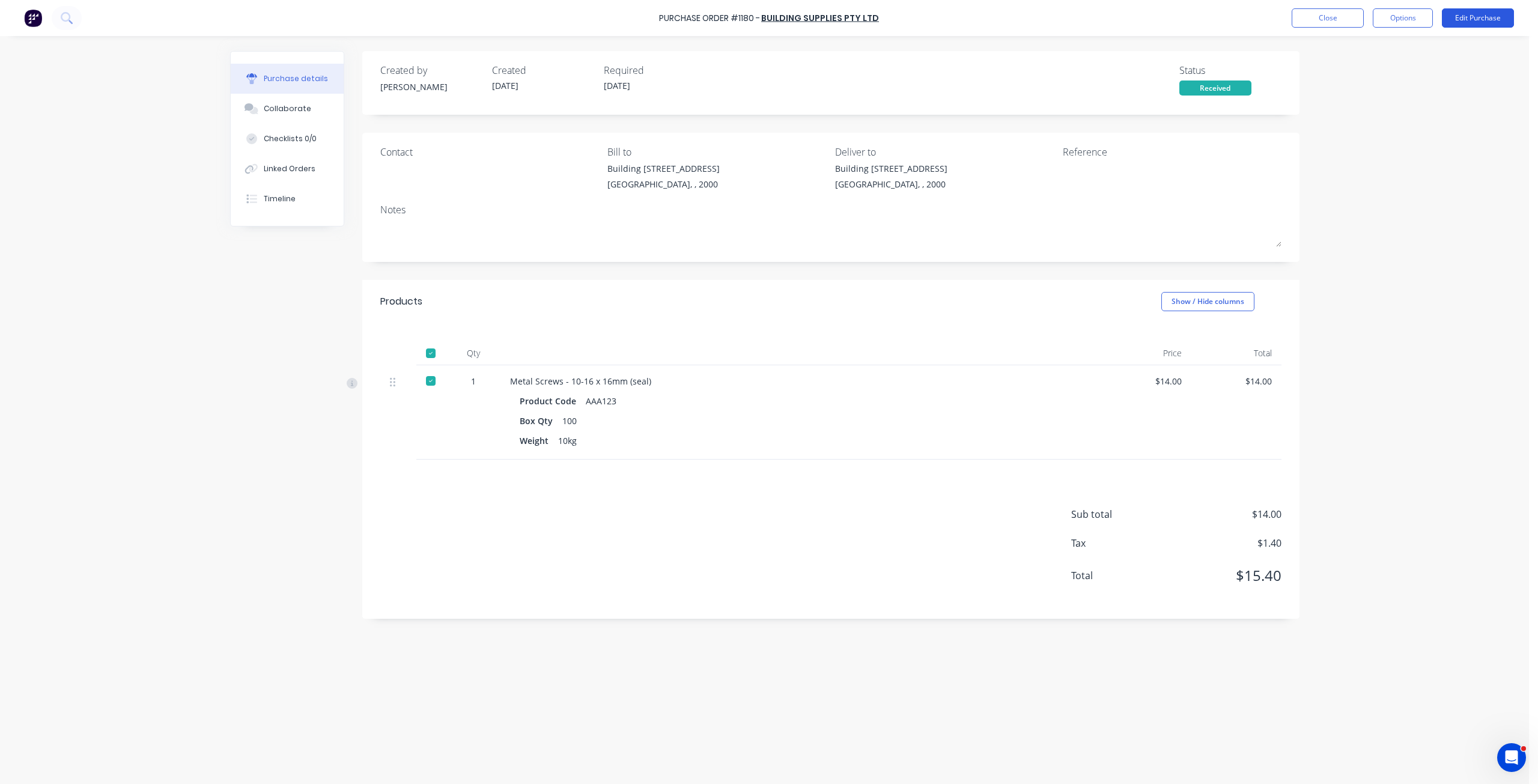
click at [1469, 19] on button "Edit Purchase" at bounding box center [1478, 18] width 72 height 19
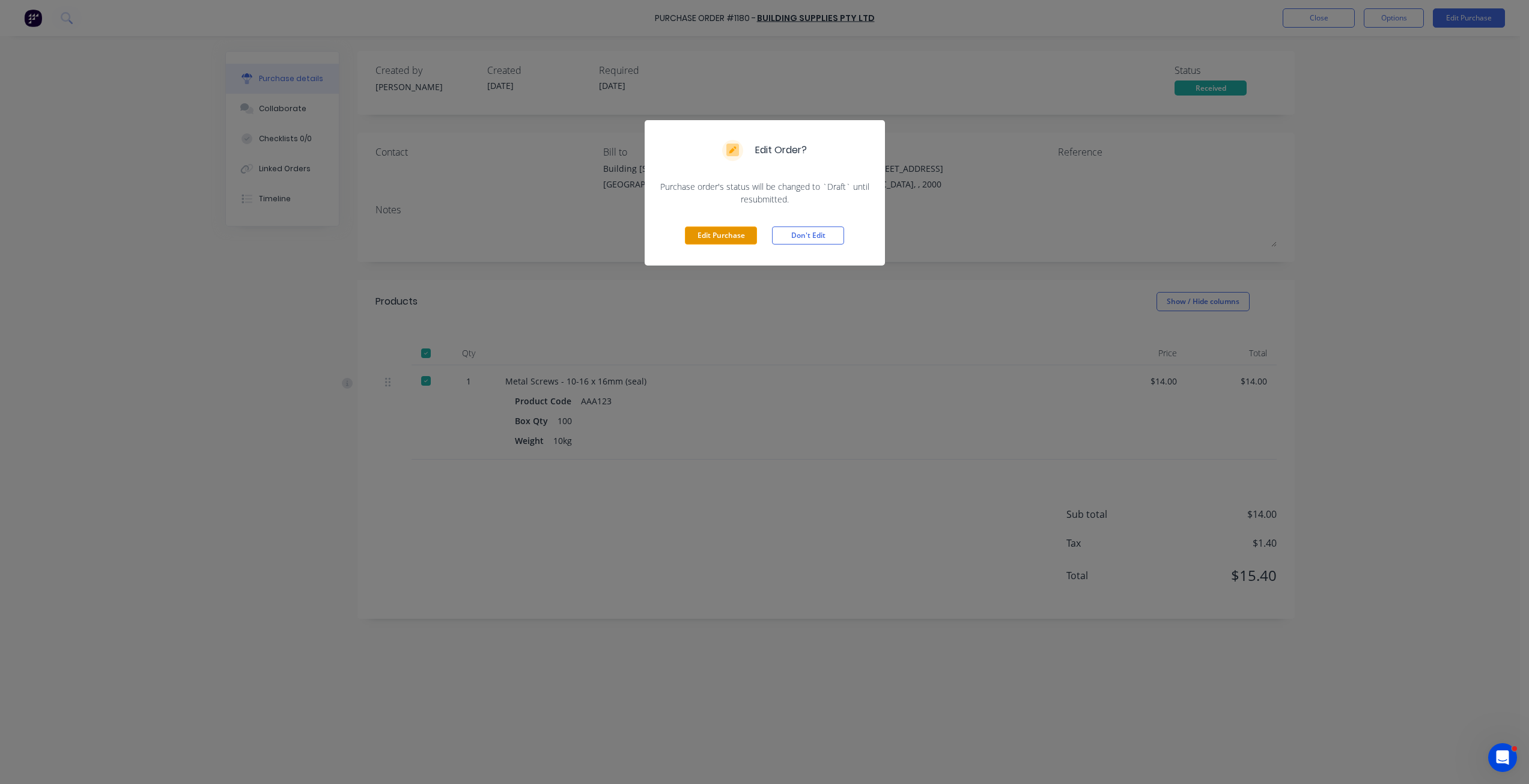
click at [712, 238] on button "Edit Purchase" at bounding box center [721, 235] width 72 height 18
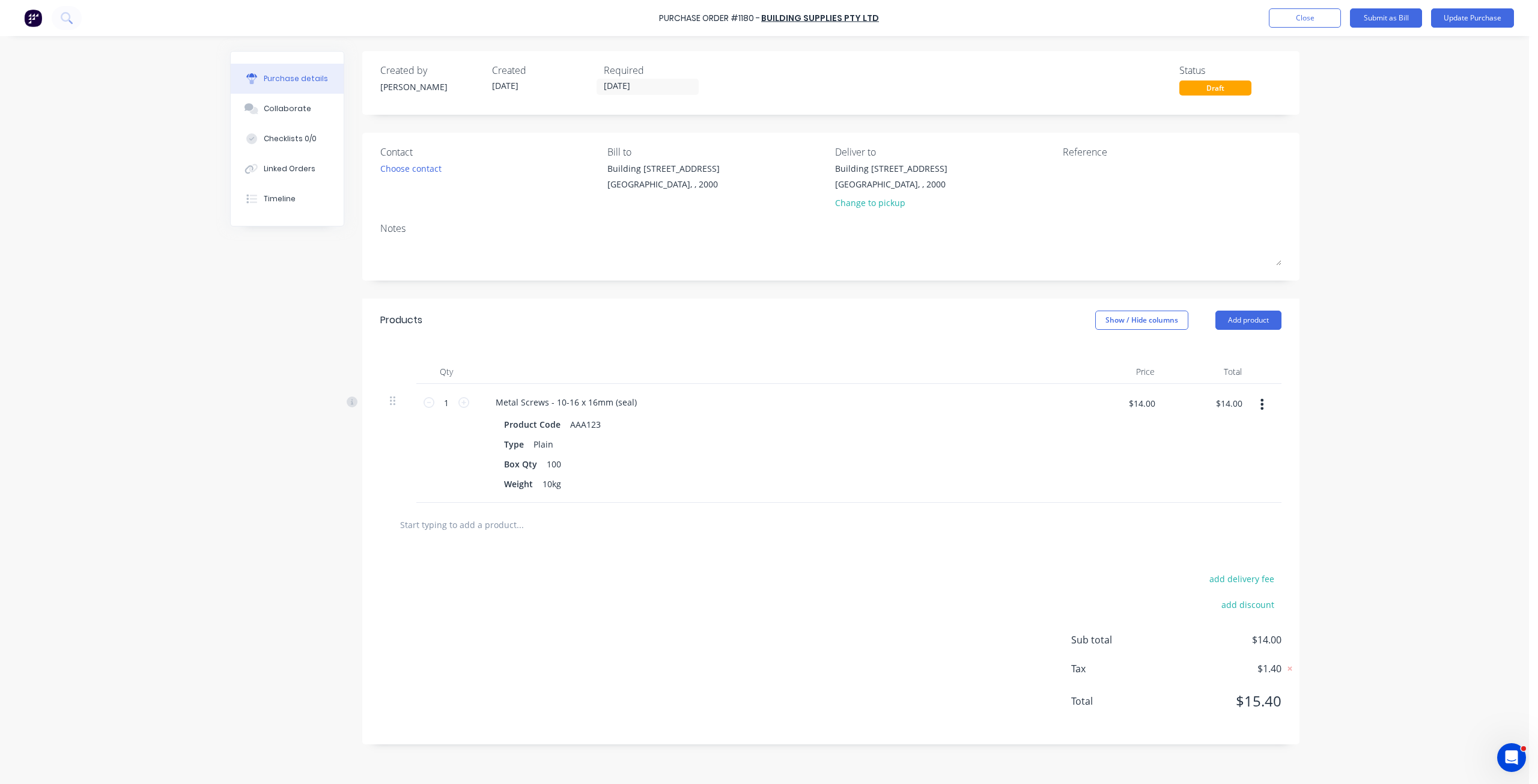
click at [1271, 395] on button "button" at bounding box center [1262, 404] width 28 height 22
click at [1245, 464] on button "Duplicate" at bounding box center [1226, 460] width 102 height 24
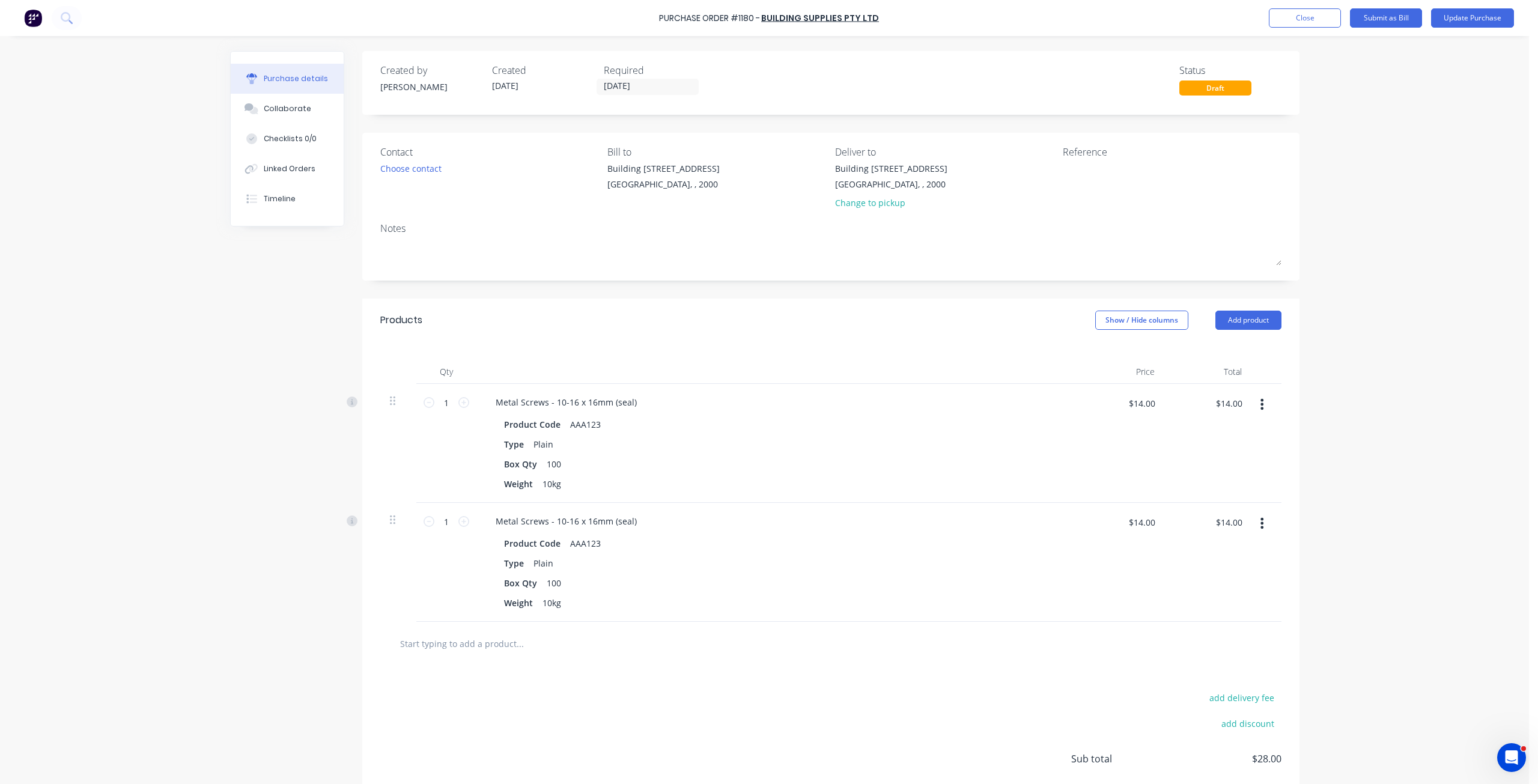
click at [1261, 521] on icon "button" at bounding box center [1262, 523] width 3 height 13
click at [1209, 585] on button "Duplicate" at bounding box center [1226, 579] width 102 height 24
click at [1471, 5] on div "Purchase Order #1180 - Building Supplies Pty Ltd Add product Close Submit as Bi…" at bounding box center [769, 18] width 1538 height 36
click at [1469, 19] on button "Update Purchase" at bounding box center [1473, 18] width 83 height 19
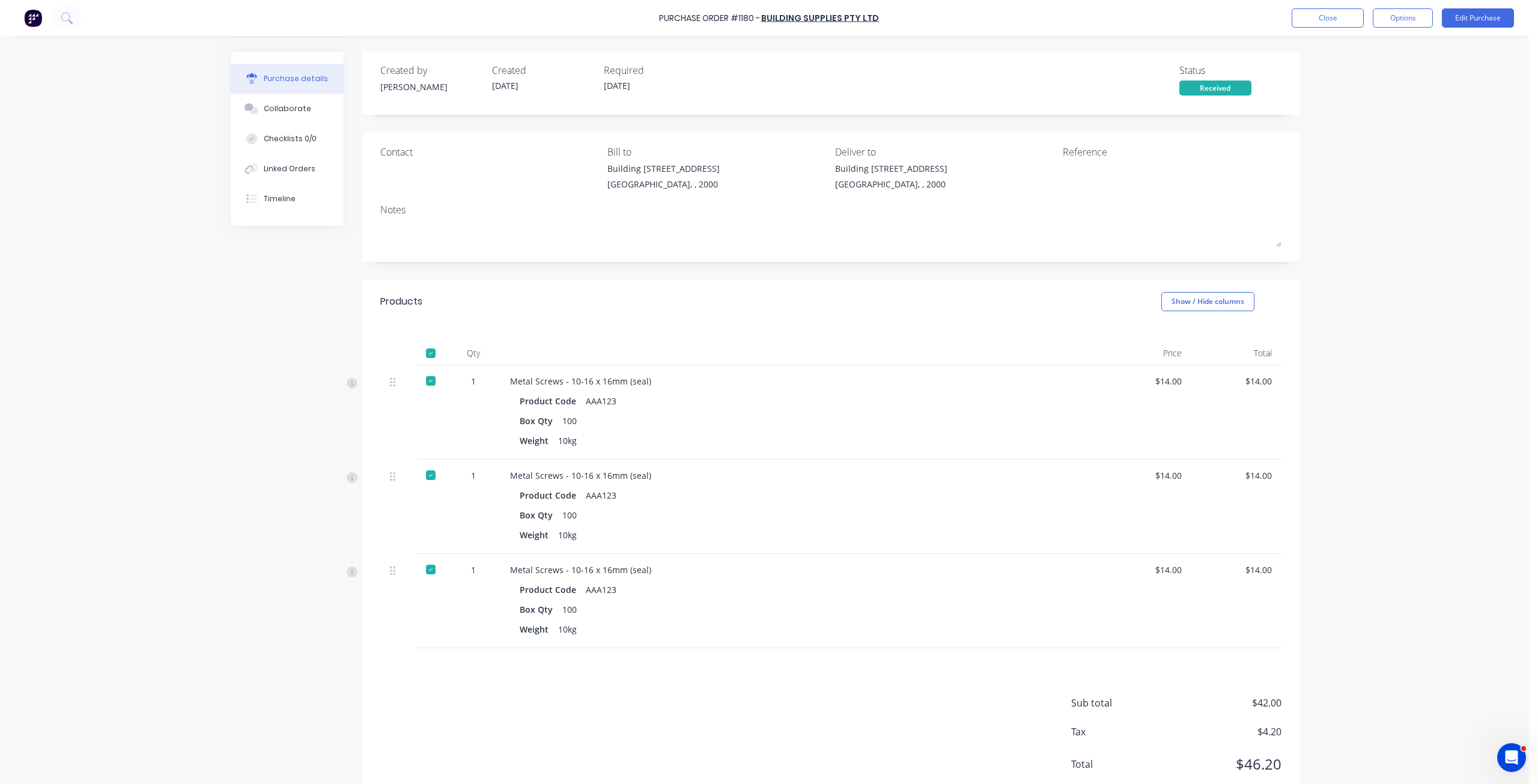
drag, startPoint x: 424, startPoint y: 352, endPoint x: 429, endPoint y: 363, distance: 12.1
click at [427, 352] on div at bounding box center [431, 353] width 24 height 24
click at [429, 385] on div at bounding box center [431, 381] width 24 height 24
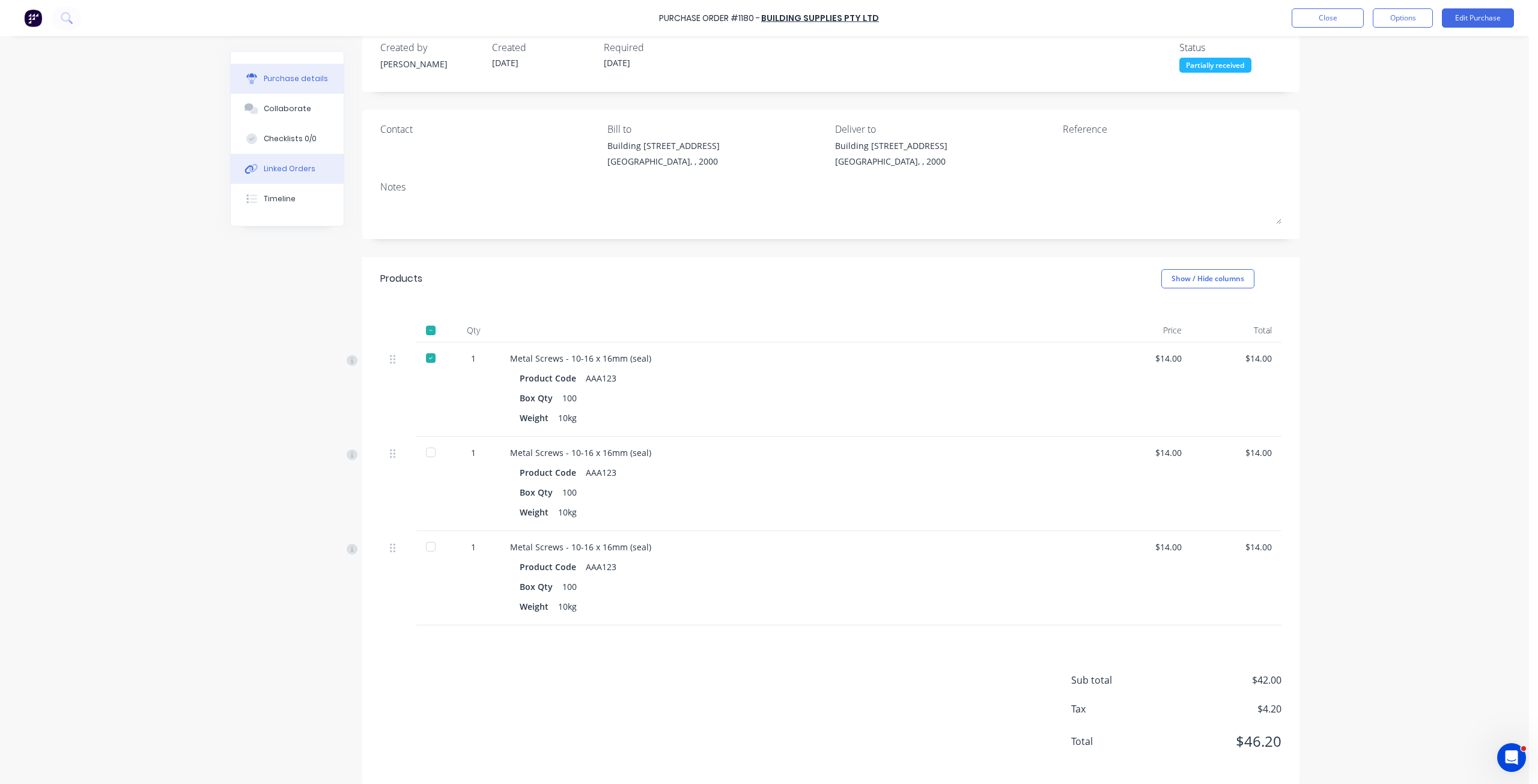
scroll to position [35, 0]
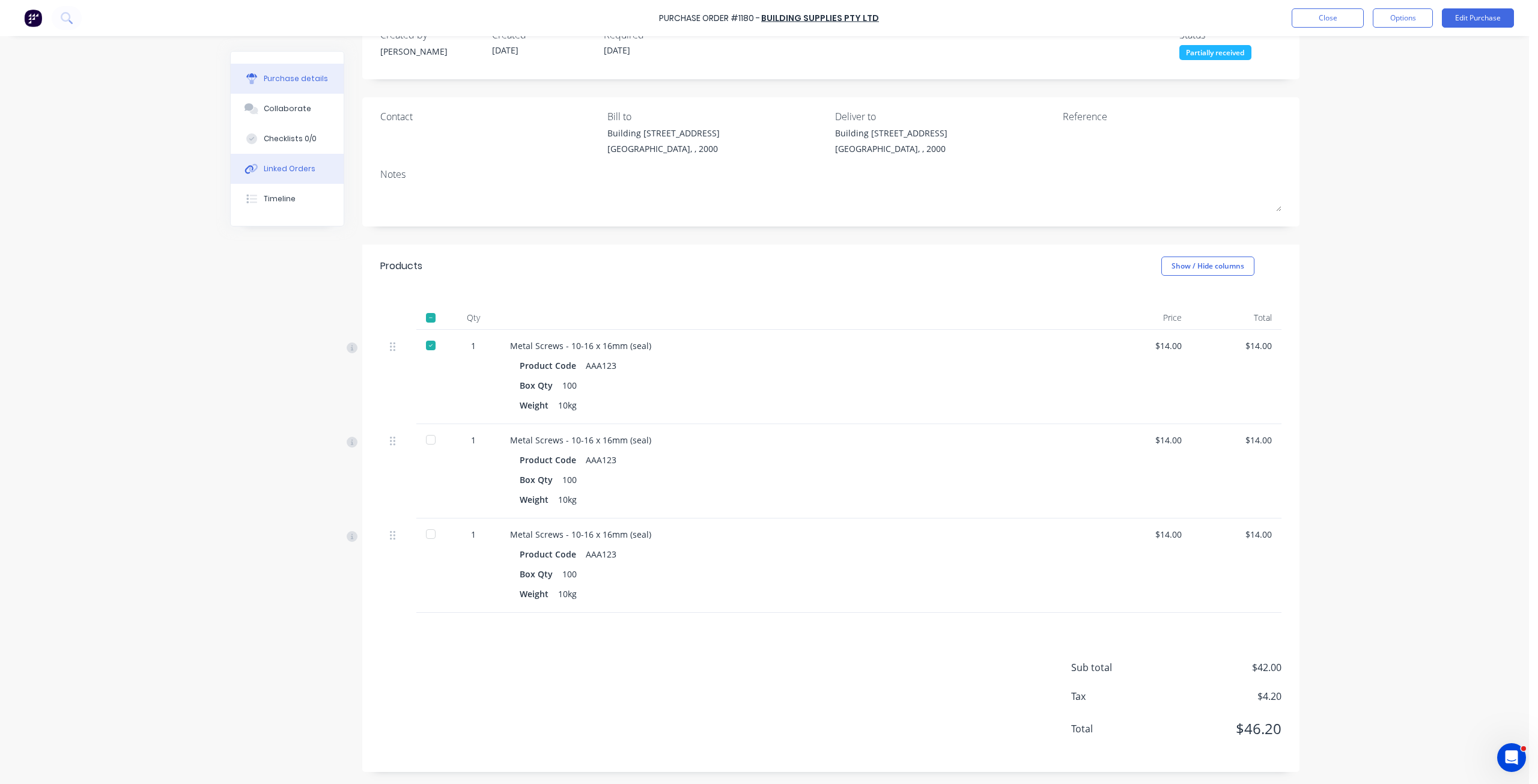
click at [304, 177] on button "Linked Orders" at bounding box center [287, 168] width 113 height 30
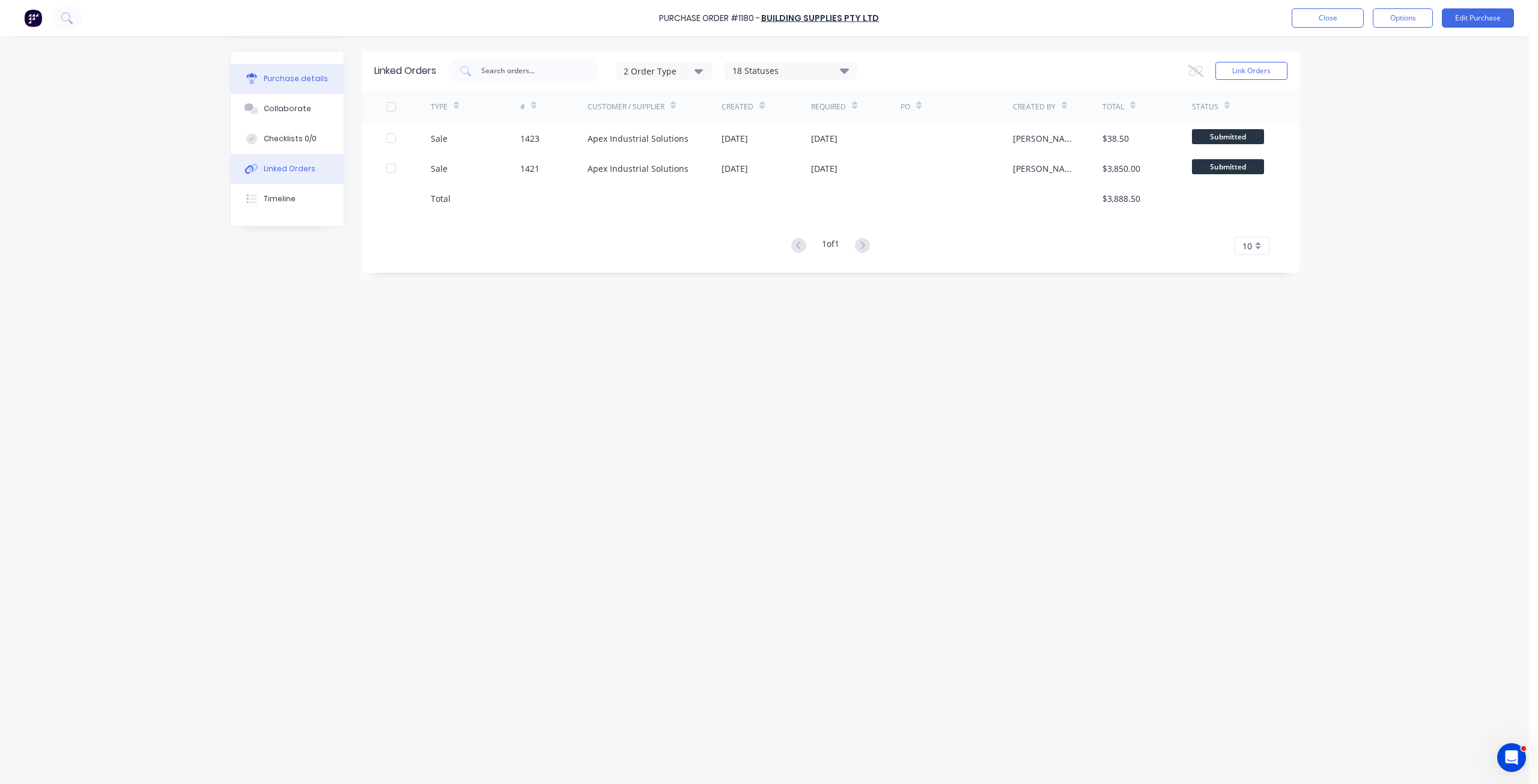
click at [312, 74] on div "Purchase details" at bounding box center [296, 78] width 65 height 11
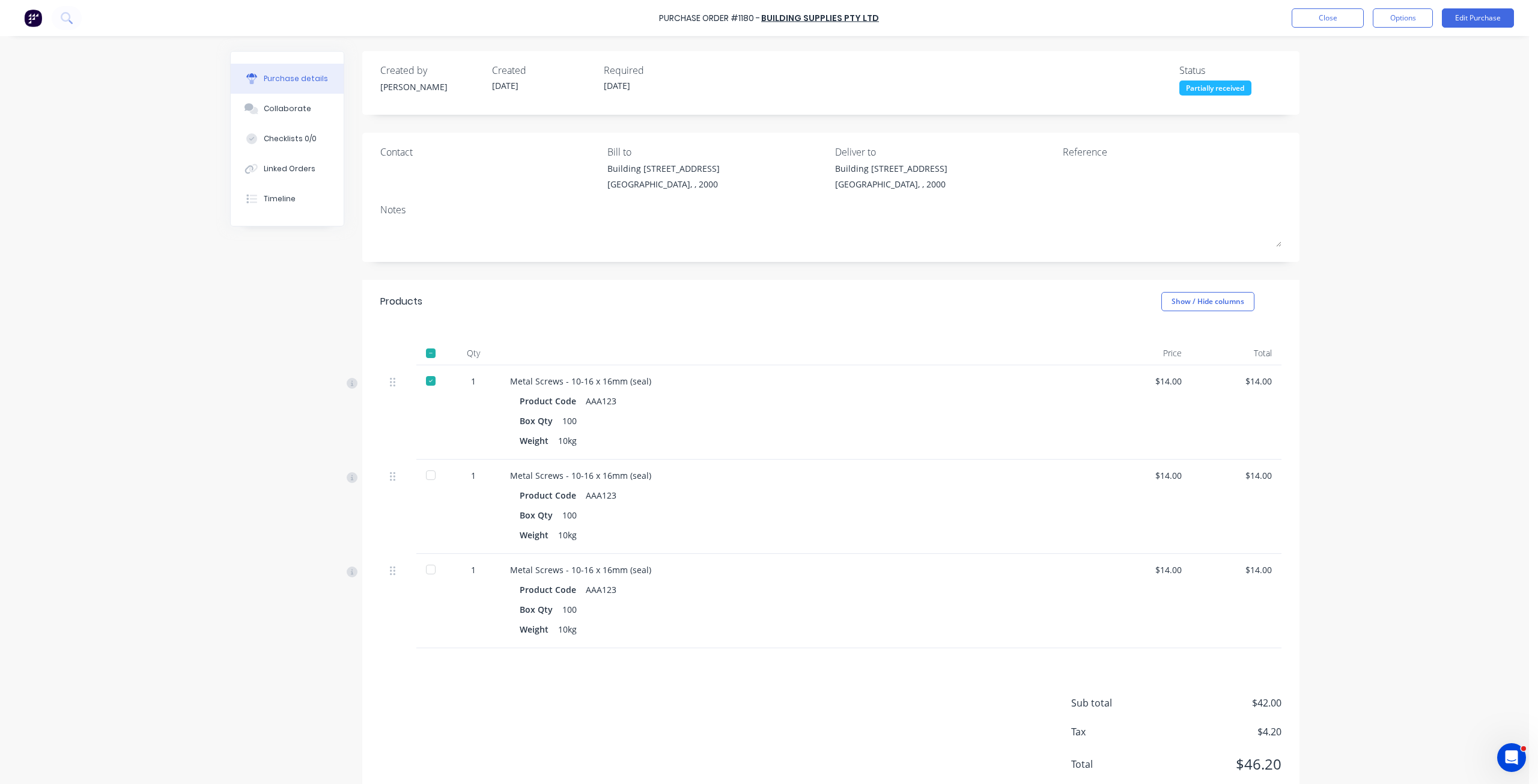
click at [427, 475] on div at bounding box center [431, 475] width 24 height 24
click at [301, 170] on div "Linked Orders" at bounding box center [290, 169] width 52 height 11
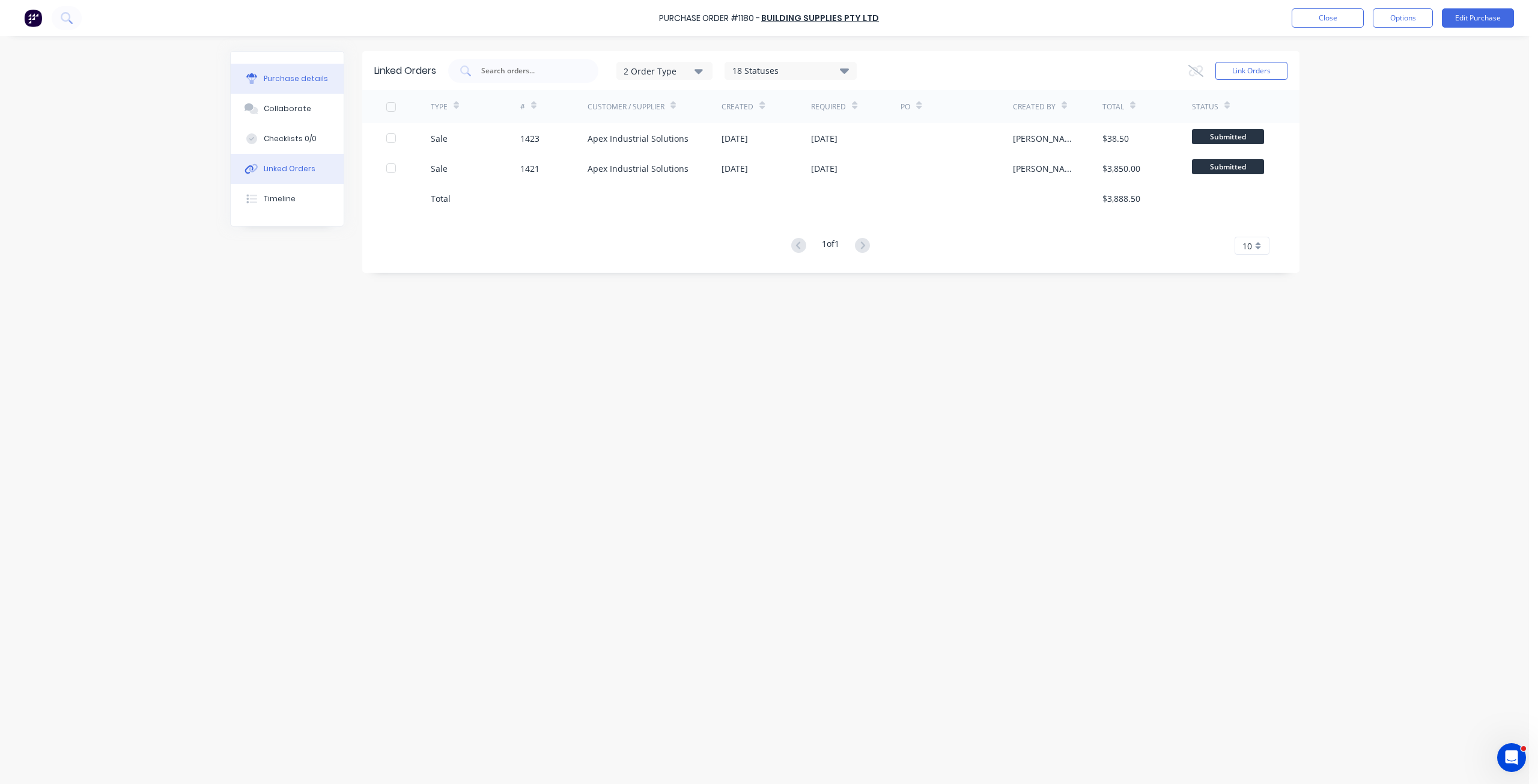
click at [287, 78] on div "Purchase details" at bounding box center [296, 78] width 65 height 11
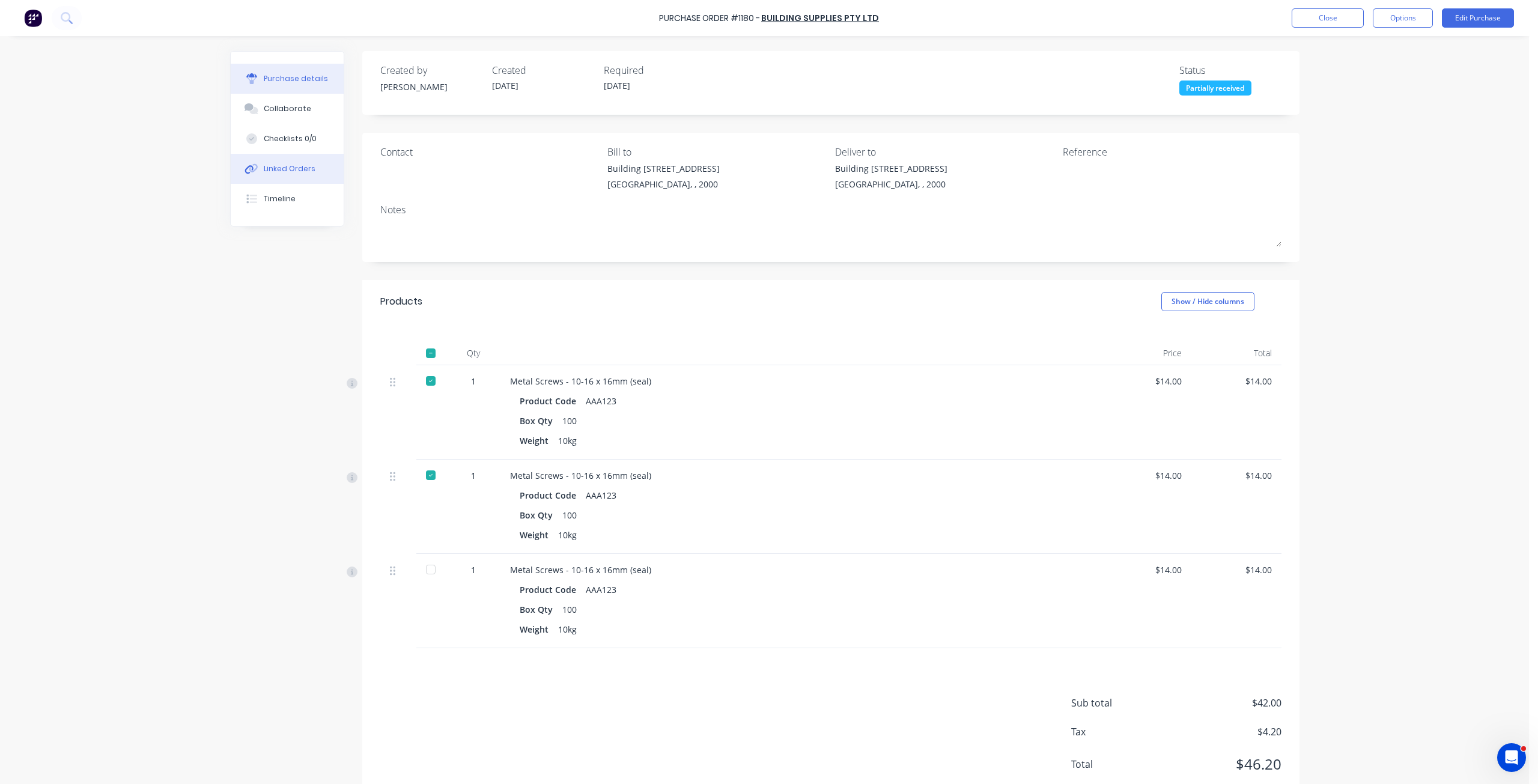
click at [273, 160] on button "Linked Orders" at bounding box center [287, 168] width 113 height 30
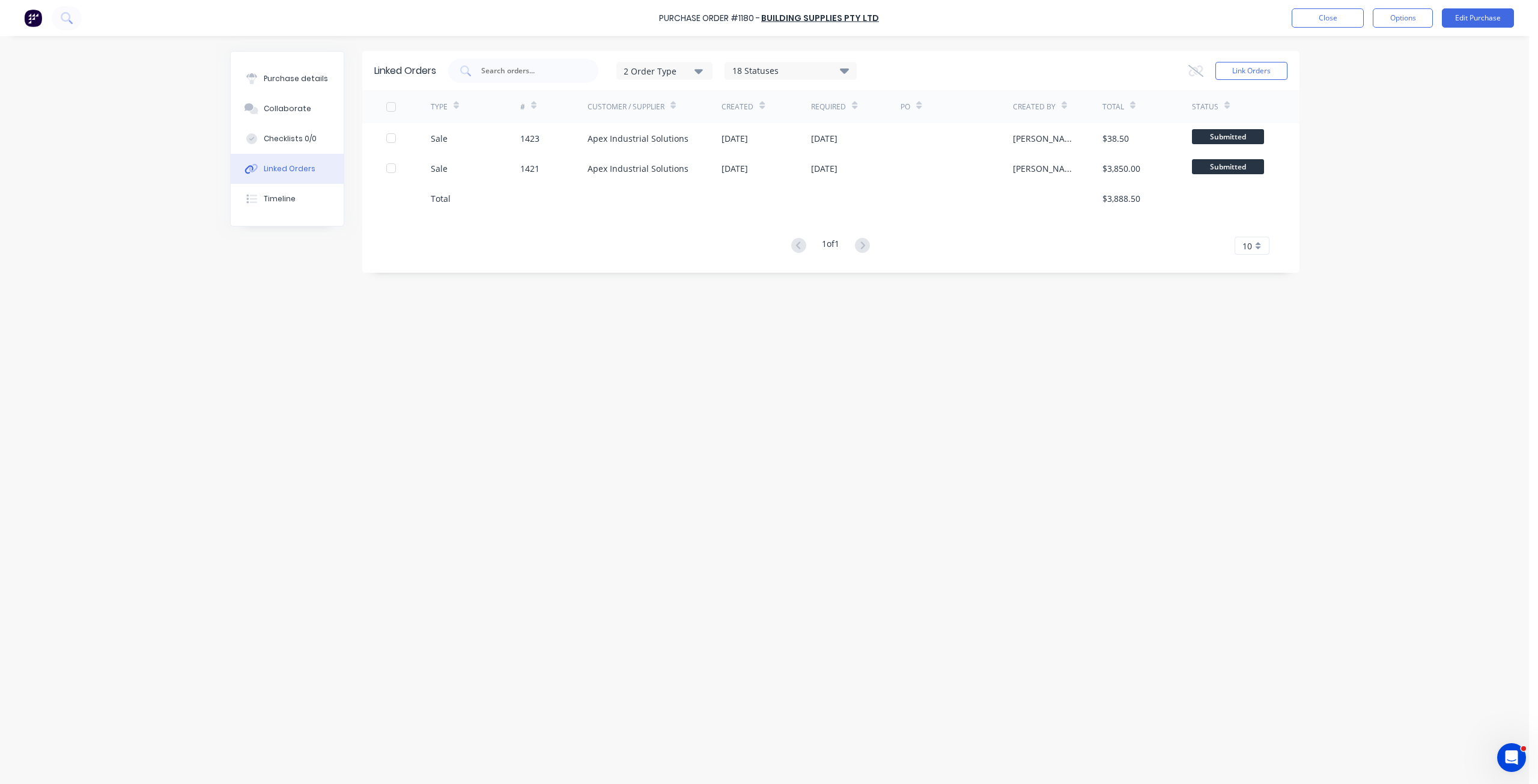
click at [662, 487] on div "Linked Orders 2 Order Type 18 Statuses Sales Order Status All Archived Draft Qu…" at bounding box center [765, 407] width 1070 height 712
click at [1221, 70] on button "Link Orders" at bounding box center [1251, 70] width 72 height 18
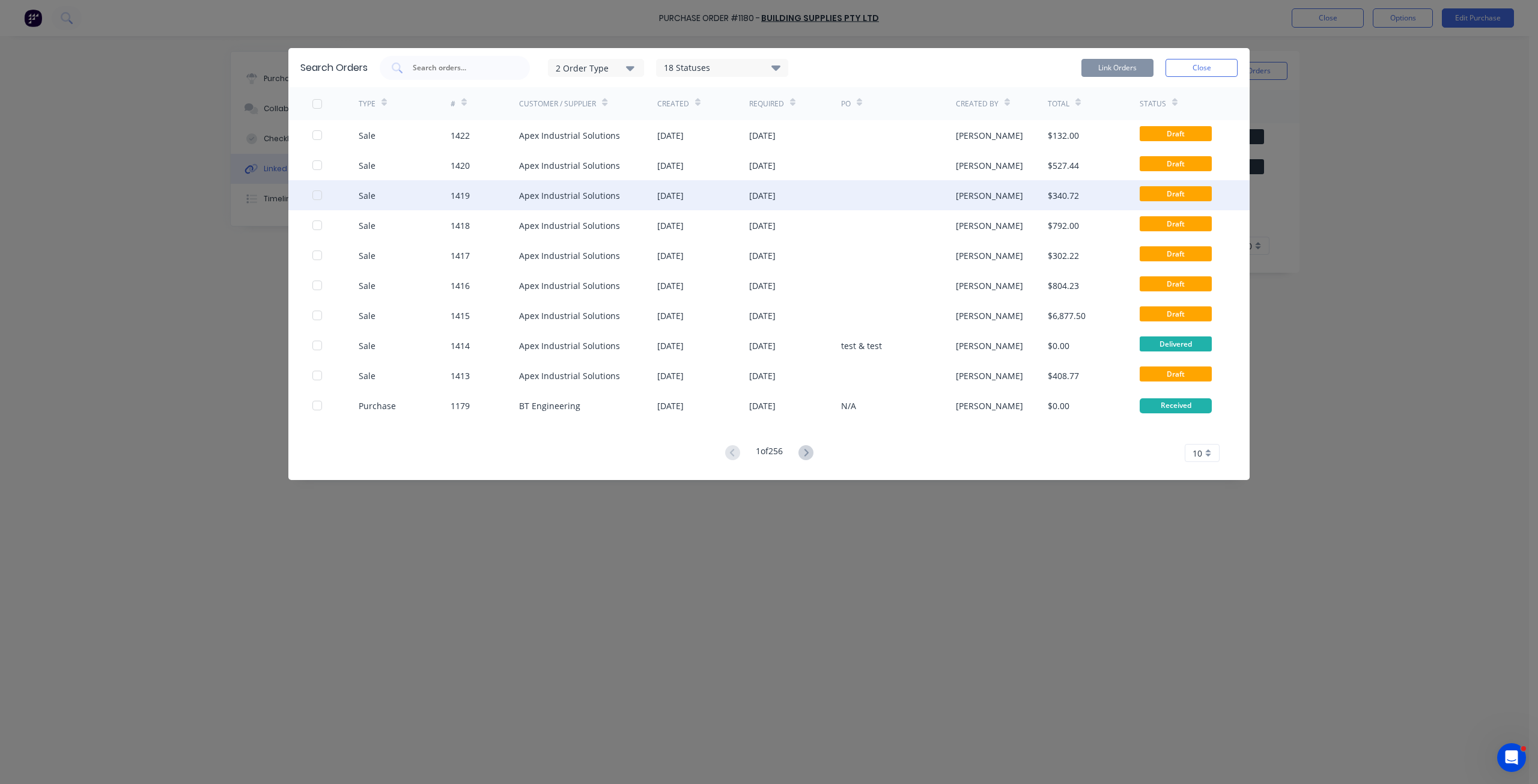
click at [318, 199] on div at bounding box center [317, 196] width 24 height 24
drag, startPoint x: 1228, startPoint y: 61, endPoint x: 1100, endPoint y: 72, distance: 128.5
click at [1100, 80] on div "Search Orders 2 Order Type 18 Statuses Sales Order Status All Archived Draft Qu…" at bounding box center [769, 67] width 961 height 39
click at [1100, 72] on button "Link Orders" at bounding box center [1118, 68] width 72 height 18
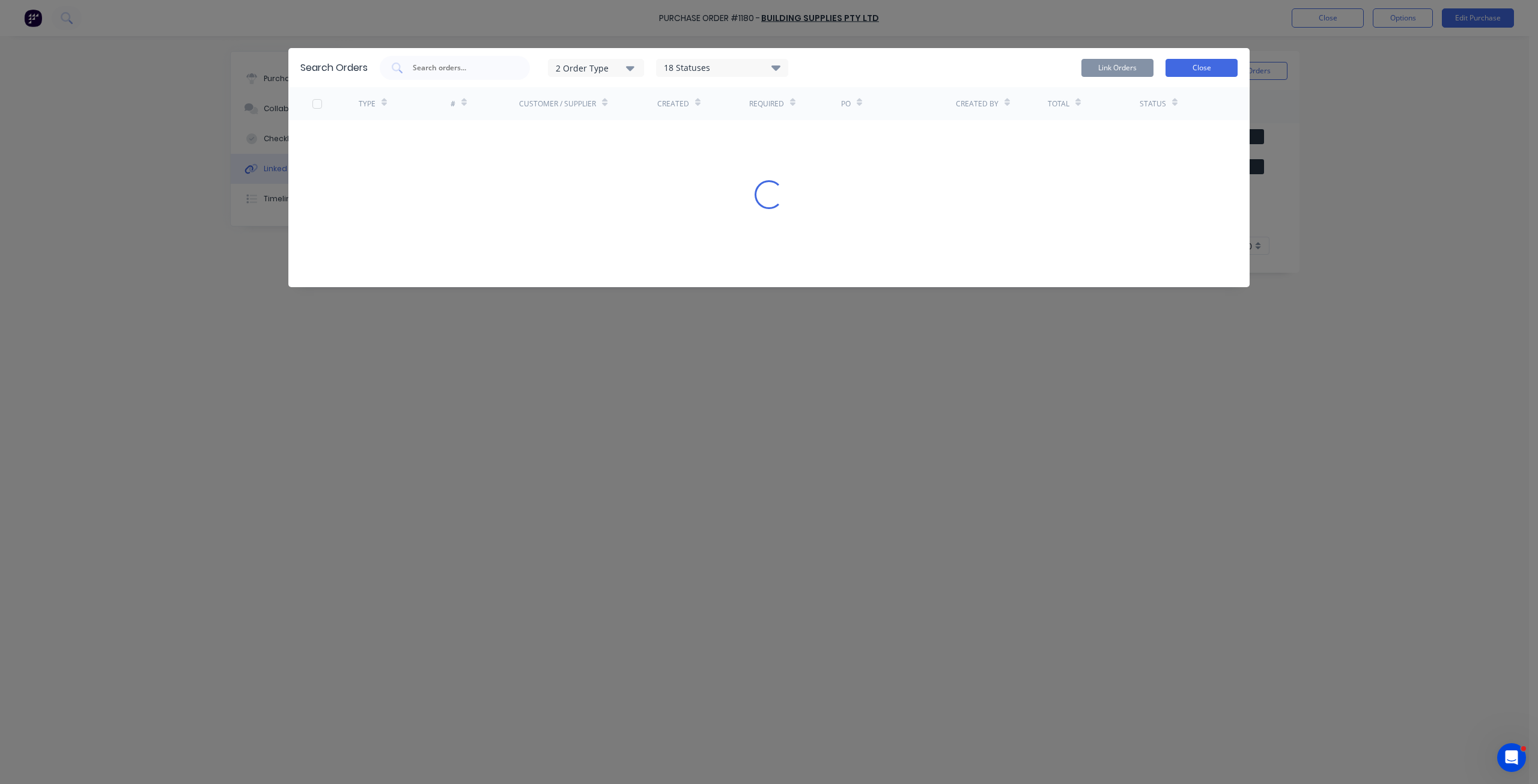
click at [1211, 74] on button "Close" at bounding box center [1201, 68] width 72 height 18
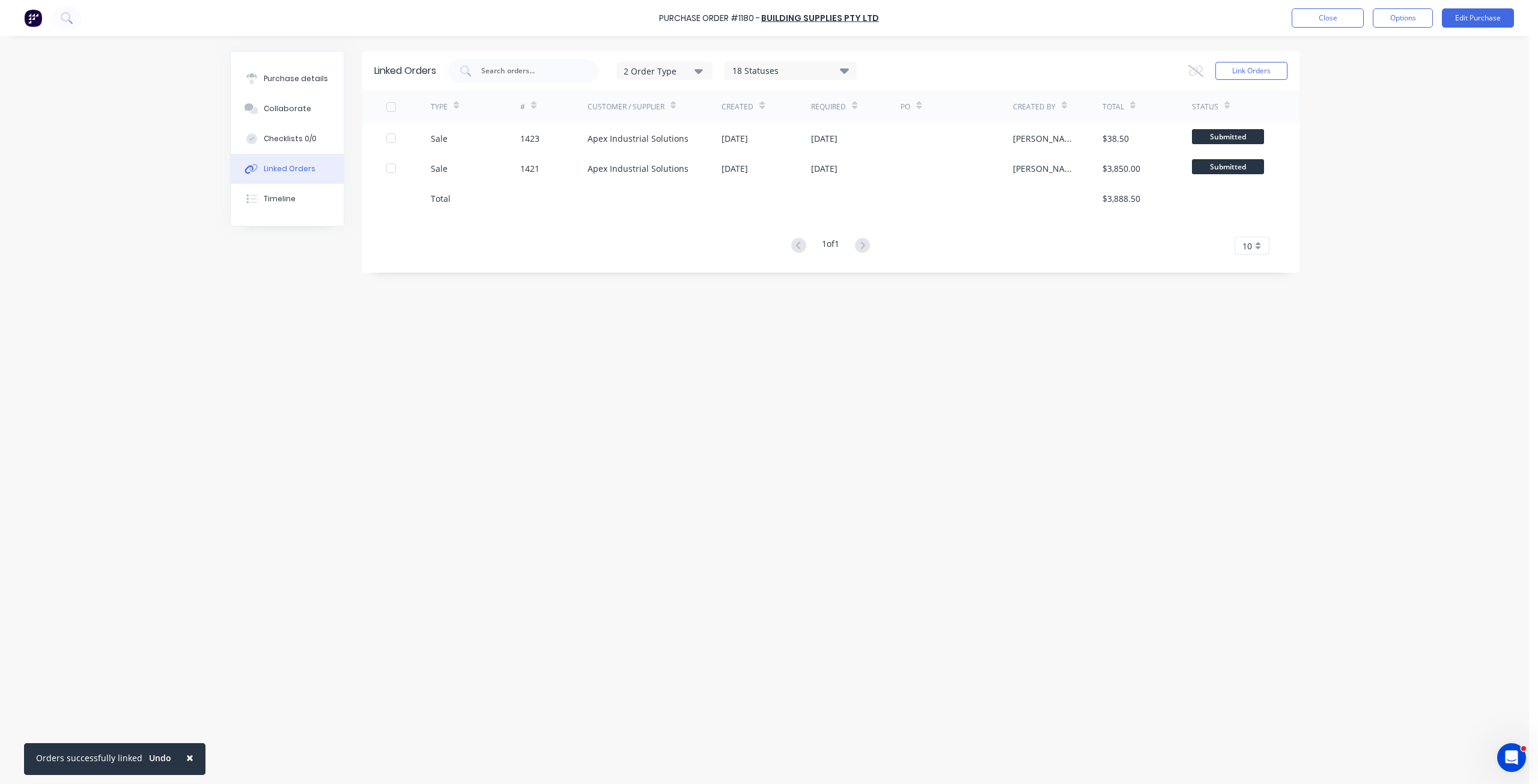
click at [726, 461] on div "Linked Orders 2 Order Type 18 Statuses Sales Order Status All Archived Draft Qu…" at bounding box center [765, 407] width 1070 height 712
click at [186, 763] on span "×" at bounding box center [190, 757] width 7 height 17
click at [216, 743] on div "Purchase Order #1180 - Building Supplies Pty Ltd Close Options Edit Purchase Pu…" at bounding box center [764, 392] width 1529 height 784
